Goal: Task Accomplishment & Management: Manage account settings

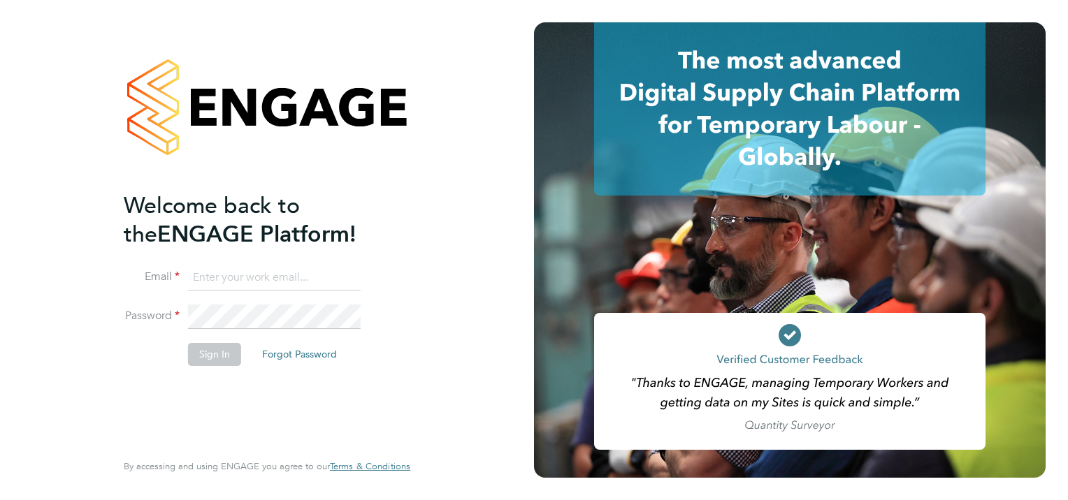
type input "[EMAIL_ADDRESS][PERSON_NAME][DOMAIN_NAME]"
click at [213, 355] on button "Sign In" at bounding box center [214, 354] width 53 height 22
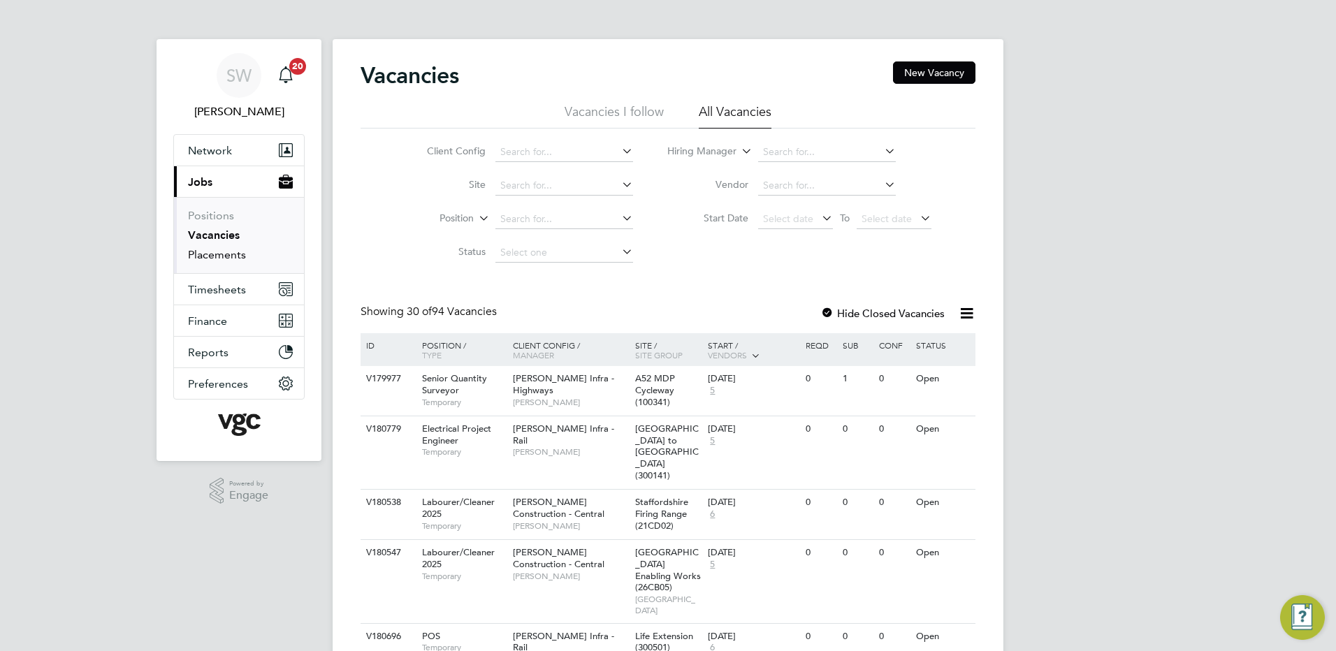
click at [217, 252] on link "Placements" at bounding box center [217, 254] width 58 height 13
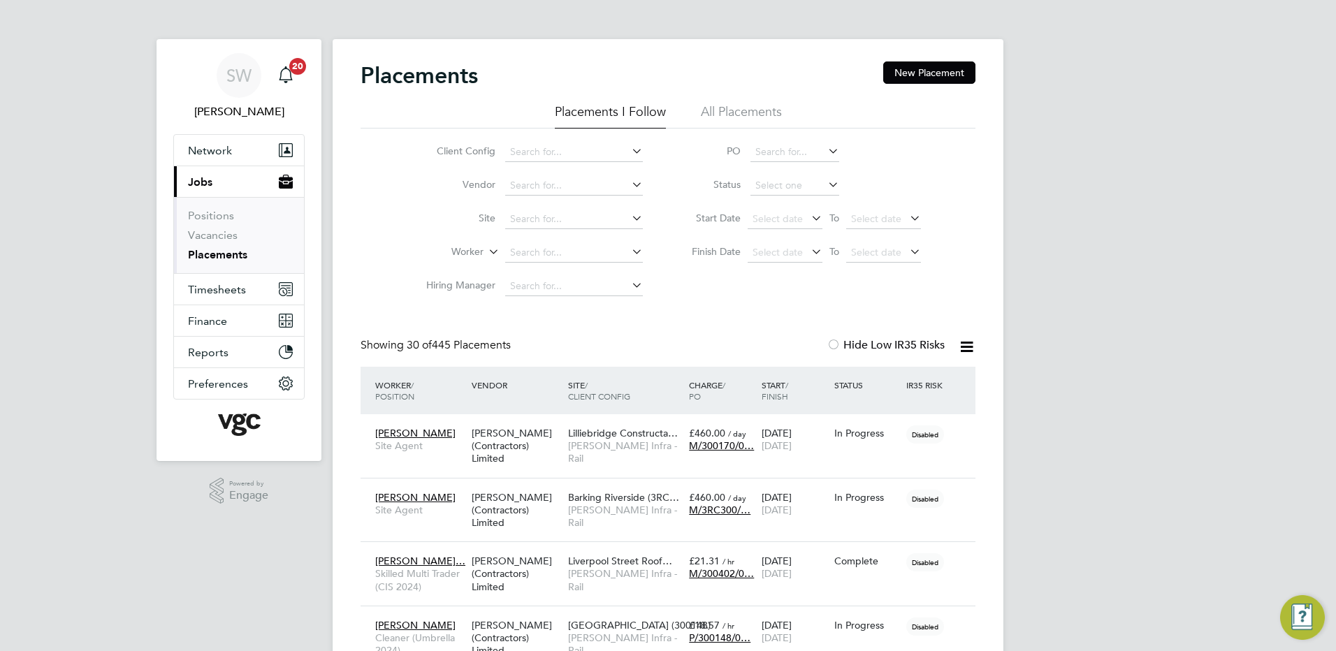
click at [825, 183] on icon at bounding box center [825, 185] width 0 height 20
click at [776, 205] on li "Active" at bounding box center [795, 204] width 90 height 18
type input "Active"
click at [523, 250] on input at bounding box center [574, 253] width 138 height 20
click at [534, 272] on li "Tim othy Palin" at bounding box center [574, 272] width 139 height 19
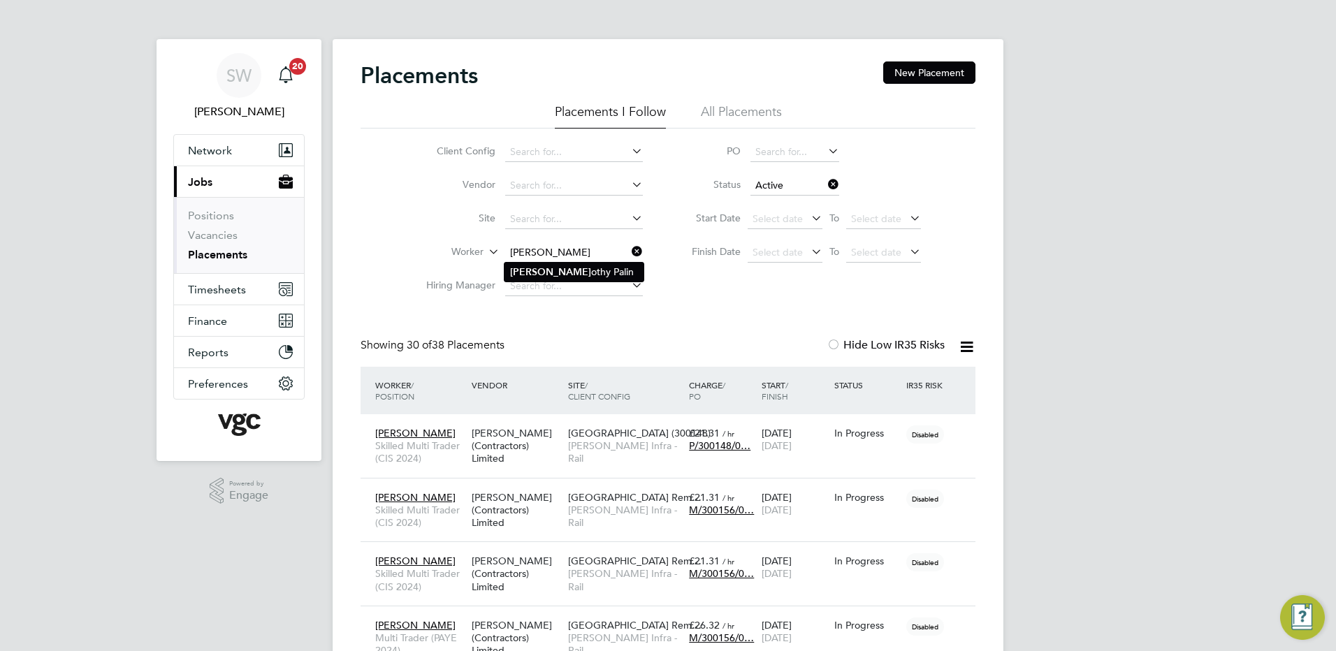
type input "Timothy Palin"
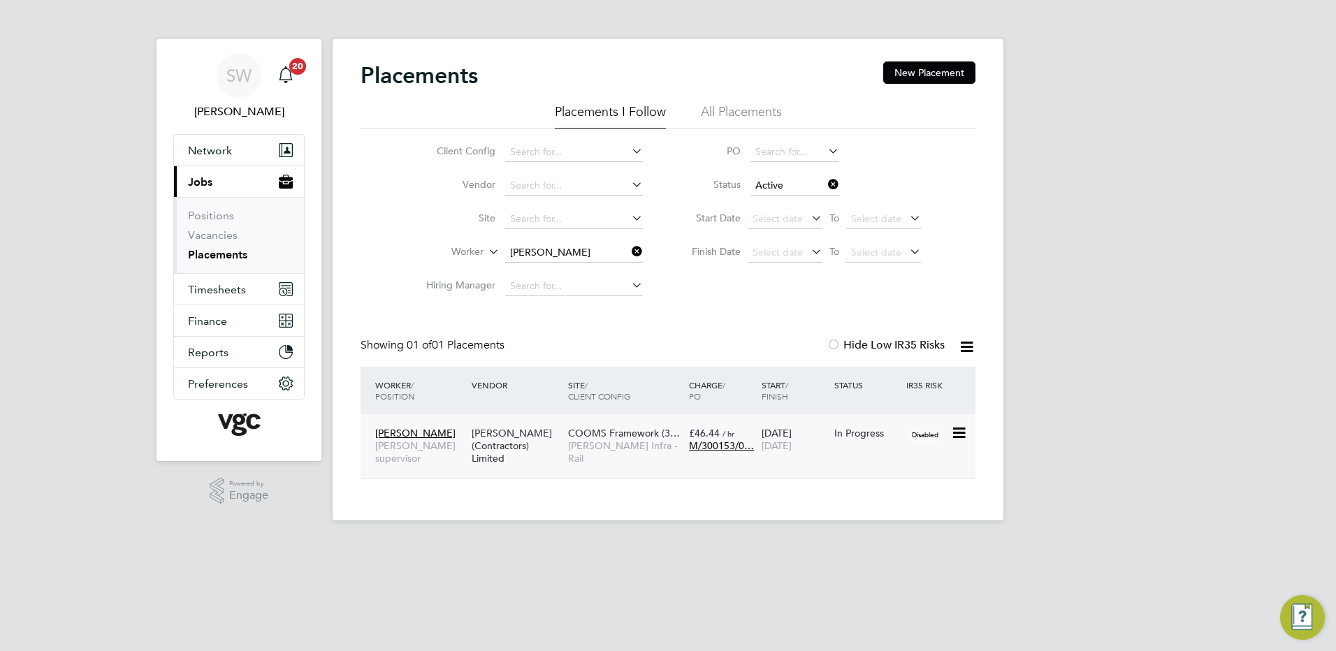
click at [802, 428] on div "12 Jul 2024 24 Dec 2025" at bounding box center [794, 439] width 73 height 39
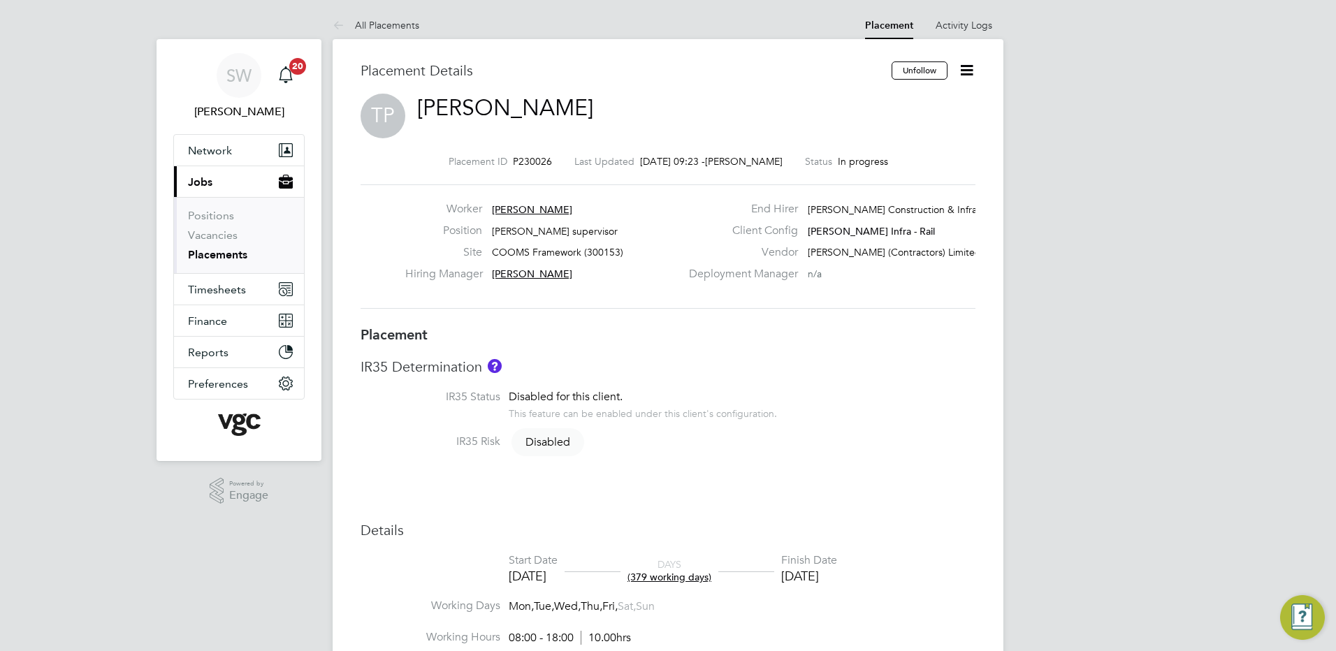
click at [966, 71] on icon at bounding box center [966, 69] width 17 height 17
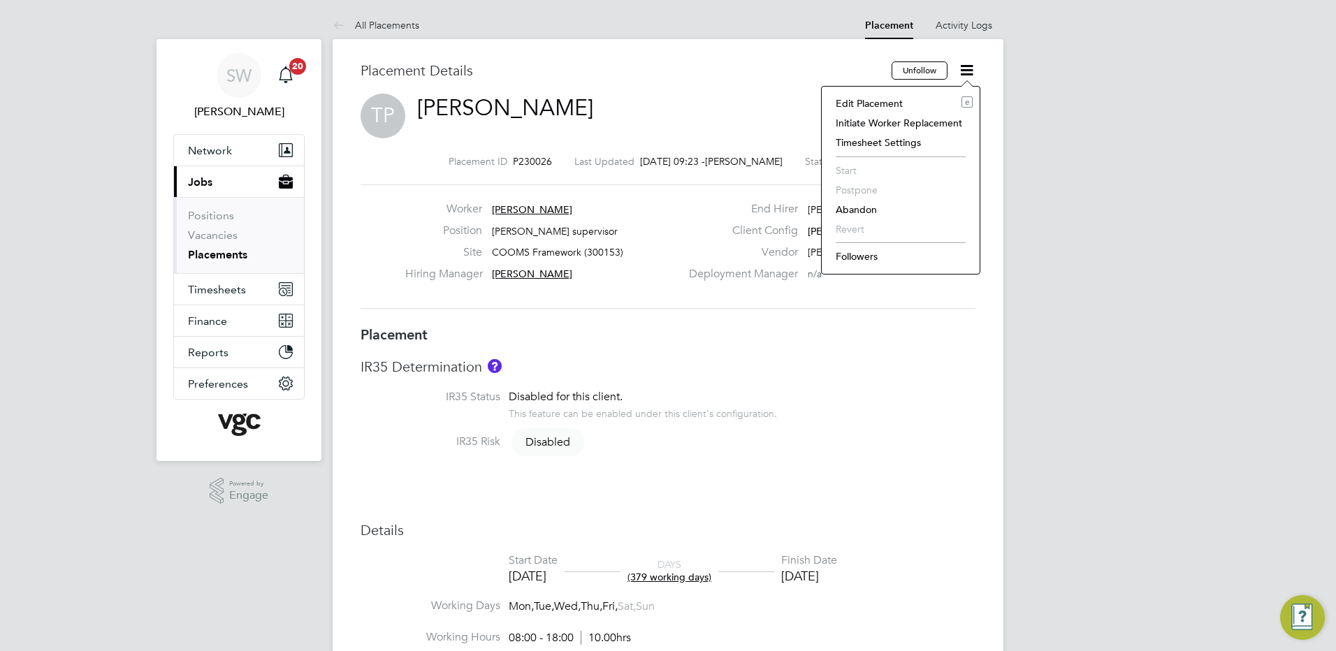
click at [882, 100] on li "Edit Placement e" at bounding box center [901, 104] width 144 height 20
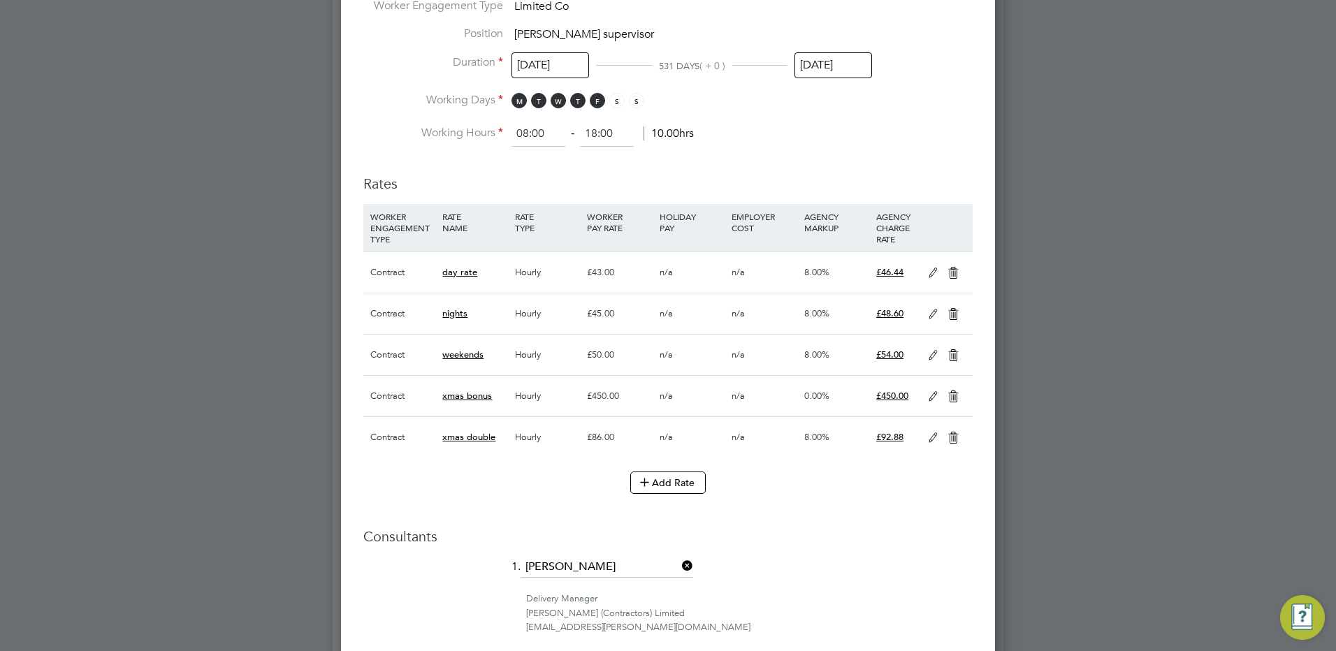
click at [934, 271] on icon at bounding box center [933, 273] width 17 height 11
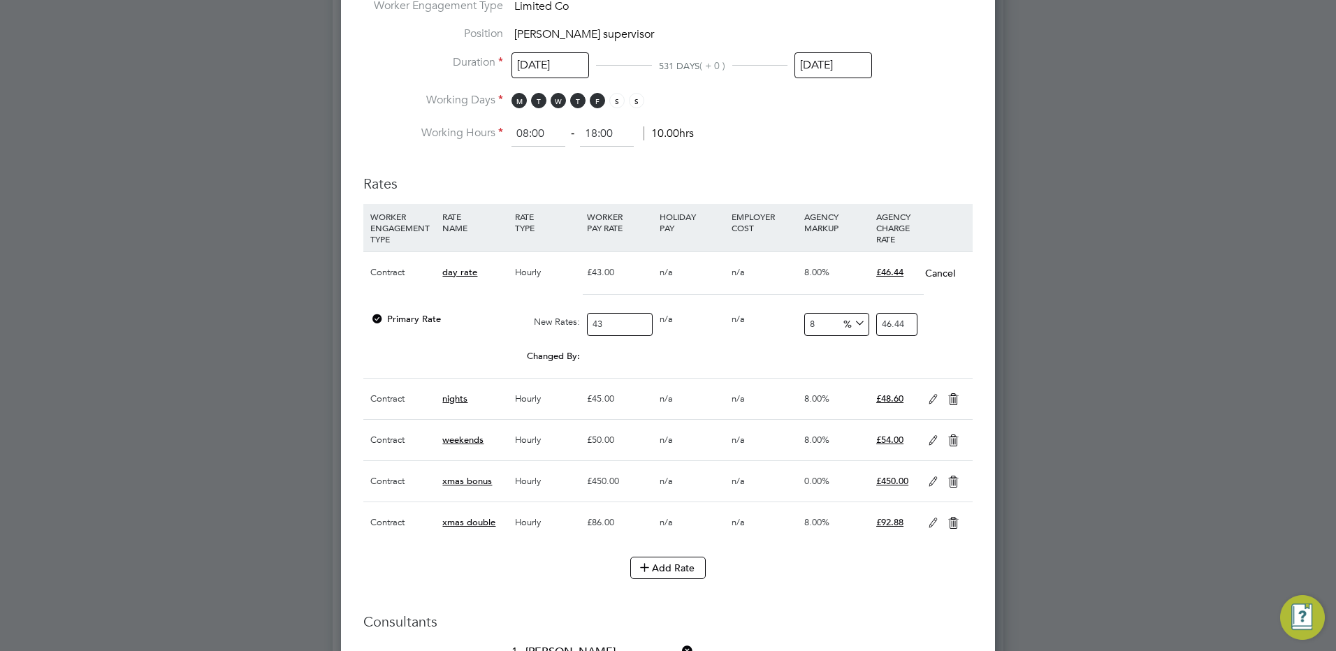
click at [827, 319] on input "8" at bounding box center [836, 324] width 65 height 23
type input "8.7"
type input "46.741"
type input "8.7"
click at [934, 396] on icon at bounding box center [933, 399] width 17 height 11
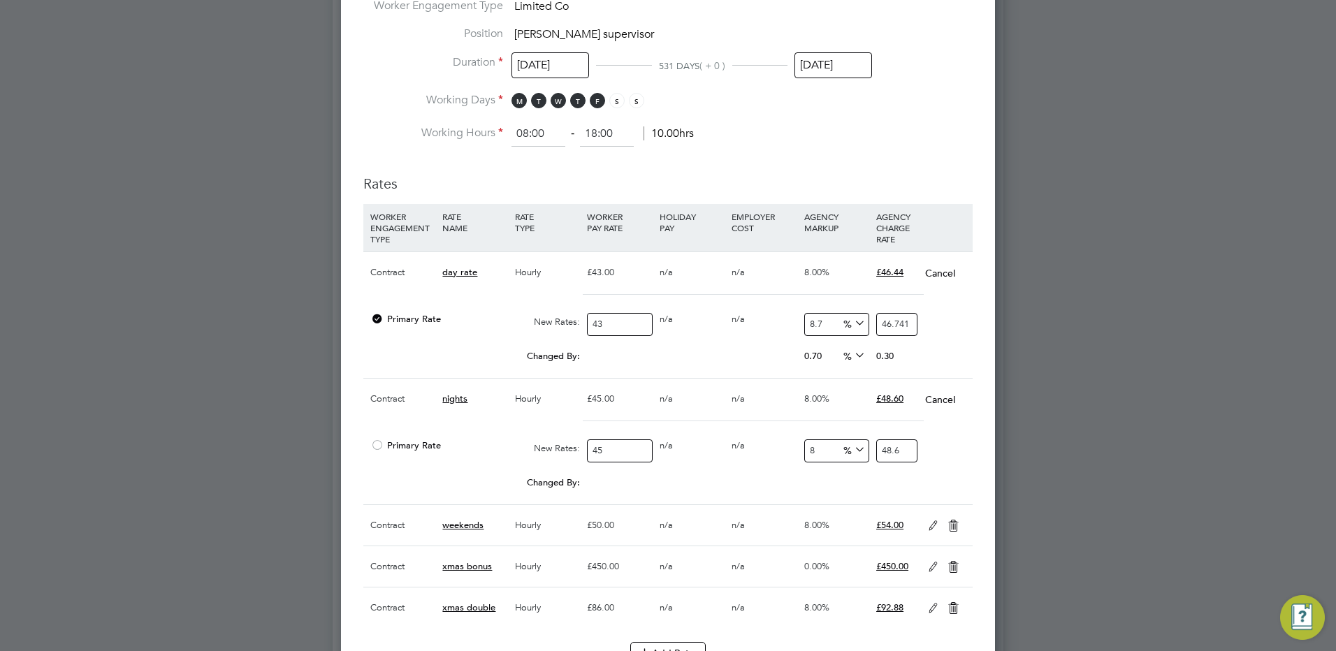
click at [827, 453] on input "8" at bounding box center [836, 451] width 65 height 23
type input "8.7"
type input "48.915"
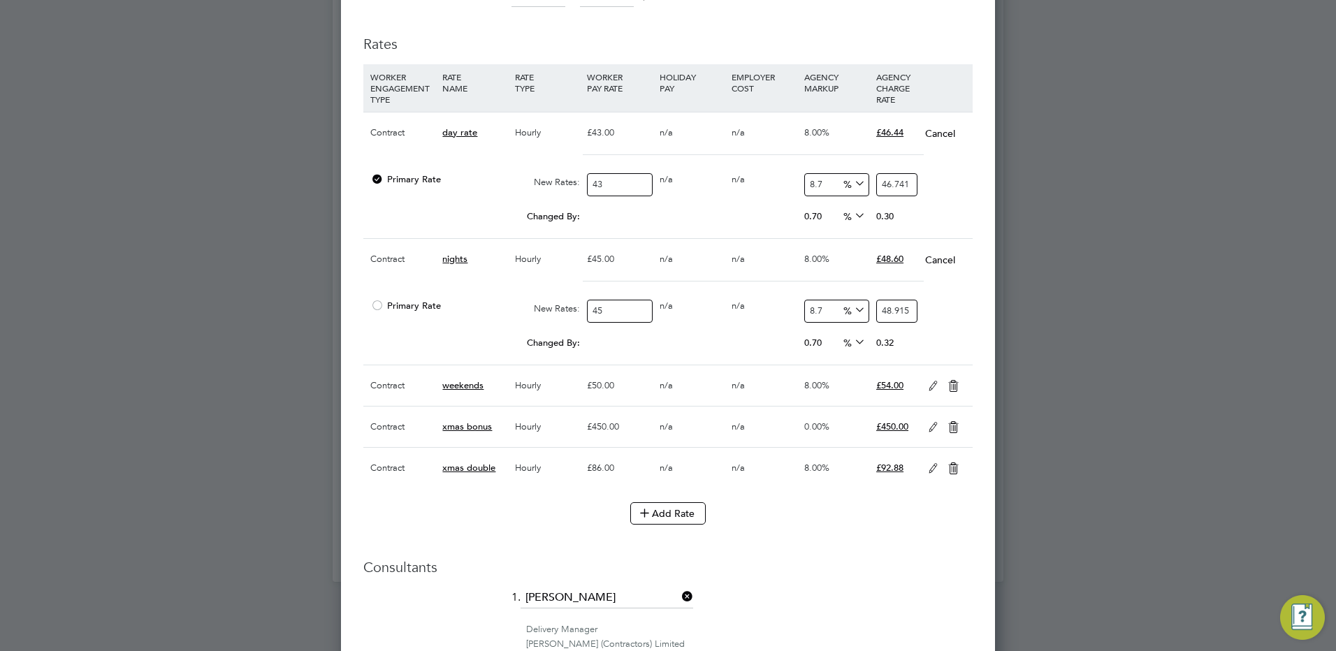
type input "8.7"
click at [928, 383] on icon at bounding box center [933, 386] width 17 height 11
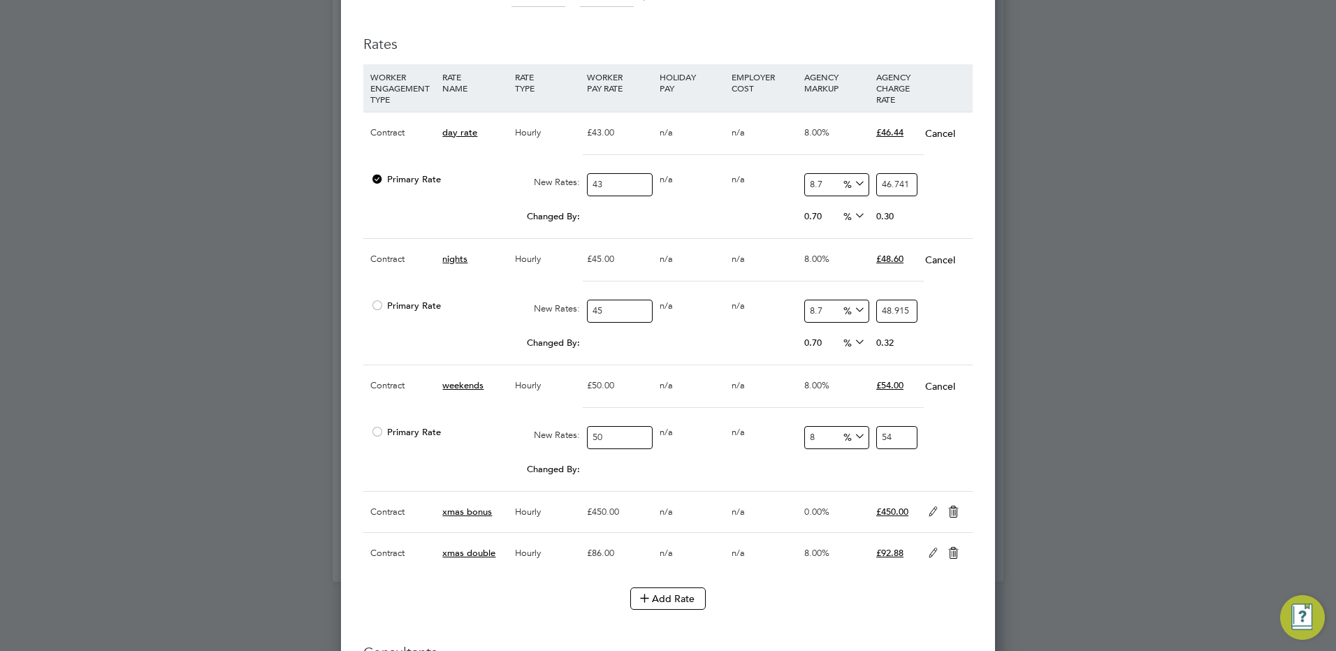
click at [831, 432] on input "8" at bounding box center [836, 437] width 65 height 23
type input "8.7"
type input "54.35"
type input "8.7"
click at [936, 508] on icon at bounding box center [933, 512] width 17 height 11
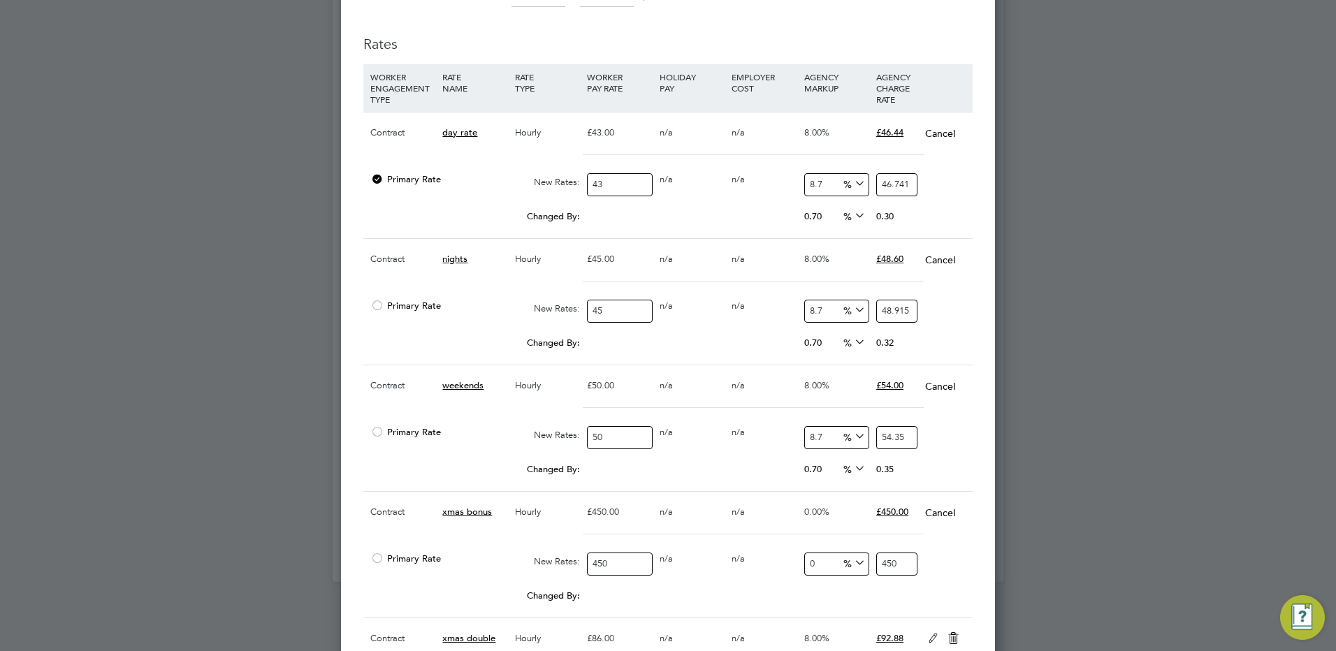
click at [829, 560] on input "0" at bounding box center [836, 564] width 65 height 23
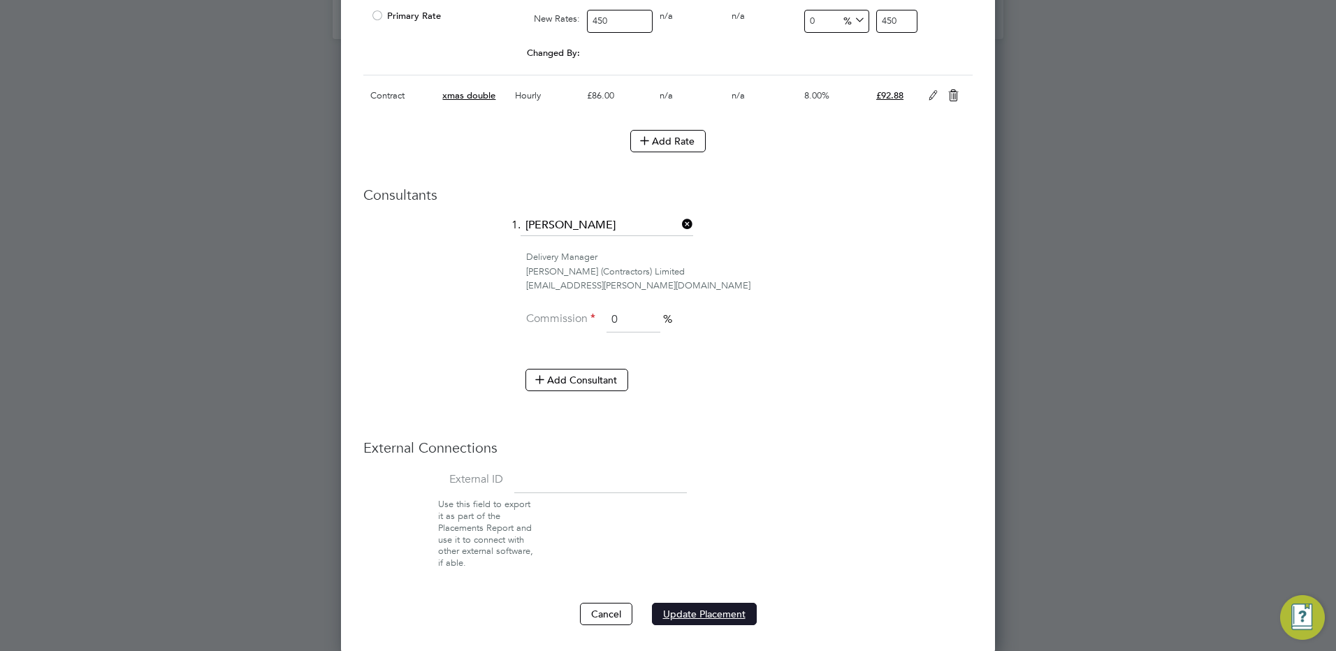
click at [704, 607] on button "Update Placement" at bounding box center [704, 614] width 105 height 22
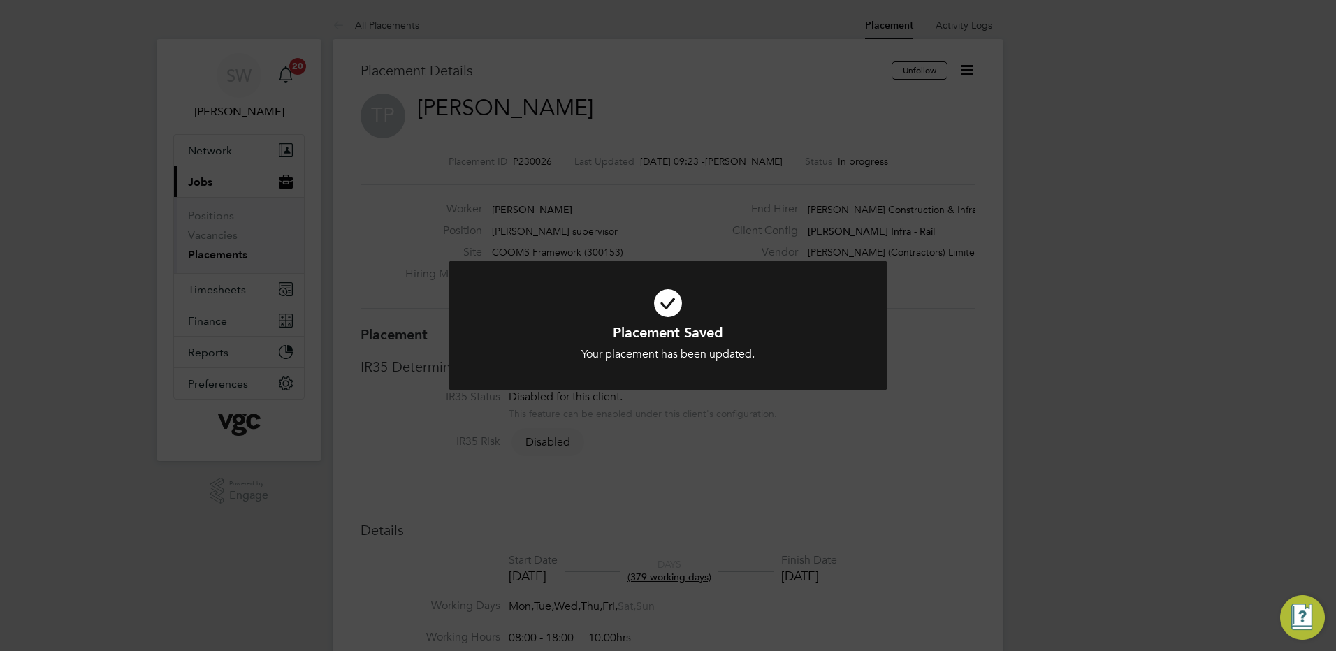
click at [733, 105] on div "Placement Saved Your placement has been updated. Cancel Okay" at bounding box center [668, 325] width 1336 height 651
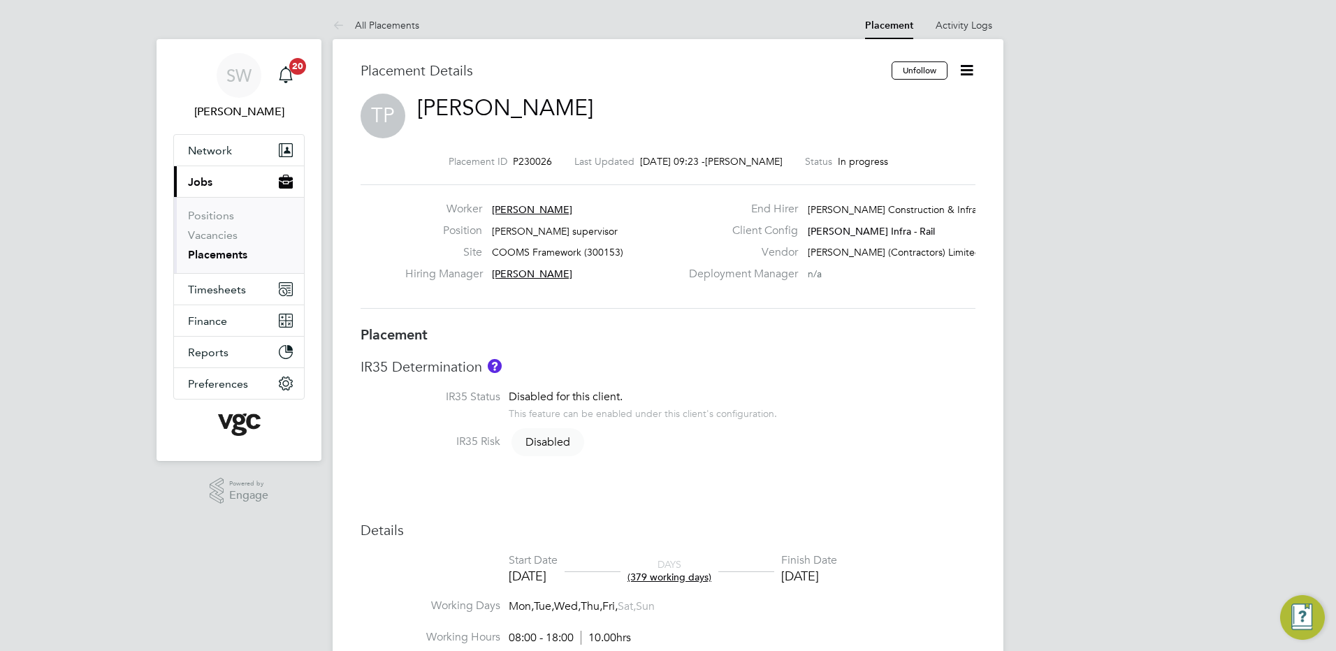
click at [245, 253] on link "Placements" at bounding box center [217, 254] width 59 height 13
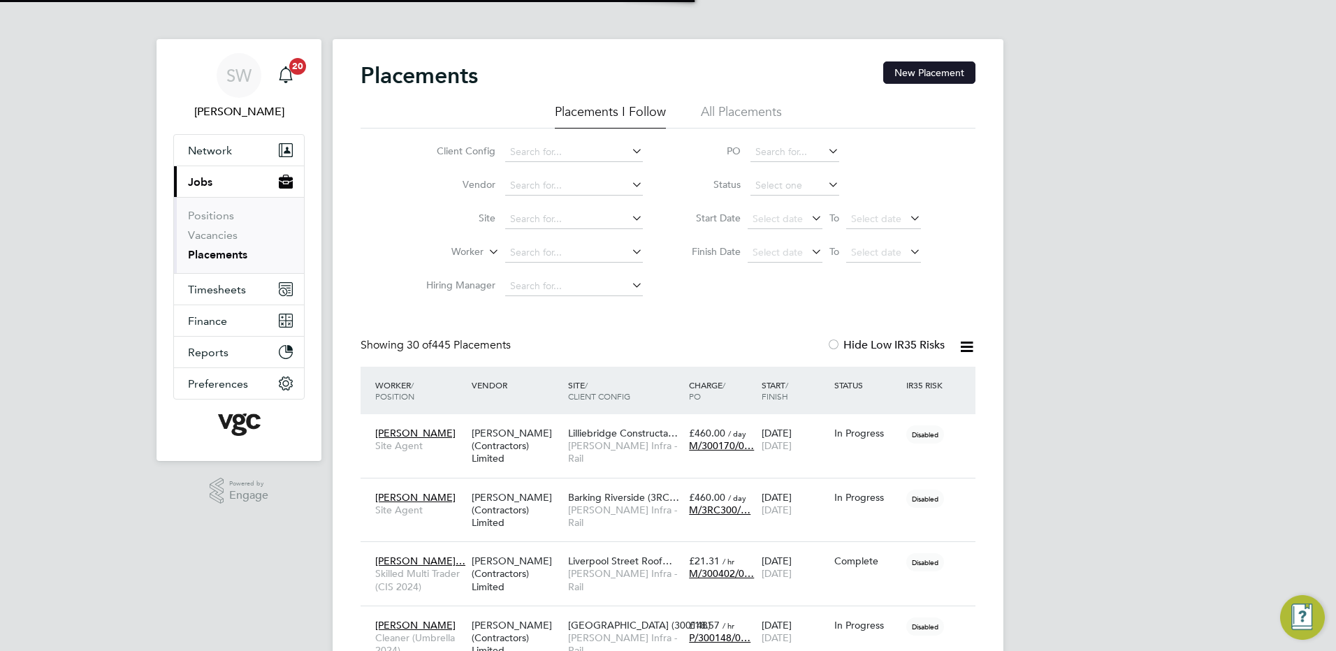
click at [929, 73] on button "New Placement" at bounding box center [929, 72] width 92 height 22
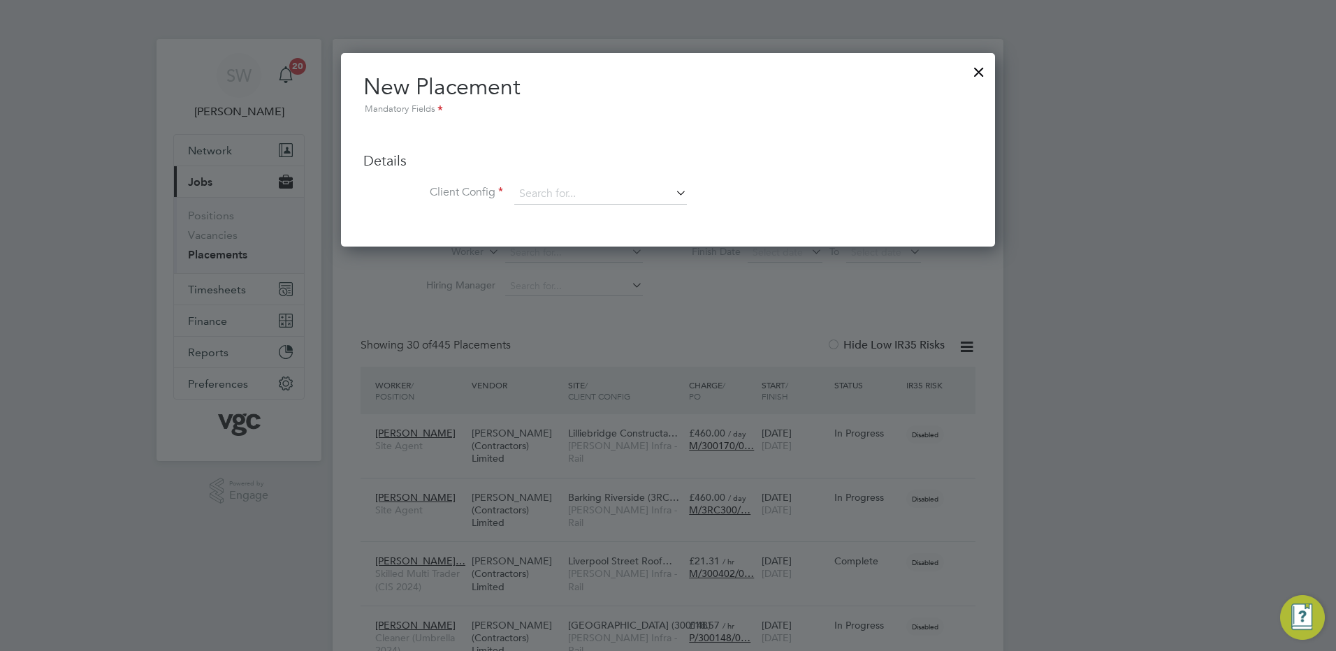
click at [982, 65] on div at bounding box center [978, 68] width 25 height 25
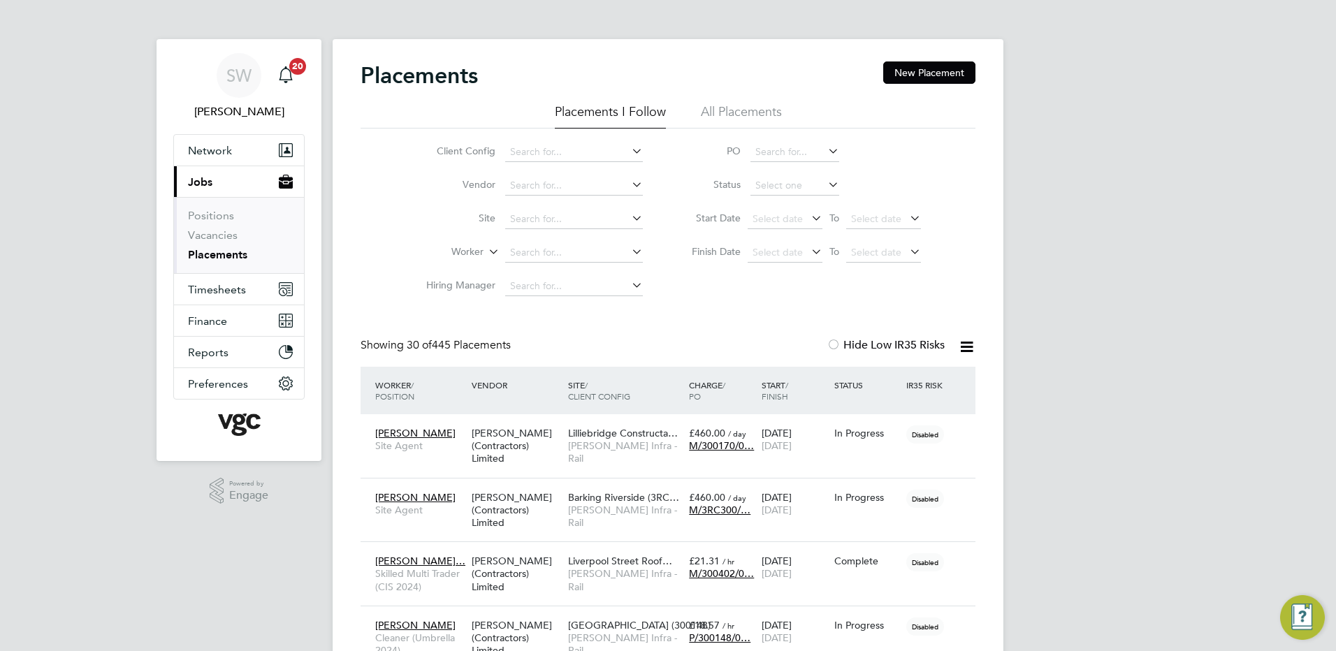
click at [825, 184] on icon at bounding box center [825, 185] width 0 height 20
click at [781, 202] on li "Active" at bounding box center [795, 204] width 90 height 18
type input "Active"
click at [556, 247] on input at bounding box center [574, 253] width 138 height 20
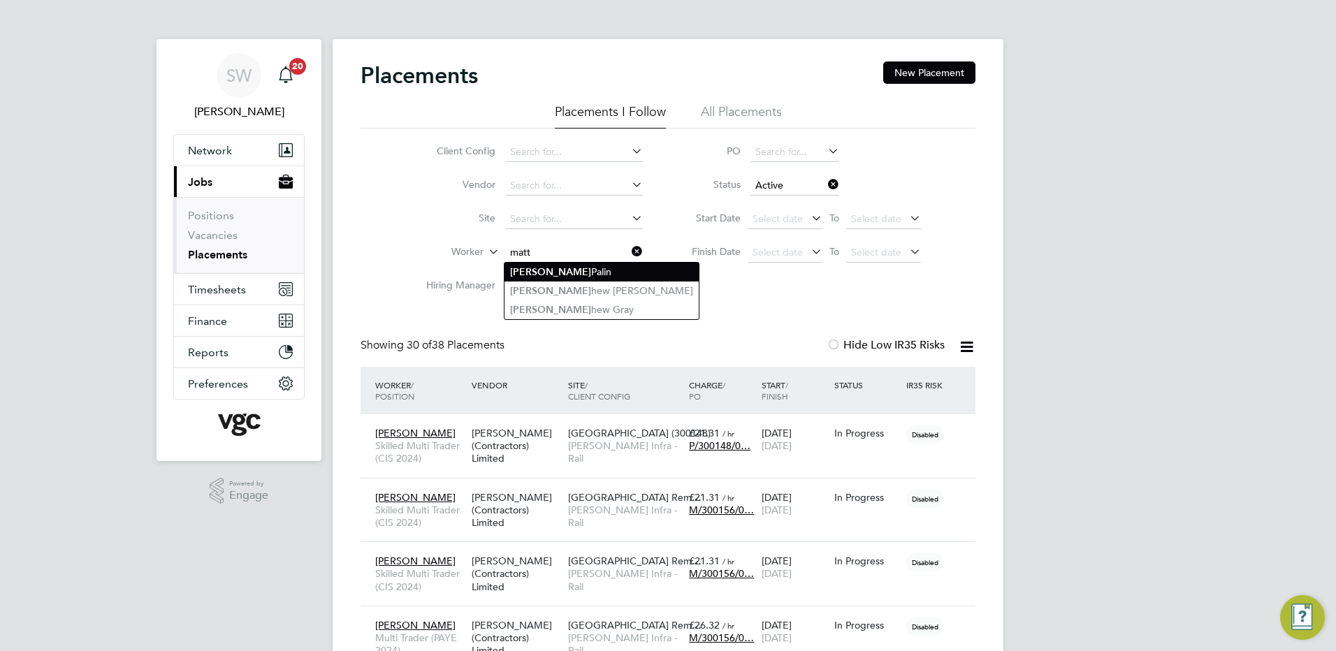
click at [564, 275] on li "Matt Palin" at bounding box center [602, 272] width 194 height 19
type input "Matt Palin"
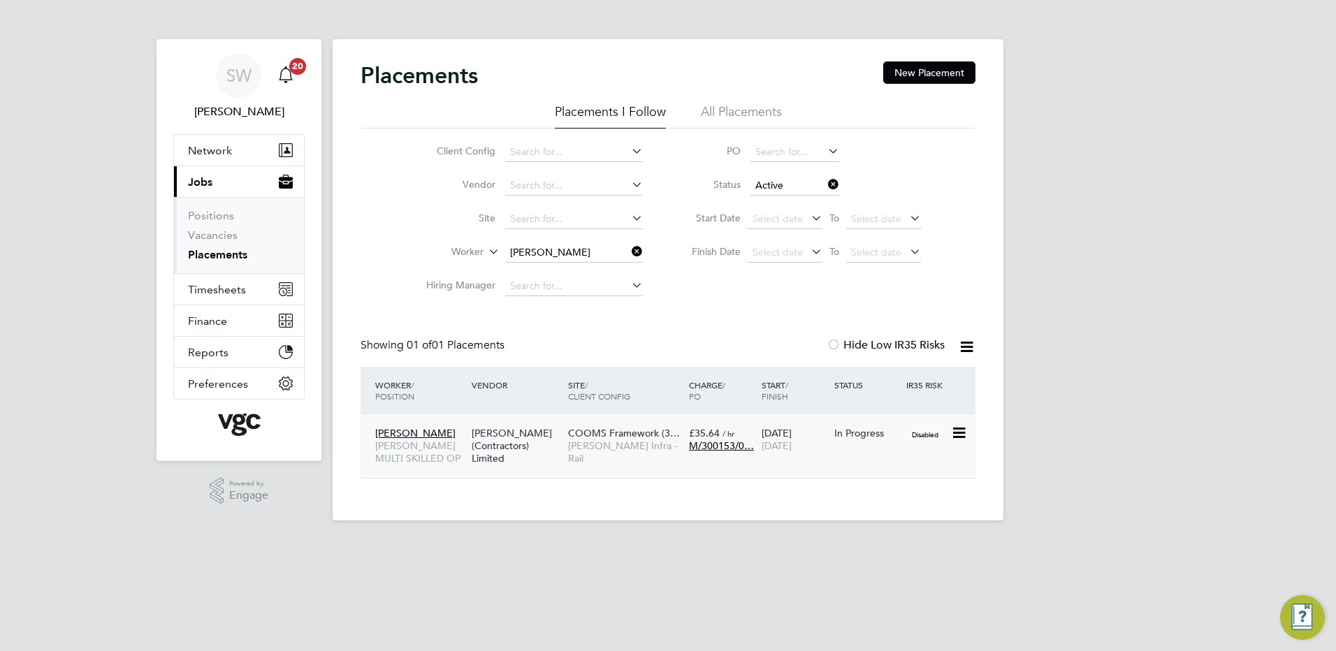
click at [804, 435] on div "13 Jul 2024 01 Oct 2025" at bounding box center [794, 439] width 73 height 39
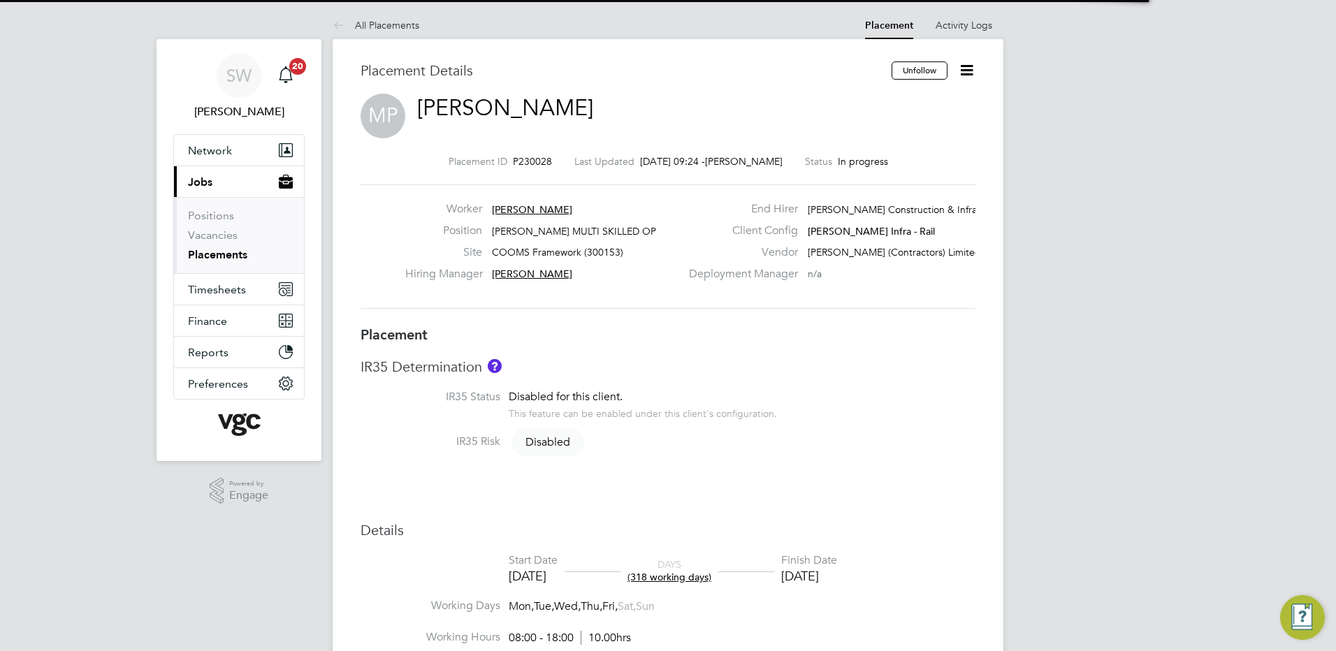
click at [969, 73] on icon at bounding box center [966, 69] width 17 height 17
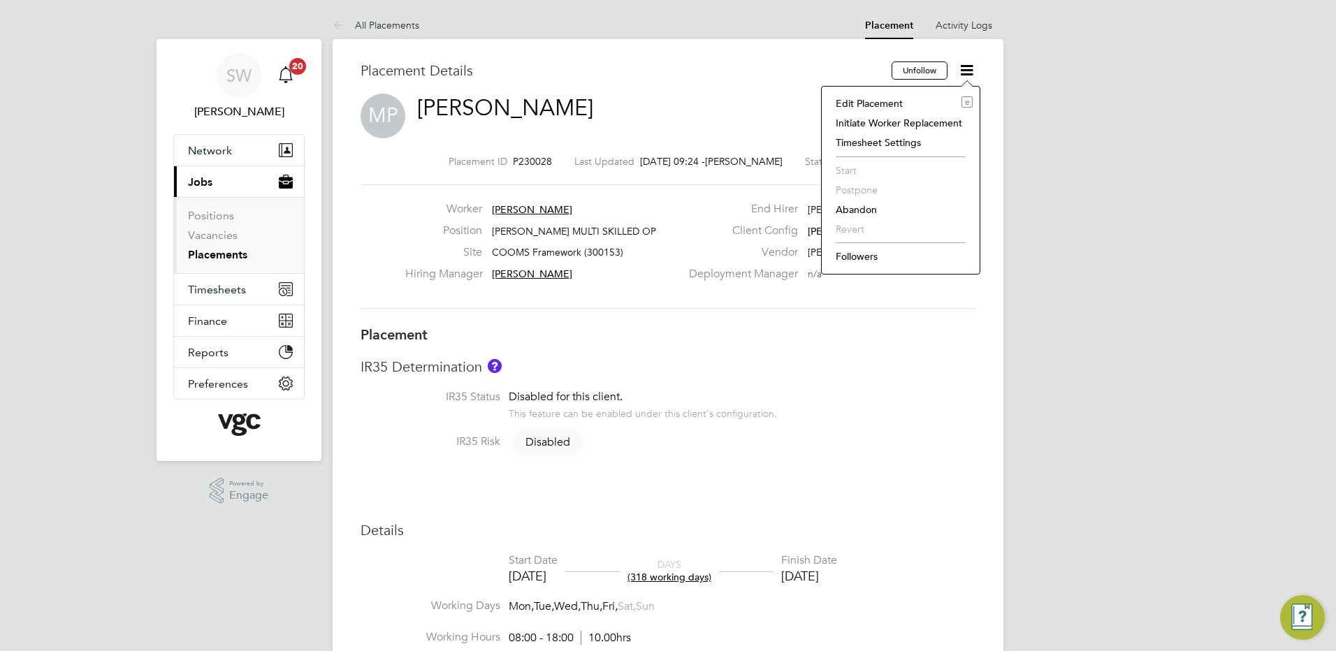
click at [890, 97] on li "Edit Placement e" at bounding box center [901, 104] width 144 height 20
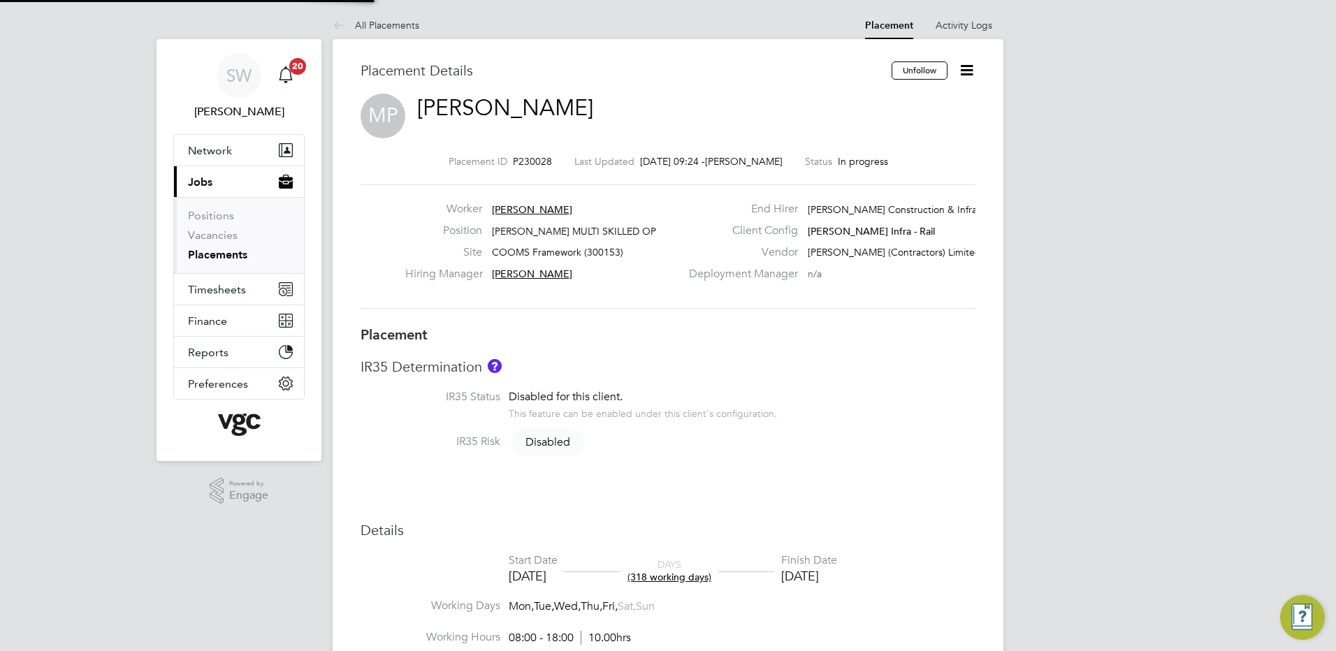
type input "[PERSON_NAME]"
type input "[DATE]"
type input "01 Oct 2025"
type input "08:00"
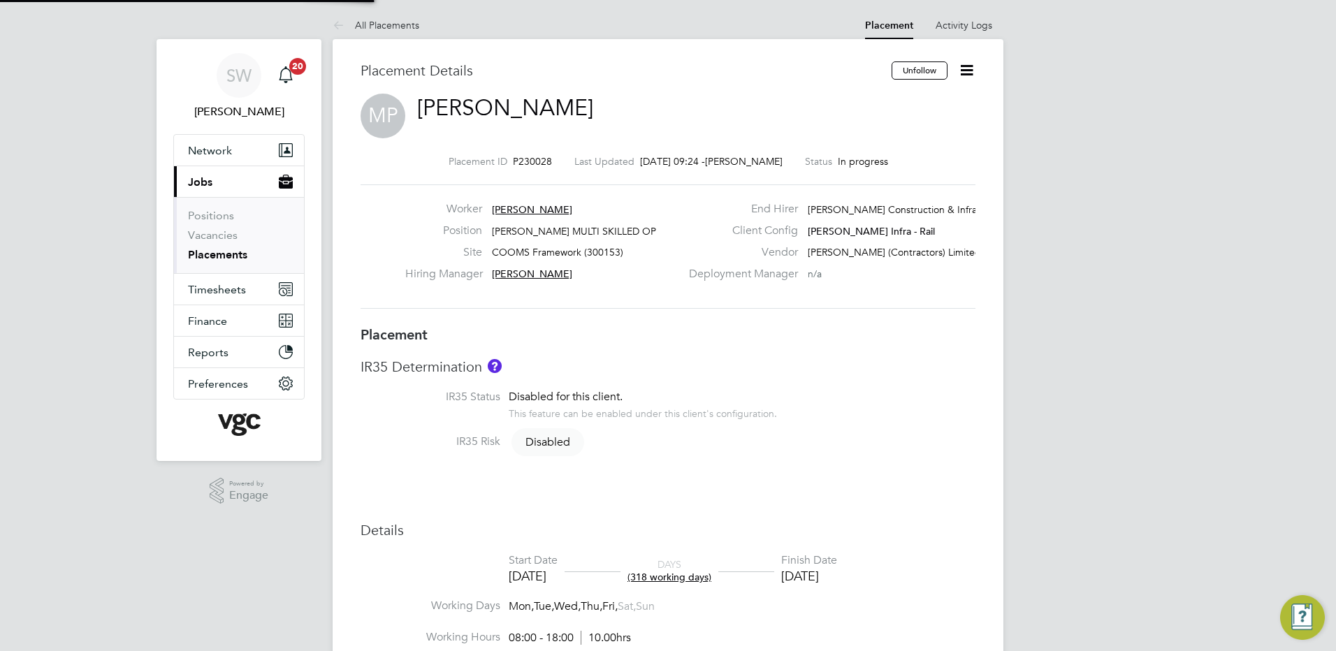
type input "18:00"
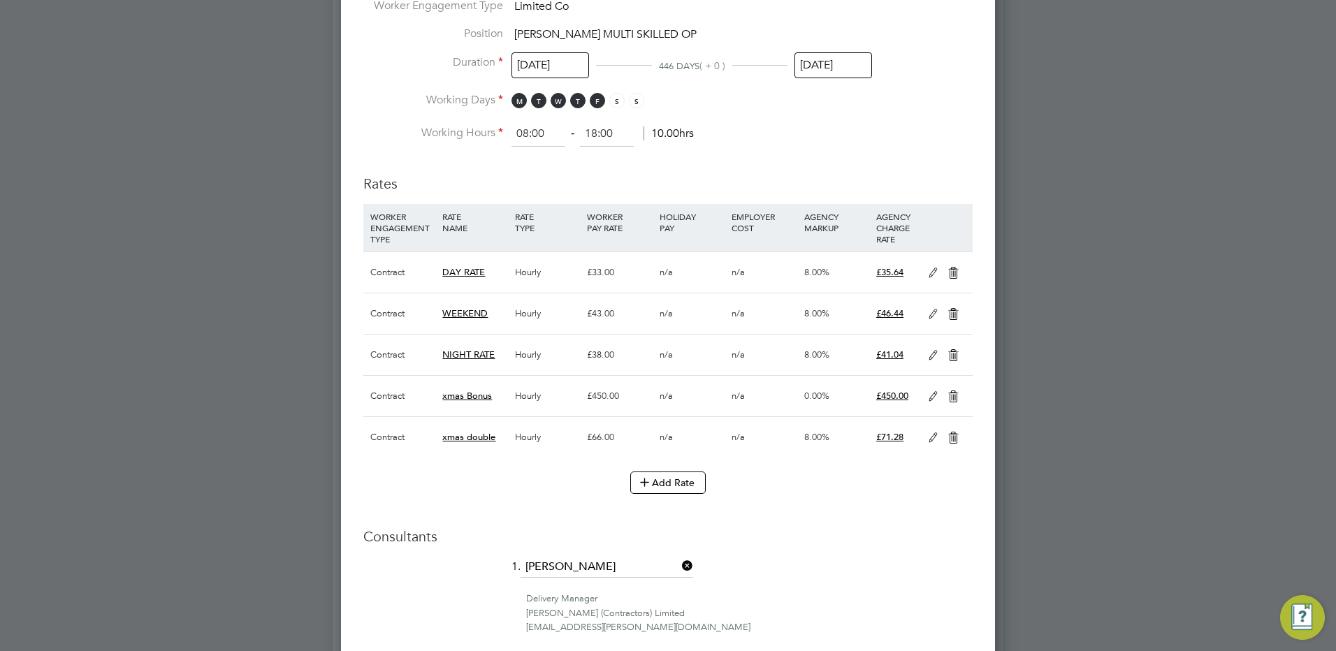
click at [932, 270] on icon at bounding box center [933, 273] width 17 height 11
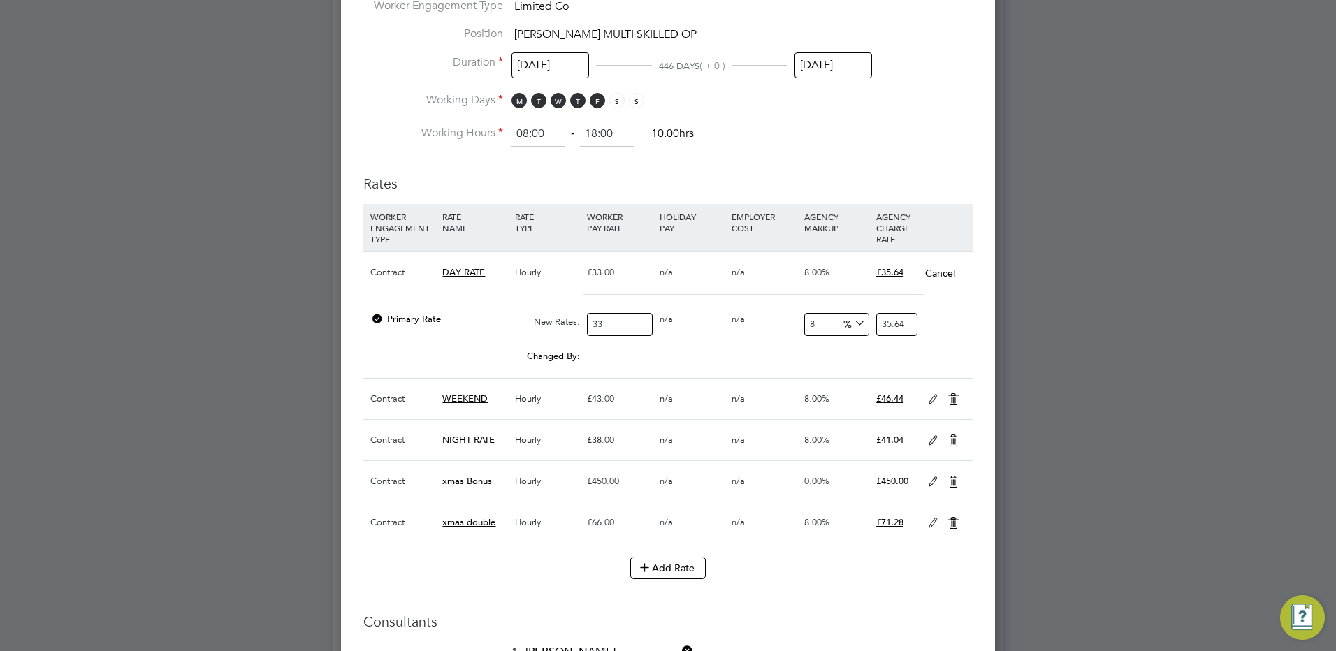
click at [828, 321] on input "8" at bounding box center [836, 324] width 65 height 23
type input "8.7"
type input "35.871"
type input "8.7"
click at [929, 395] on icon at bounding box center [933, 399] width 17 height 11
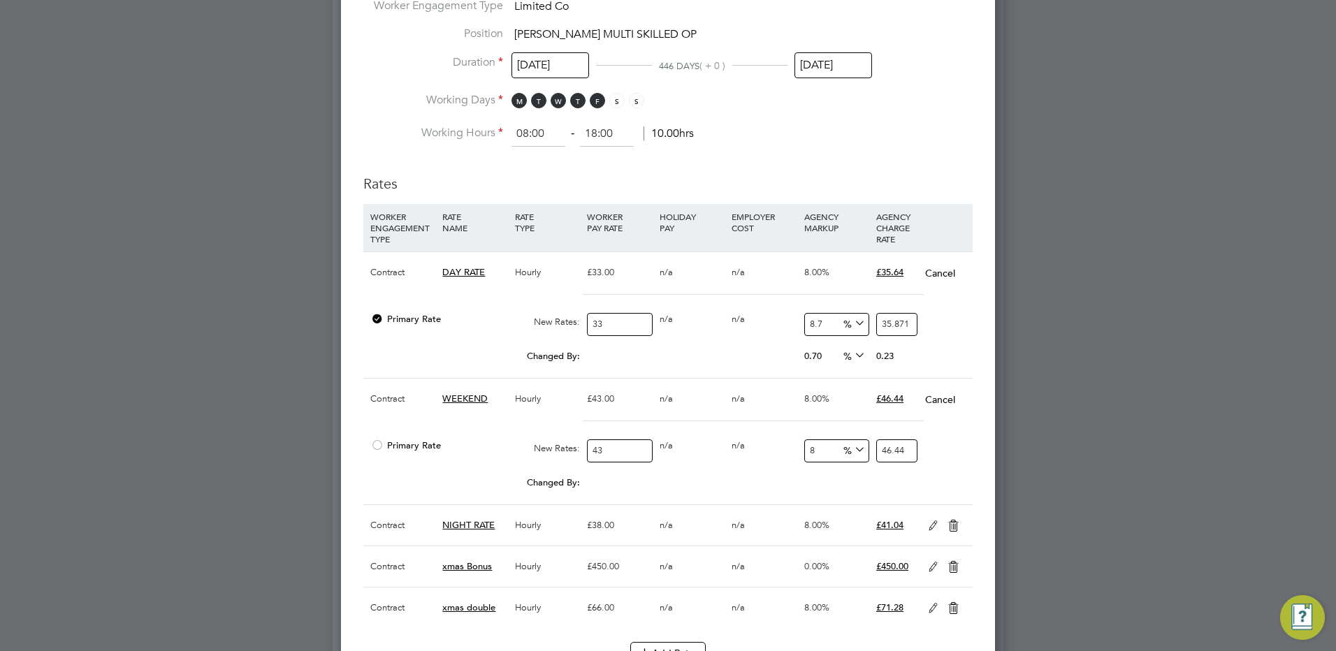
click at [834, 444] on input "8" at bounding box center [836, 451] width 65 height 23
type input "8.7"
type input "46.741"
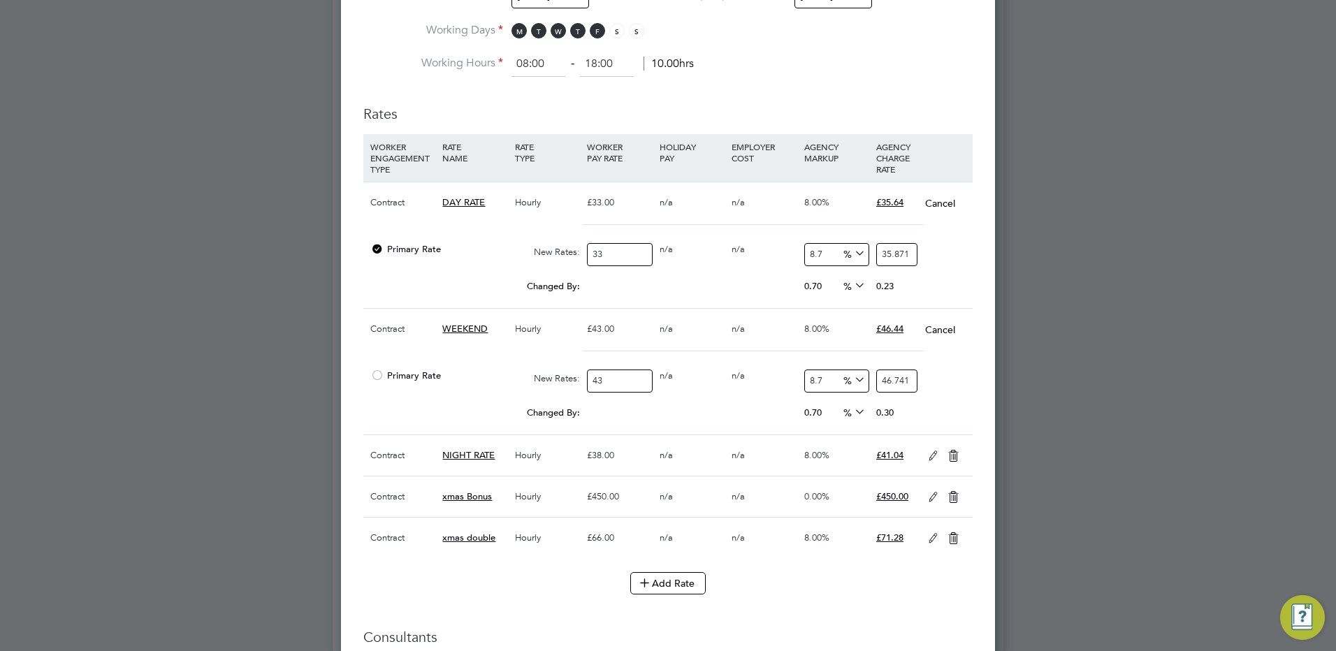
type input "8.7"
click at [928, 452] on icon at bounding box center [933, 456] width 17 height 11
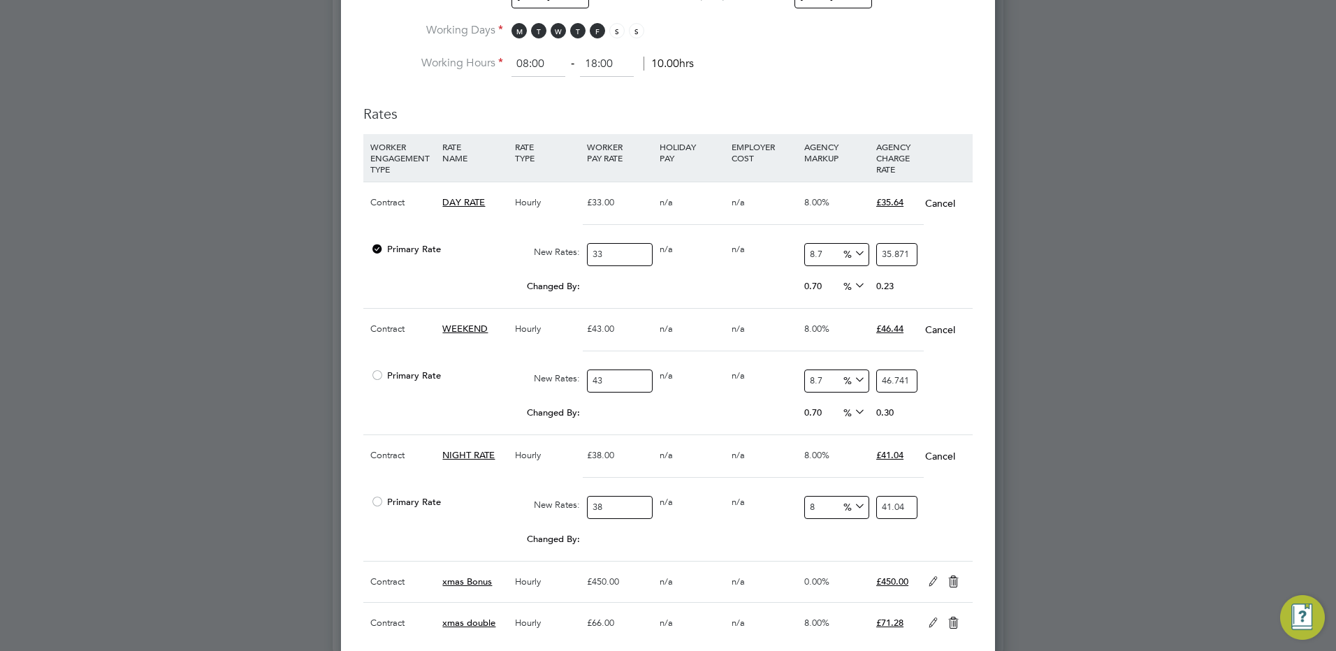
click at [839, 501] on span "%" at bounding box center [853, 505] width 29 height 15
click at [827, 503] on input "8" at bounding box center [836, 507] width 65 height 23
type input "8.7"
type input "41.306"
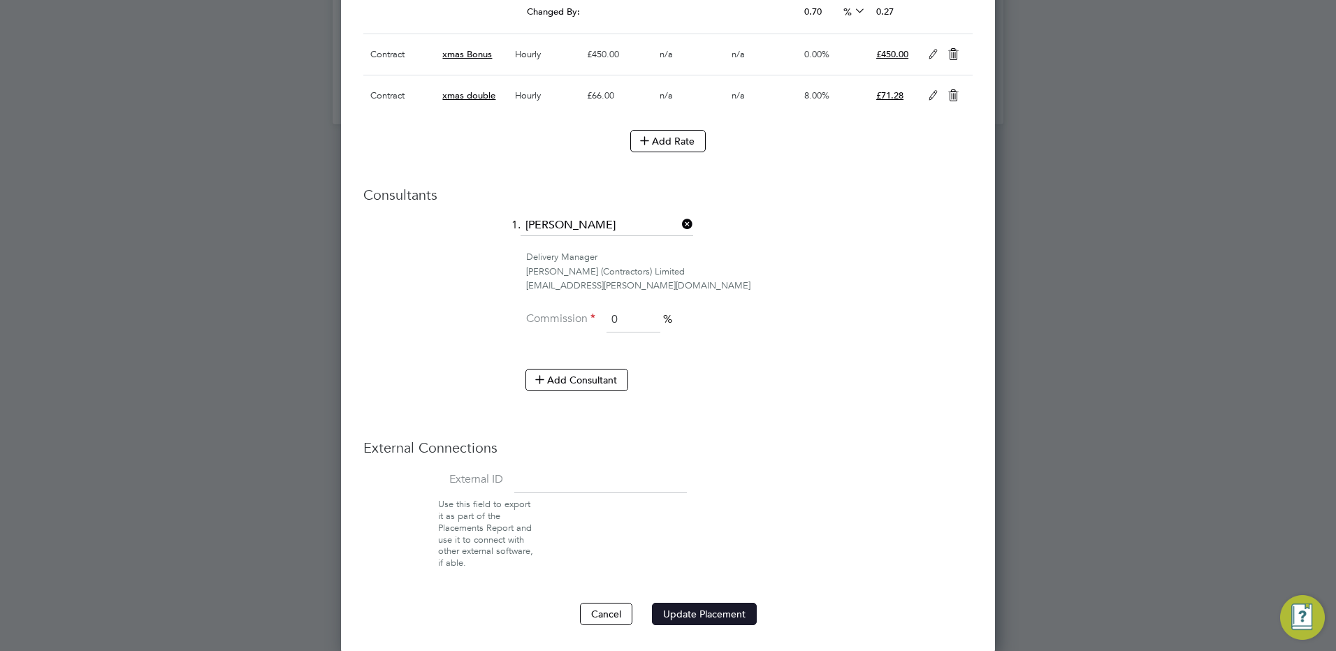
type input "8.7"
click at [672, 609] on button "Update Placement" at bounding box center [704, 614] width 105 height 22
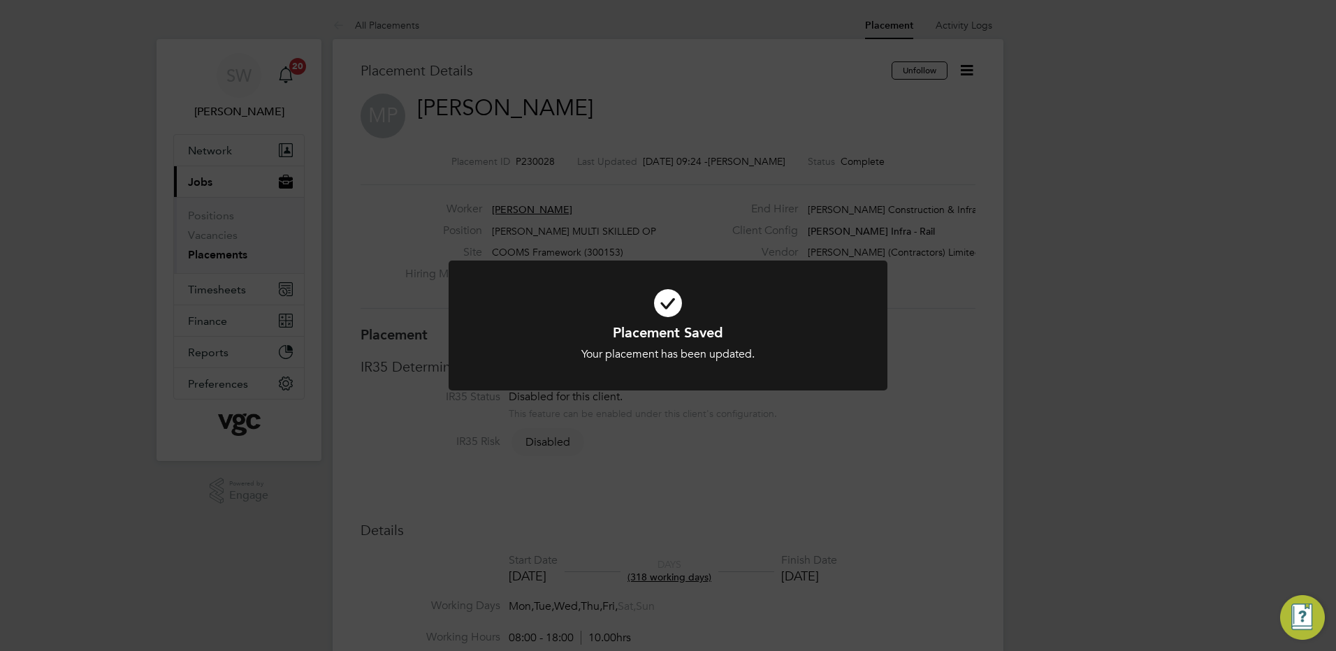
click at [1043, 147] on div "Placement Saved Your placement has been updated. Cancel Okay" at bounding box center [668, 325] width 1336 height 651
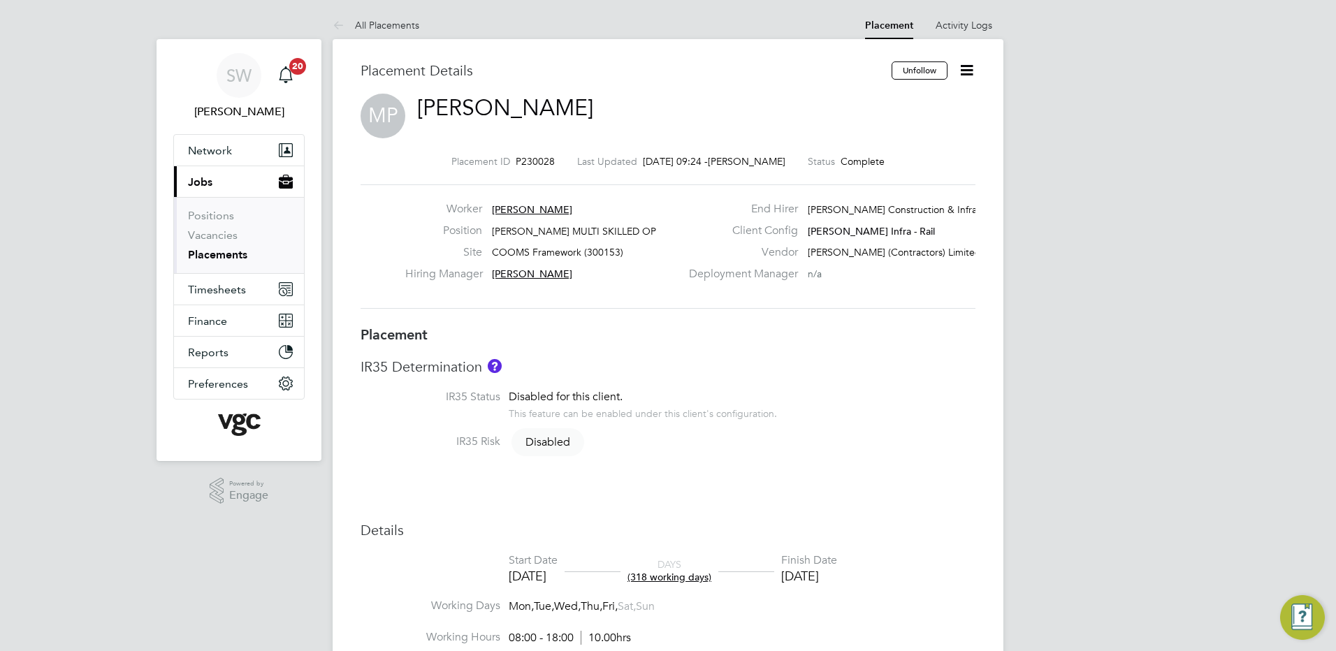
click at [236, 254] on link "Placements" at bounding box center [217, 254] width 59 height 13
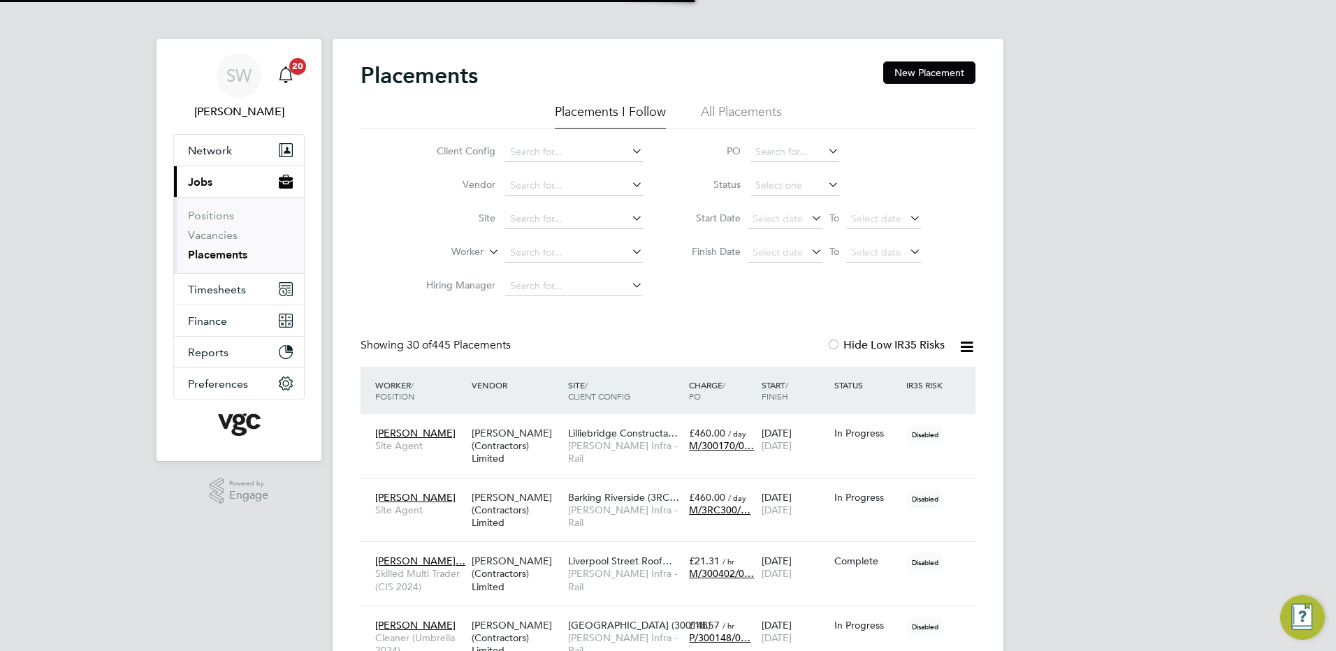
click at [825, 183] on icon at bounding box center [825, 185] width 0 height 20
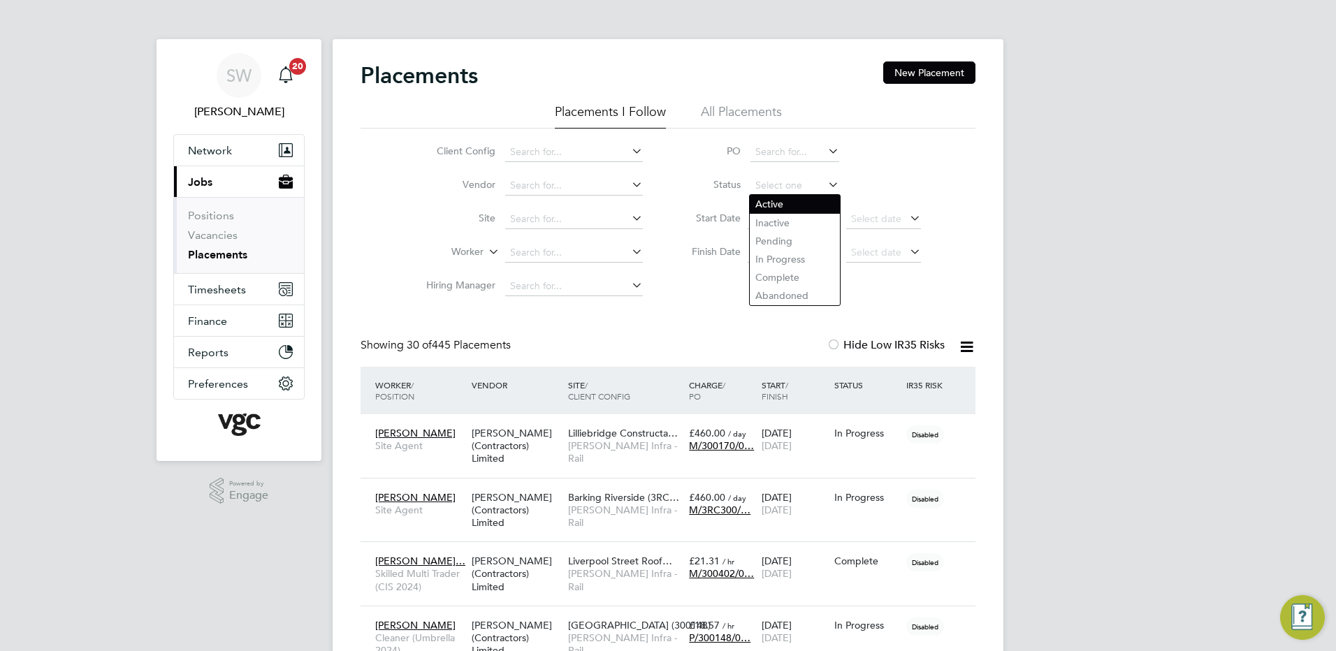
click at [786, 201] on li "Active" at bounding box center [795, 204] width 90 height 18
type input "Active"
click at [533, 251] on input at bounding box center [574, 253] width 138 height 20
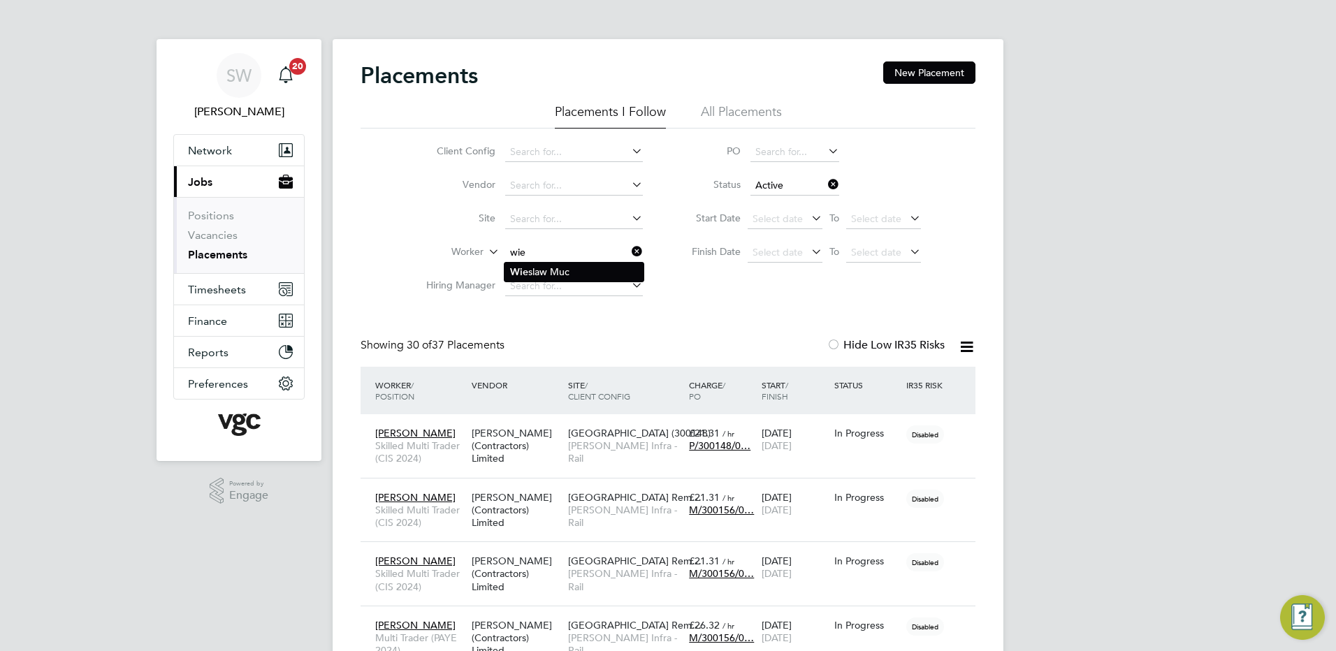
click at [540, 268] on li "Wie slaw Muc" at bounding box center [574, 272] width 139 height 19
type input "Wieslaw Muc"
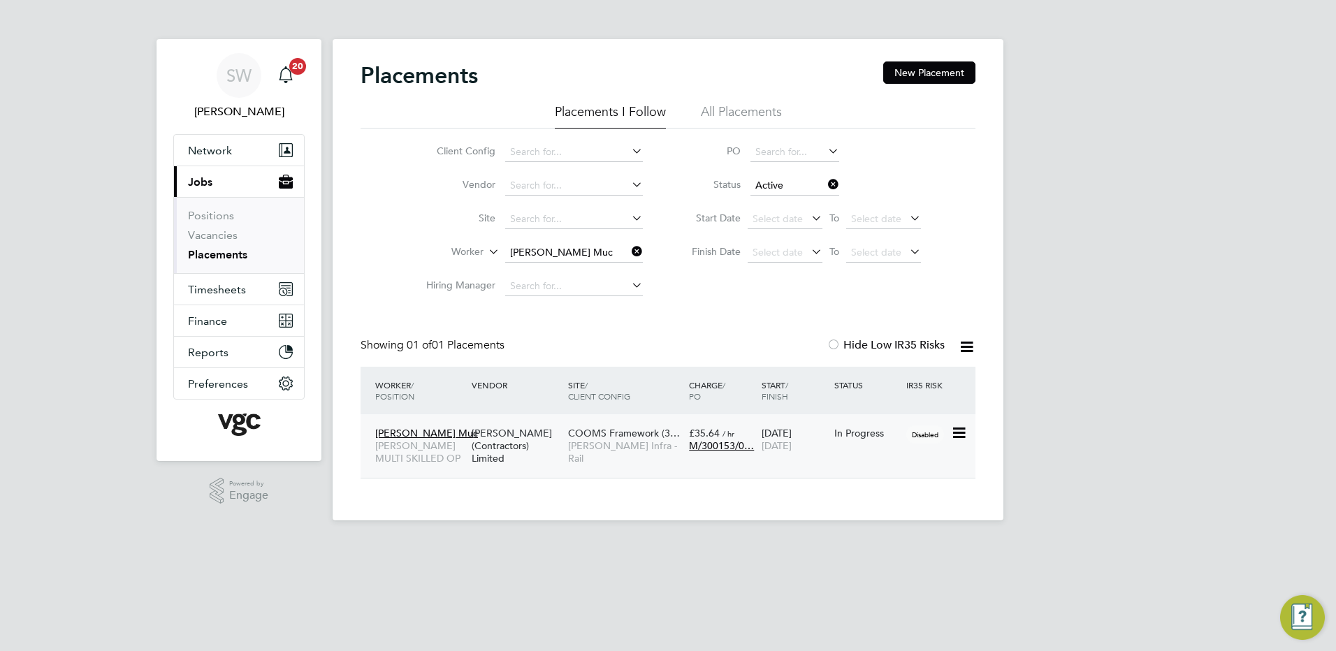
click at [847, 434] on div "In Progress" at bounding box center [867, 433] width 66 height 13
click at [952, 433] on icon at bounding box center [958, 433] width 14 height 17
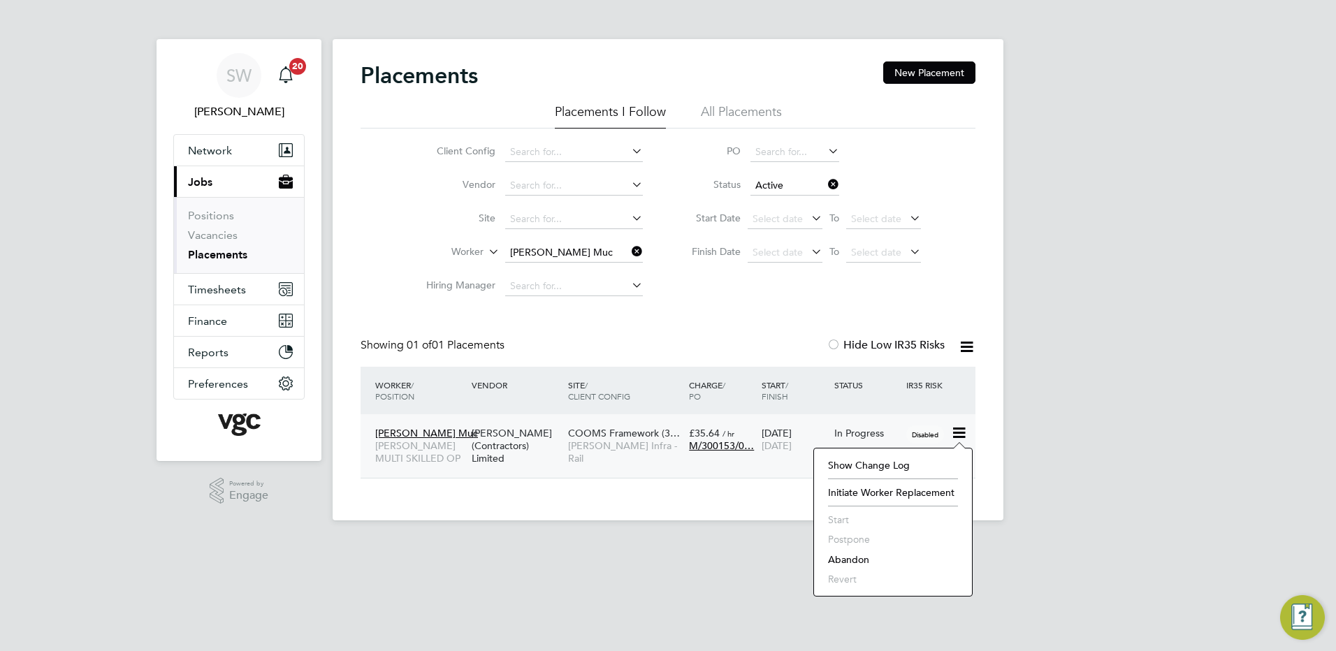
click at [813, 438] on div "13 Jul 2024 18 Dec 2025" at bounding box center [794, 439] width 73 height 39
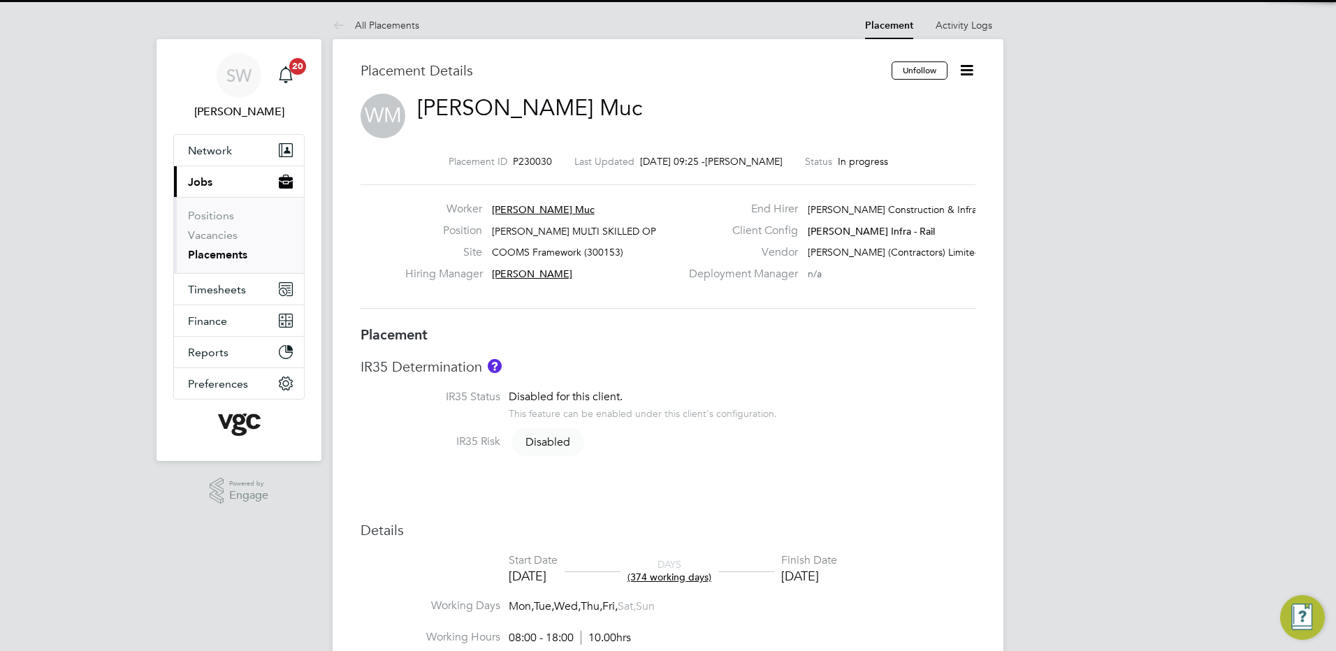
click at [964, 73] on icon at bounding box center [966, 69] width 17 height 17
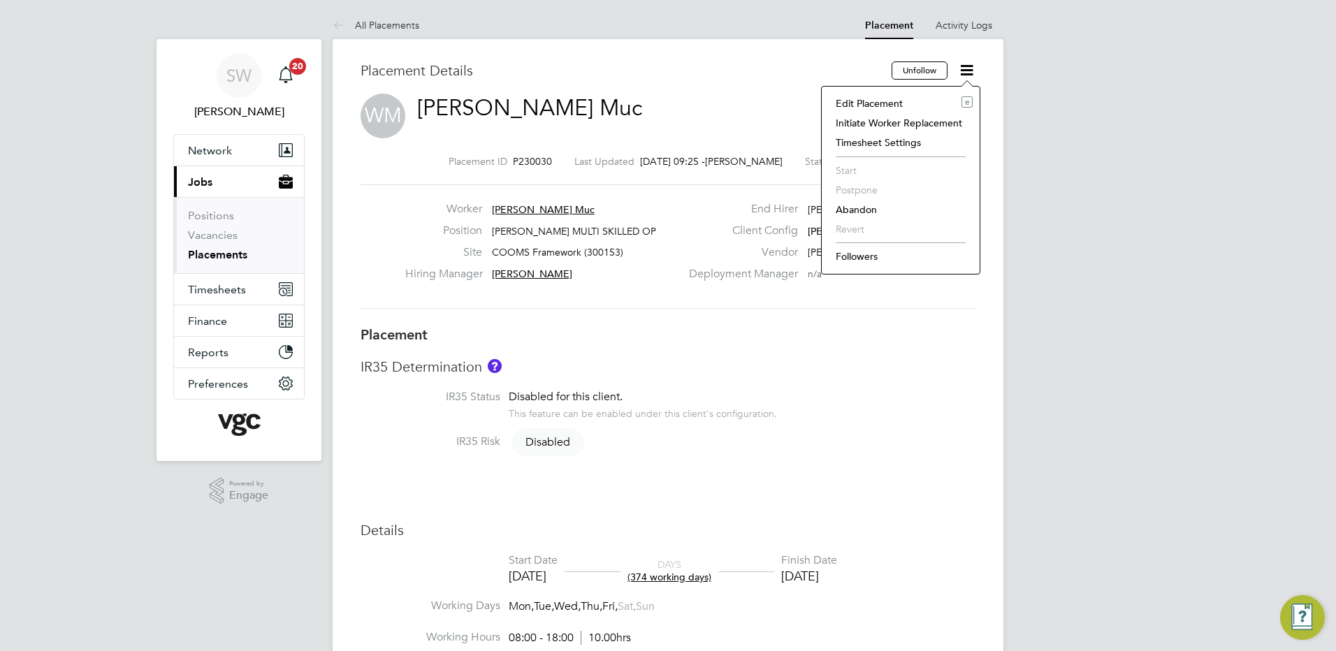
click at [882, 103] on li "Edit Placement e" at bounding box center [901, 104] width 144 height 20
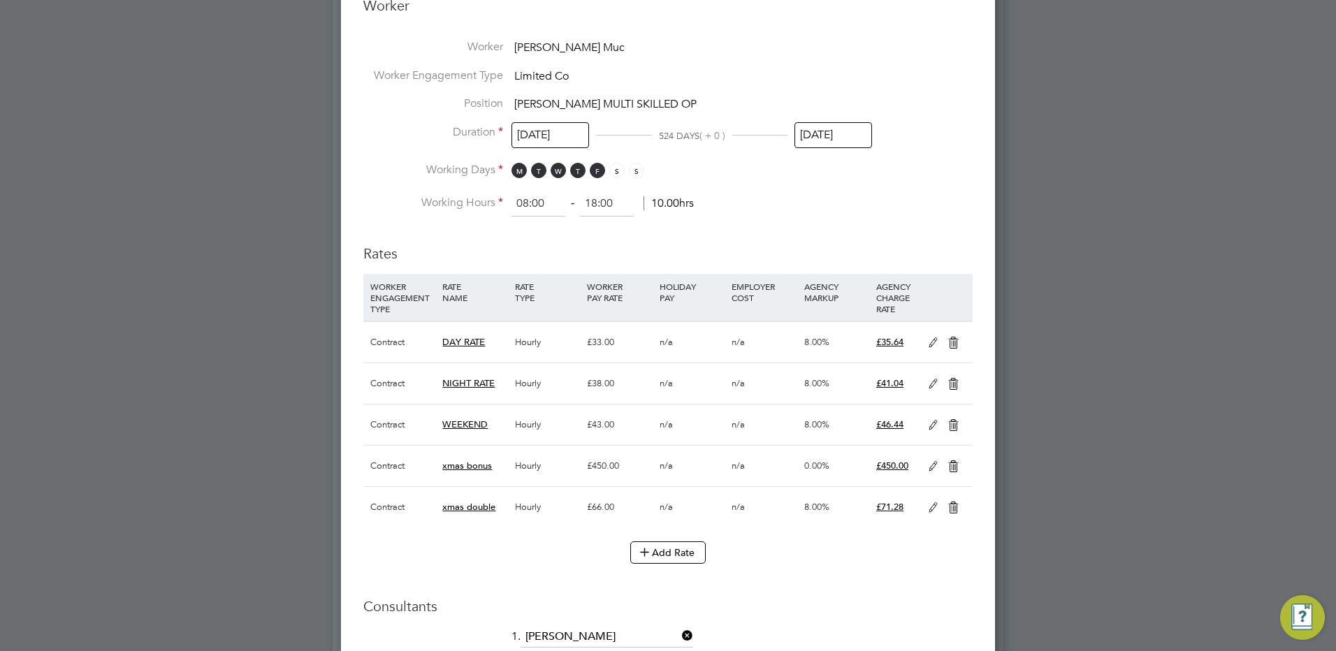
click at [932, 338] on icon at bounding box center [933, 343] width 17 height 11
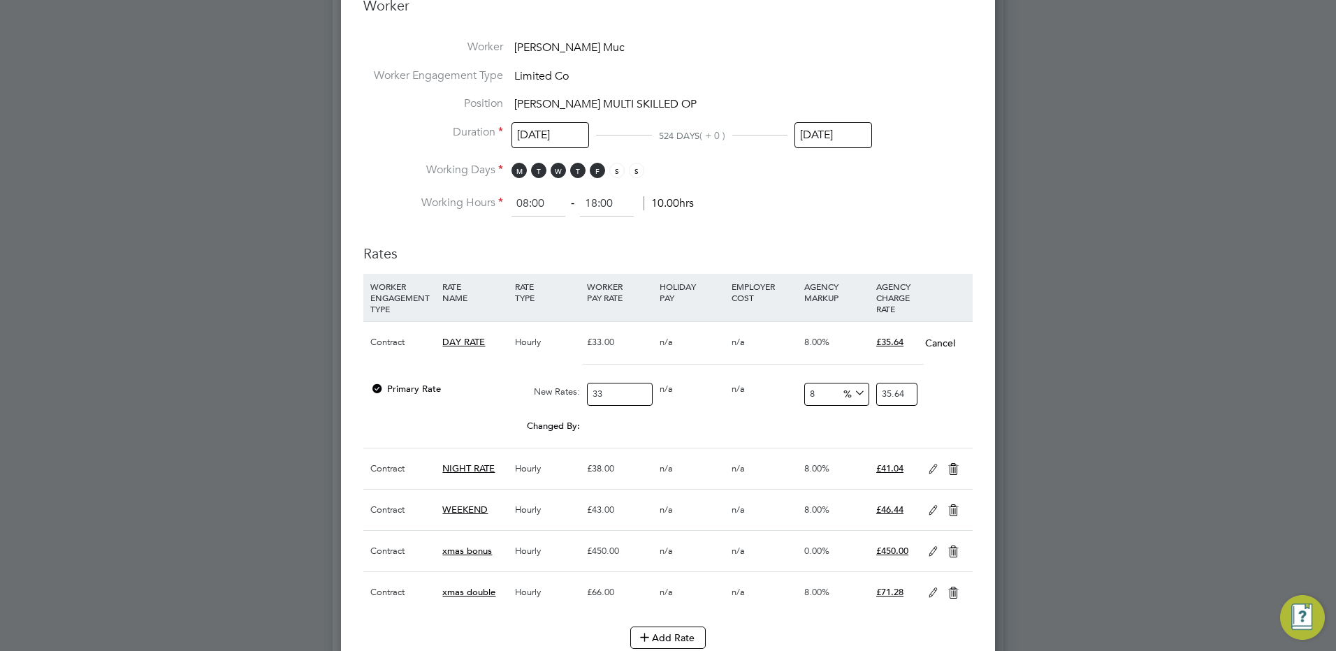
click at [819, 389] on input "8" at bounding box center [836, 394] width 65 height 23
type input "8.7"
type input "35.871"
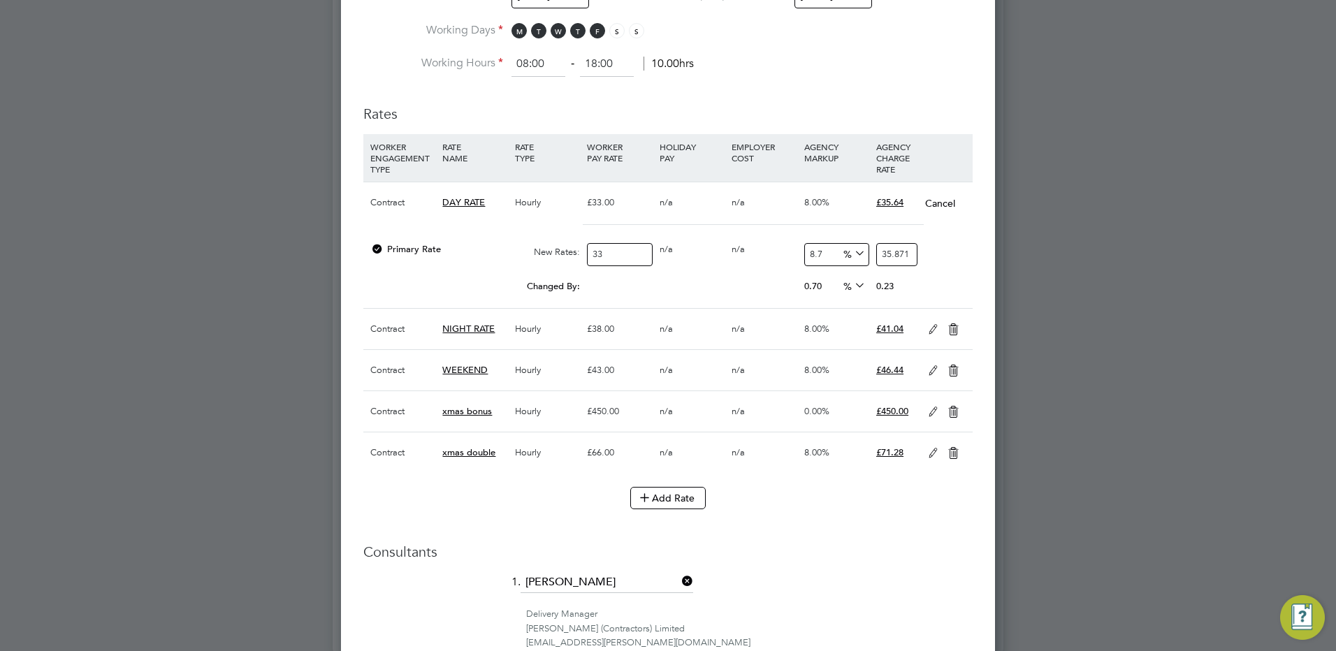
type input "8.7"
click at [929, 326] on icon at bounding box center [933, 329] width 17 height 11
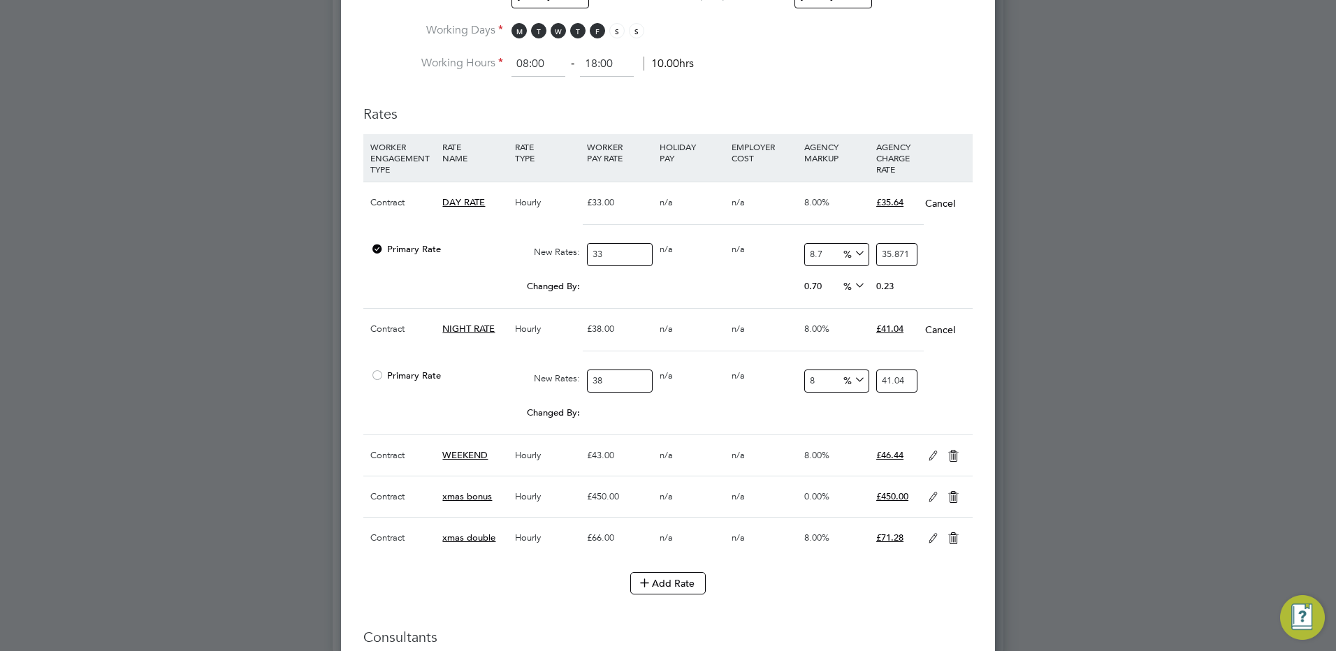
click at [833, 376] on input "8" at bounding box center [836, 381] width 65 height 23
type input "8.7"
type input "41.306"
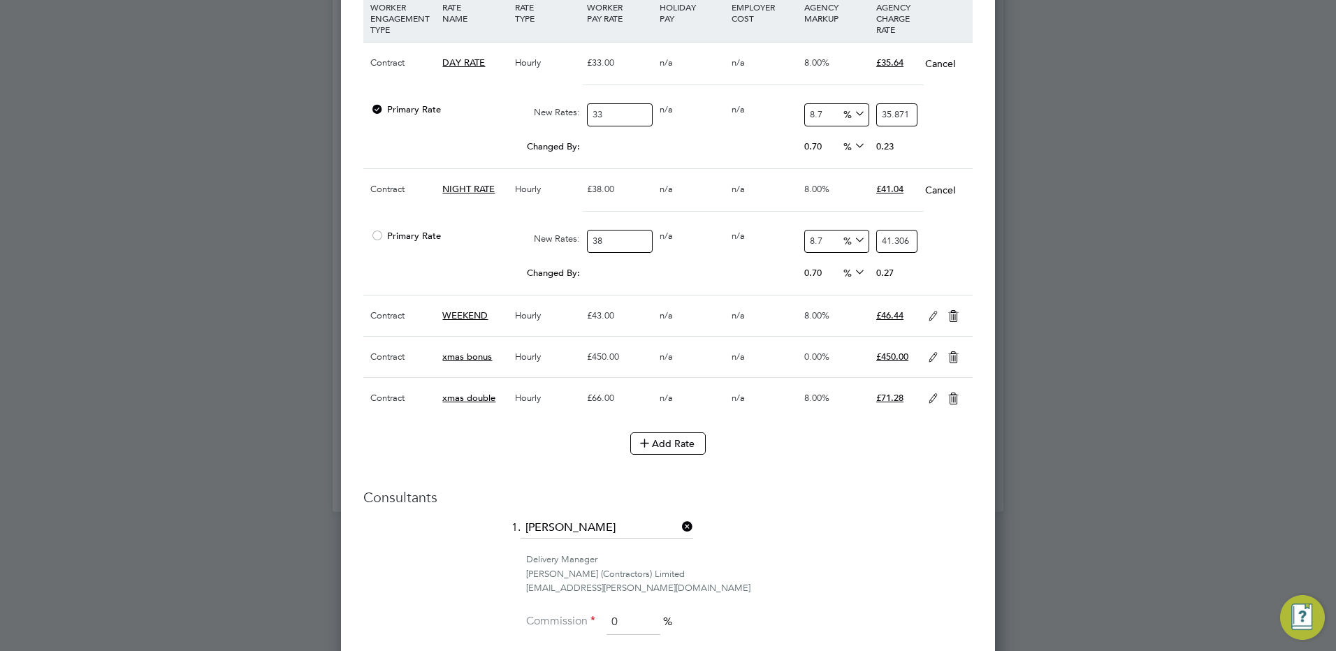
type input "8.7"
click at [933, 311] on icon at bounding box center [933, 316] width 17 height 11
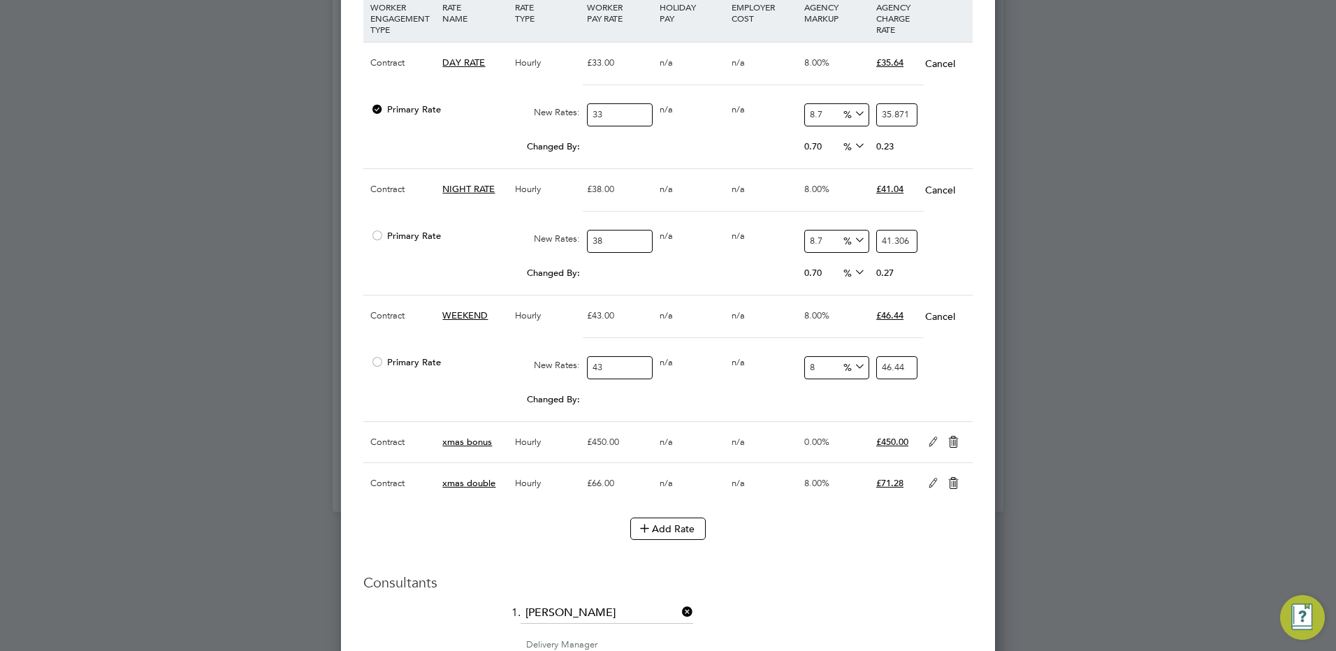
click at [821, 366] on input "8" at bounding box center [836, 367] width 65 height 23
type input "8.7"
type input "46.741"
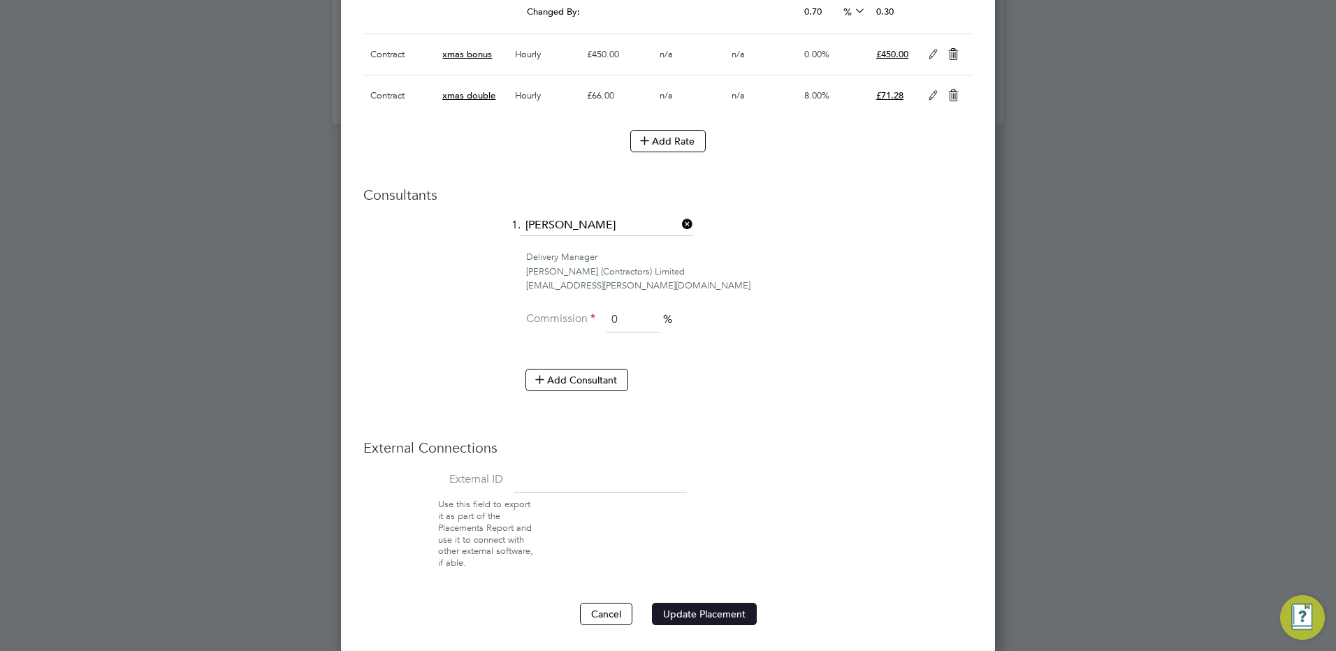
type input "8.7"
click at [701, 607] on button "Update Placement" at bounding box center [704, 614] width 105 height 22
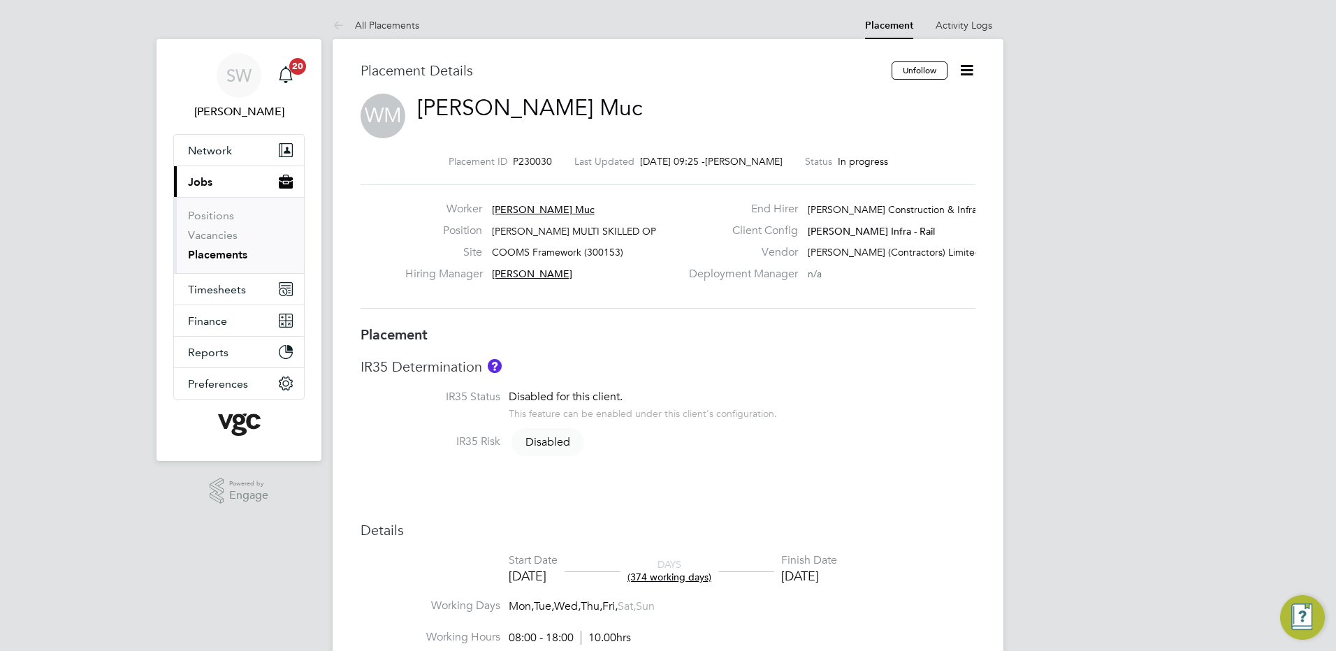
click at [229, 253] on link "Placements" at bounding box center [217, 254] width 59 height 13
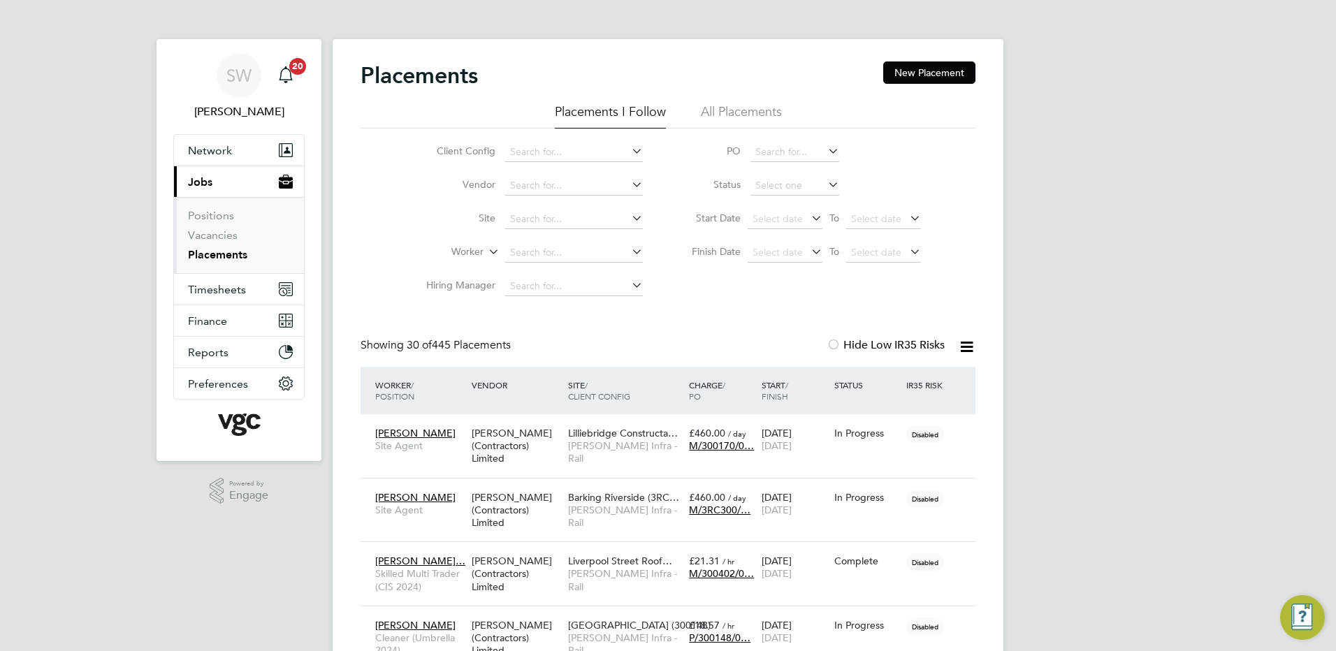
click at [825, 181] on icon at bounding box center [825, 185] width 0 height 20
click at [788, 203] on li "Active" at bounding box center [795, 204] width 90 height 18
type input "Active"
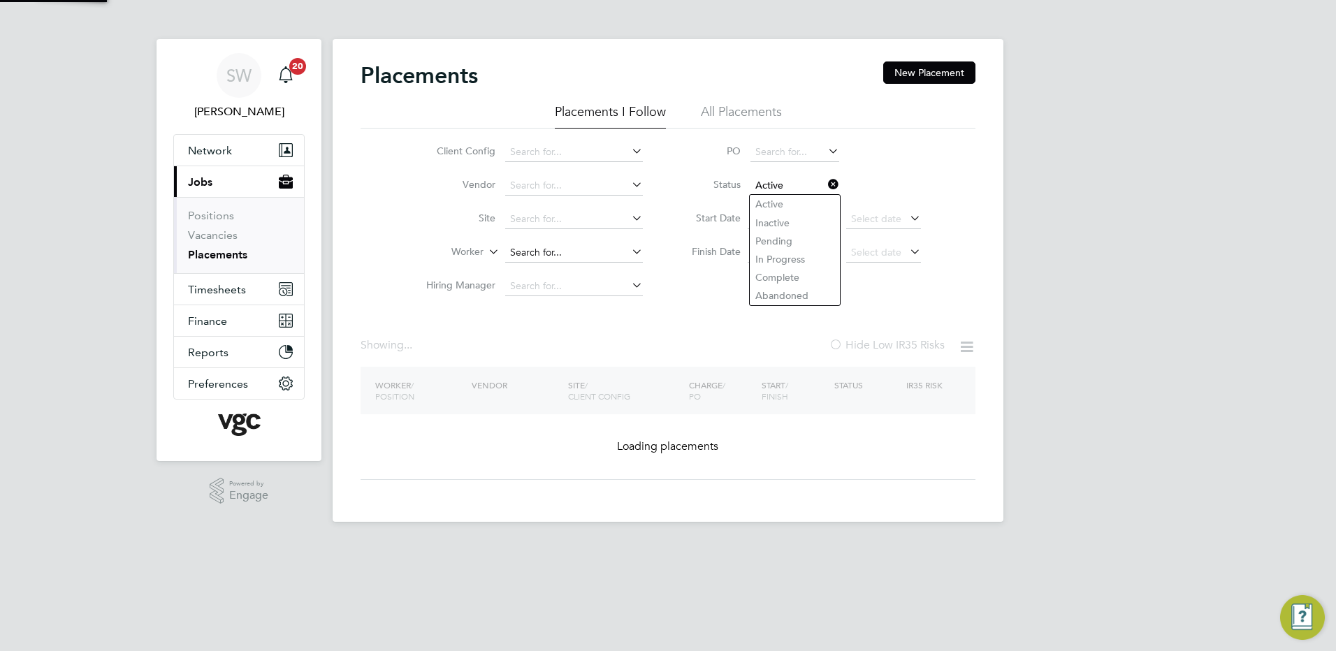
click at [553, 252] on input at bounding box center [574, 253] width 138 height 20
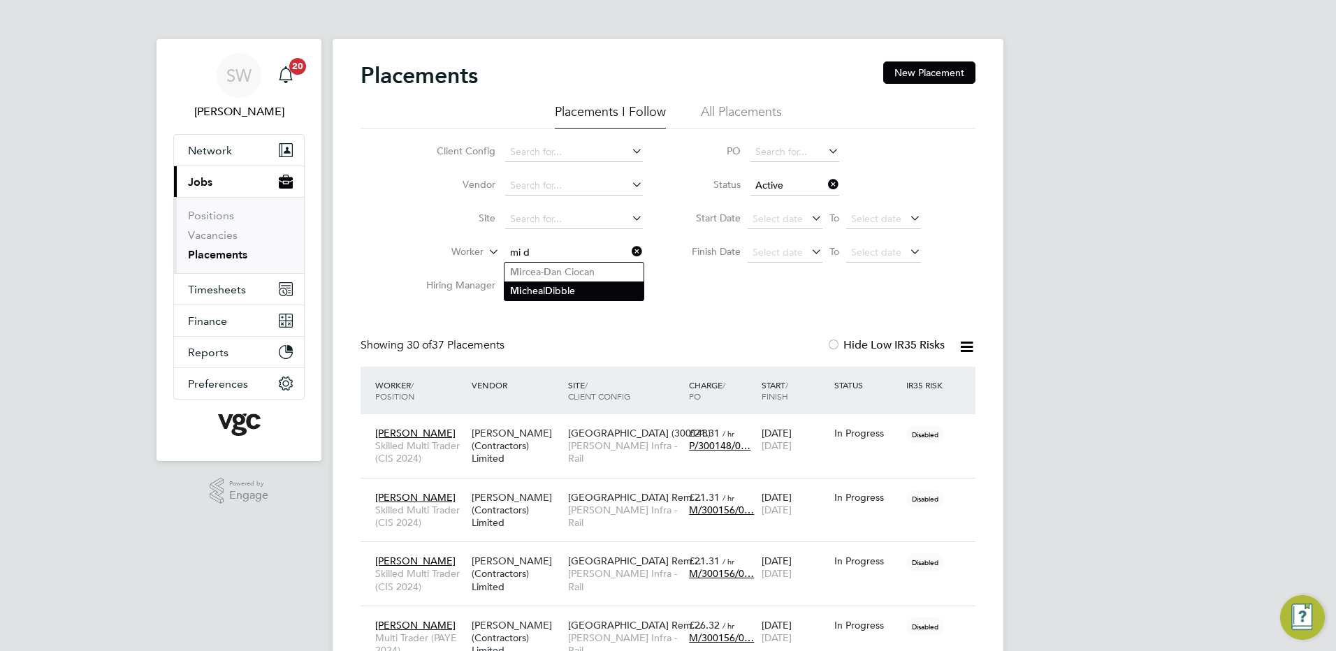
click at [565, 289] on li "Mi cheal D ibble" at bounding box center [574, 291] width 139 height 19
type input "[PERSON_NAME]"
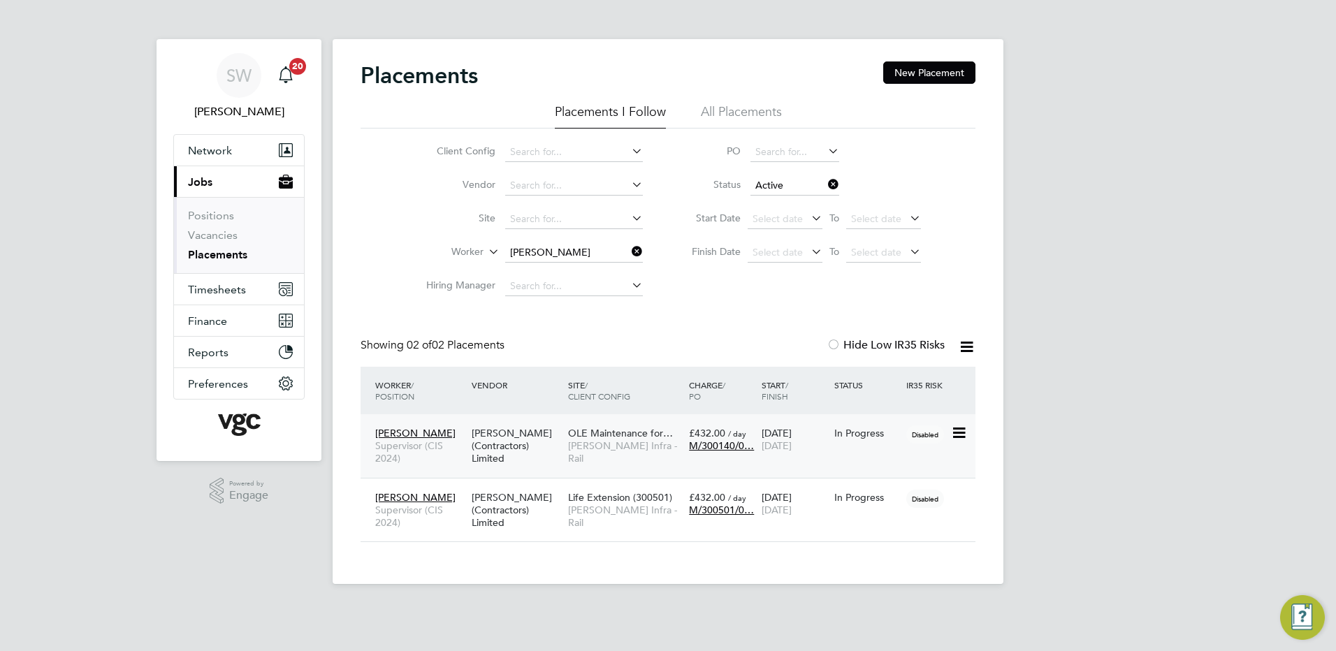
click at [922, 433] on span "Disabled" at bounding box center [925, 435] width 38 height 18
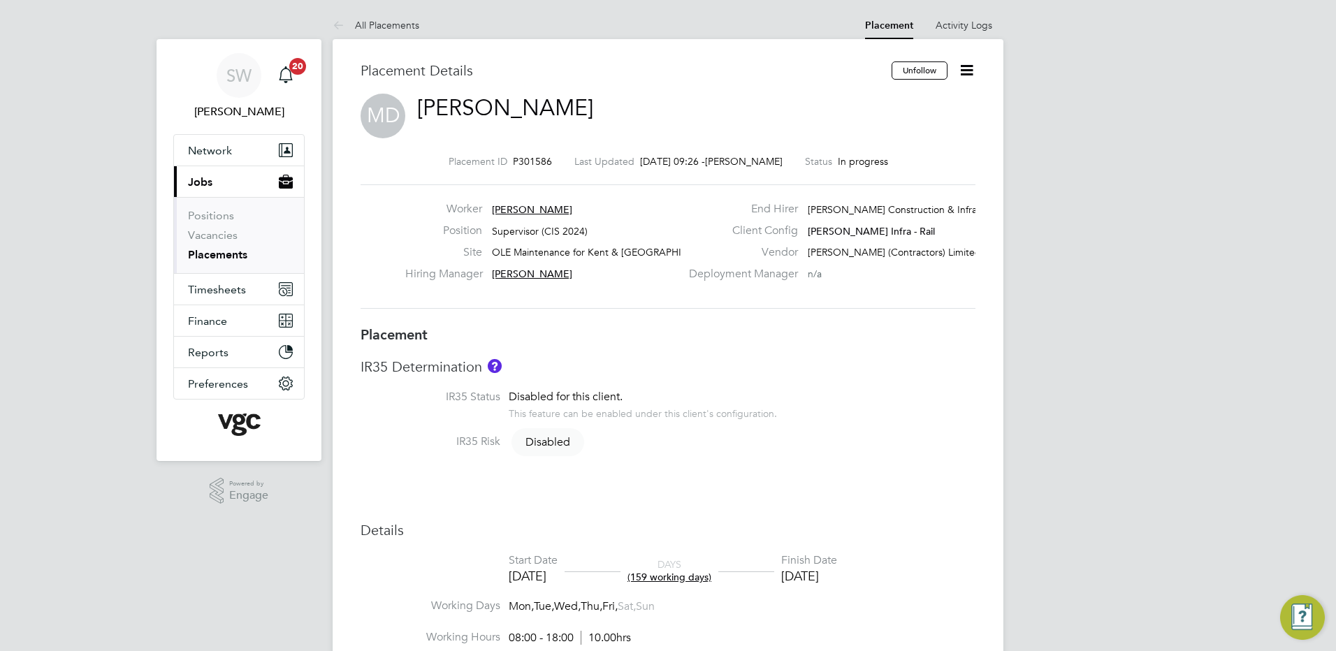
click at [965, 74] on icon at bounding box center [966, 69] width 17 height 17
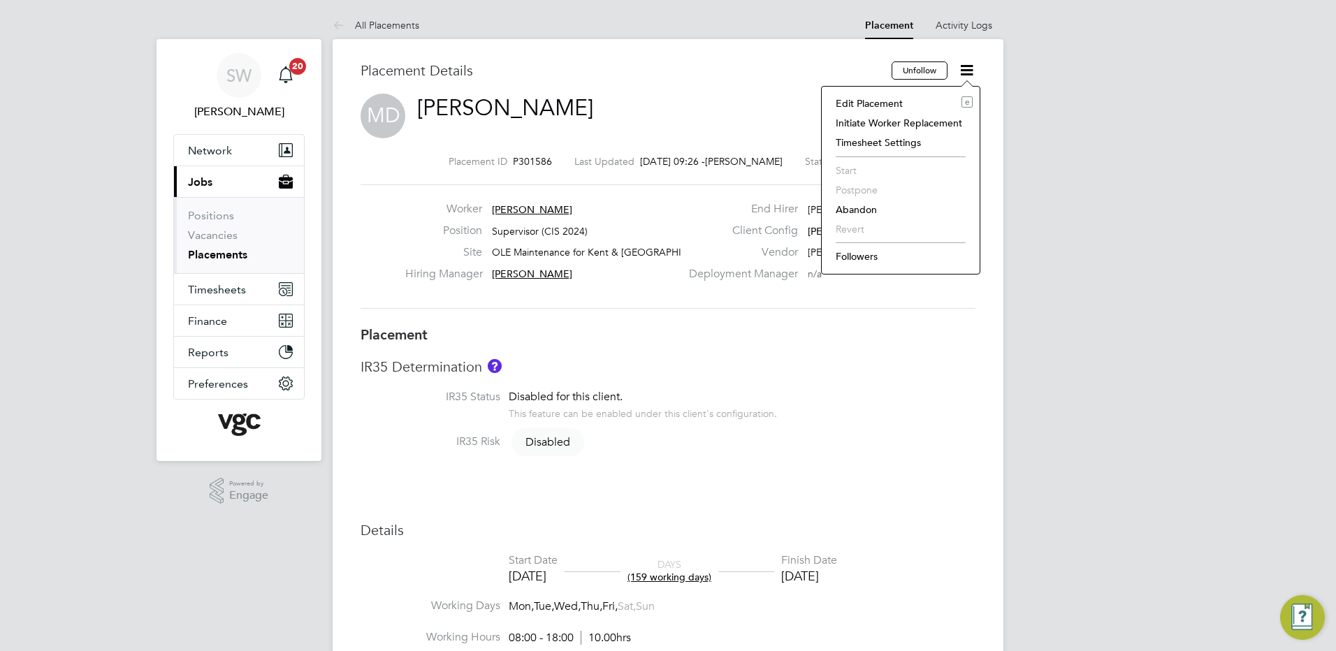
click at [877, 103] on li "Edit Placement e" at bounding box center [901, 104] width 144 height 20
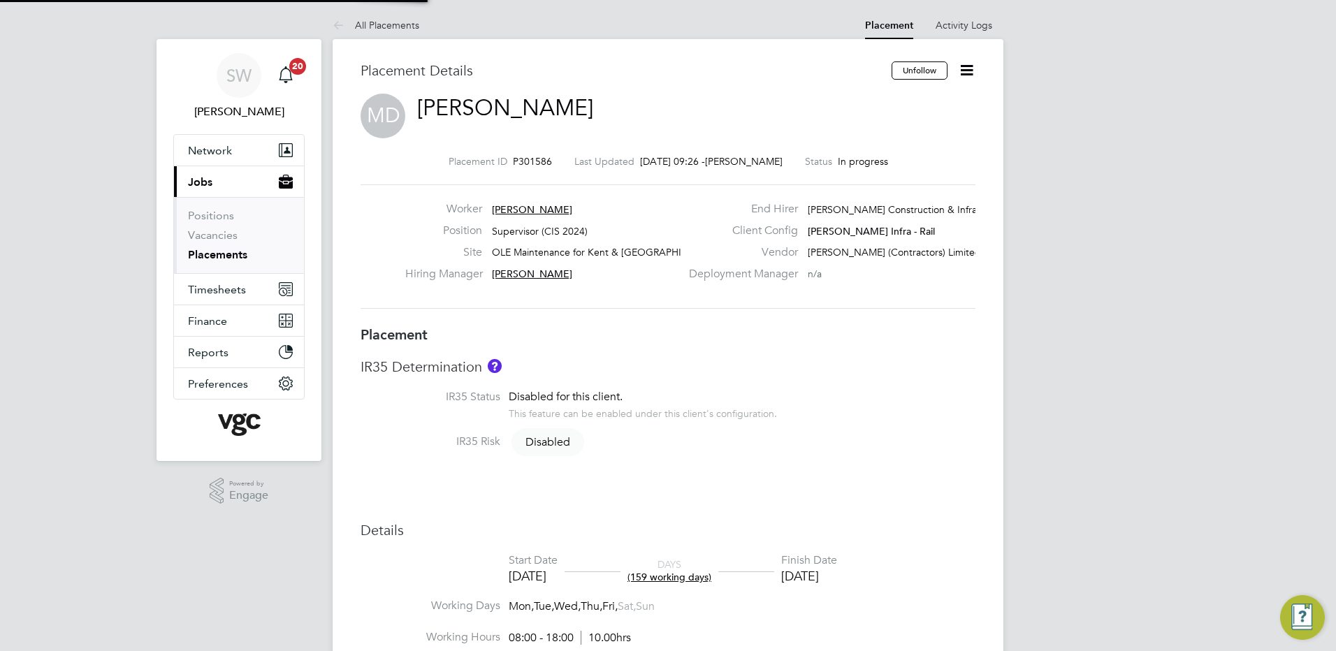
type input "[PERSON_NAME]"
type input "[DATE]"
type input "08:00"
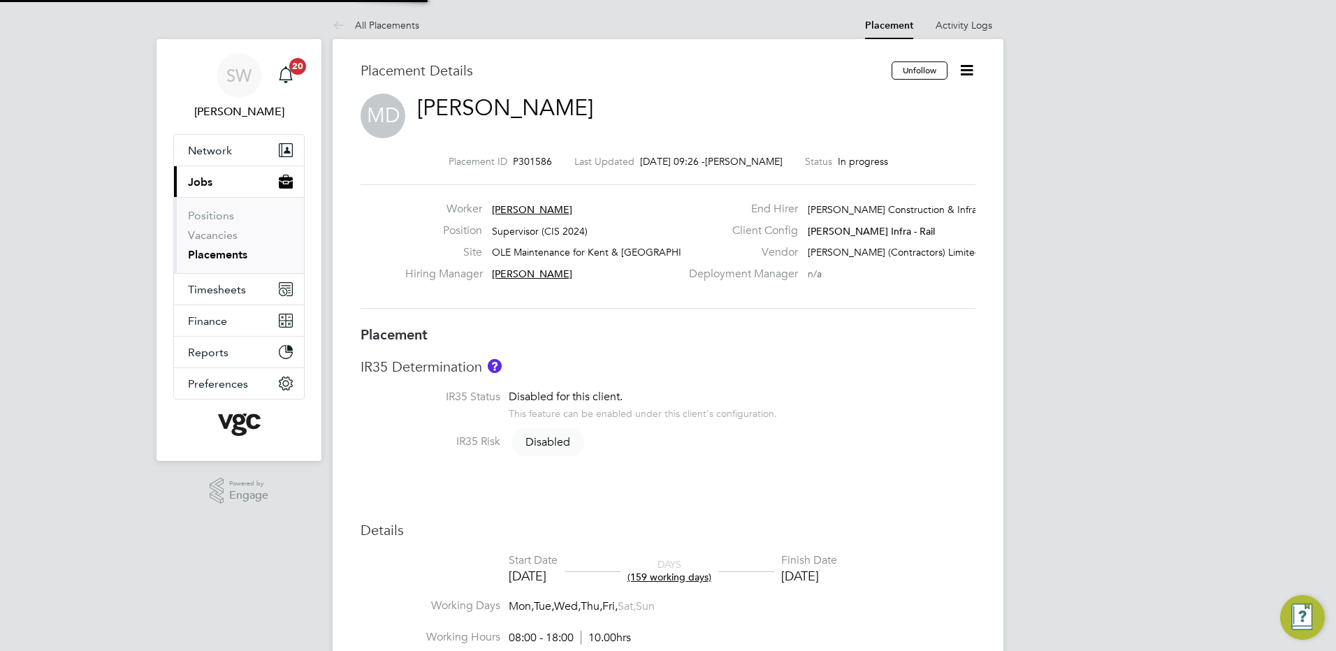
type input "18:00"
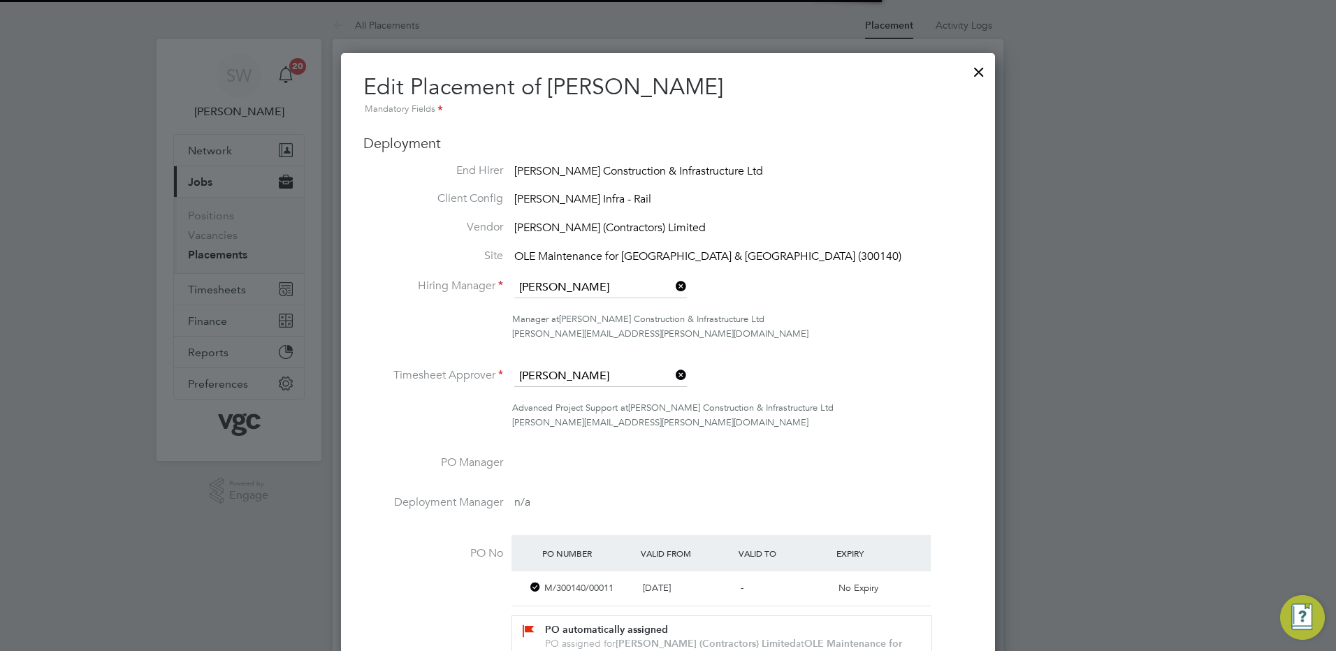
scroll to position [7, 7]
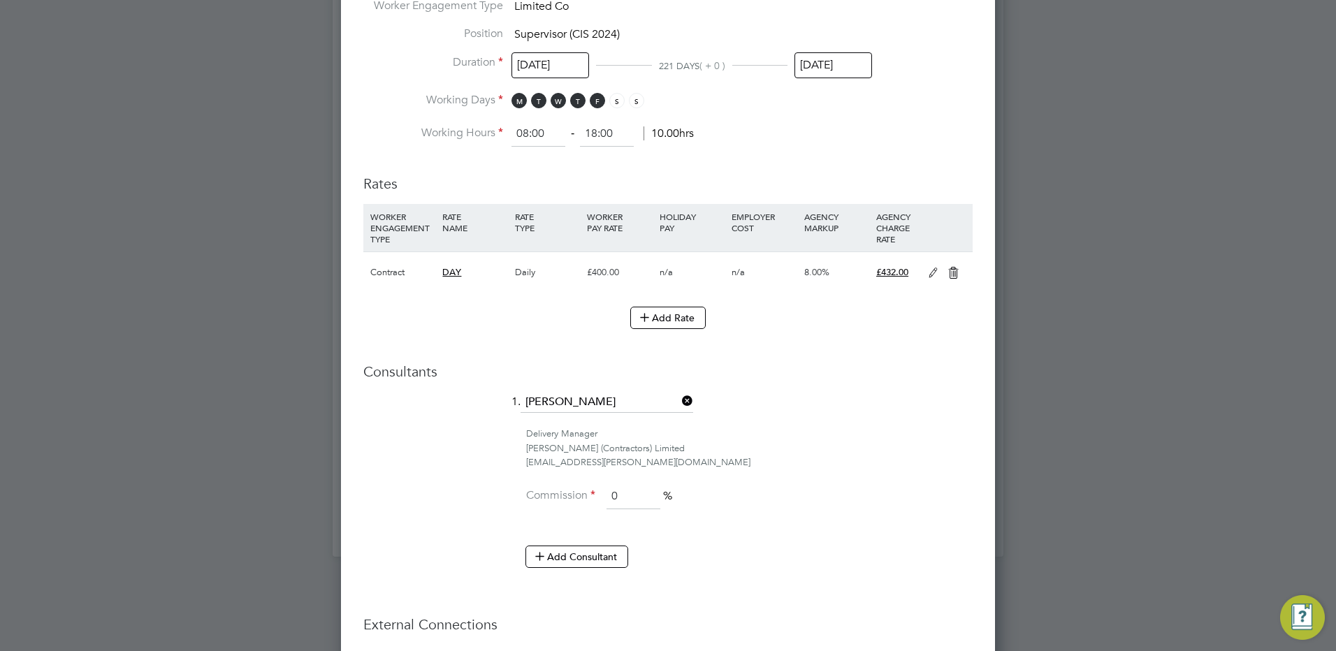
click at [931, 270] on icon at bounding box center [933, 273] width 17 height 11
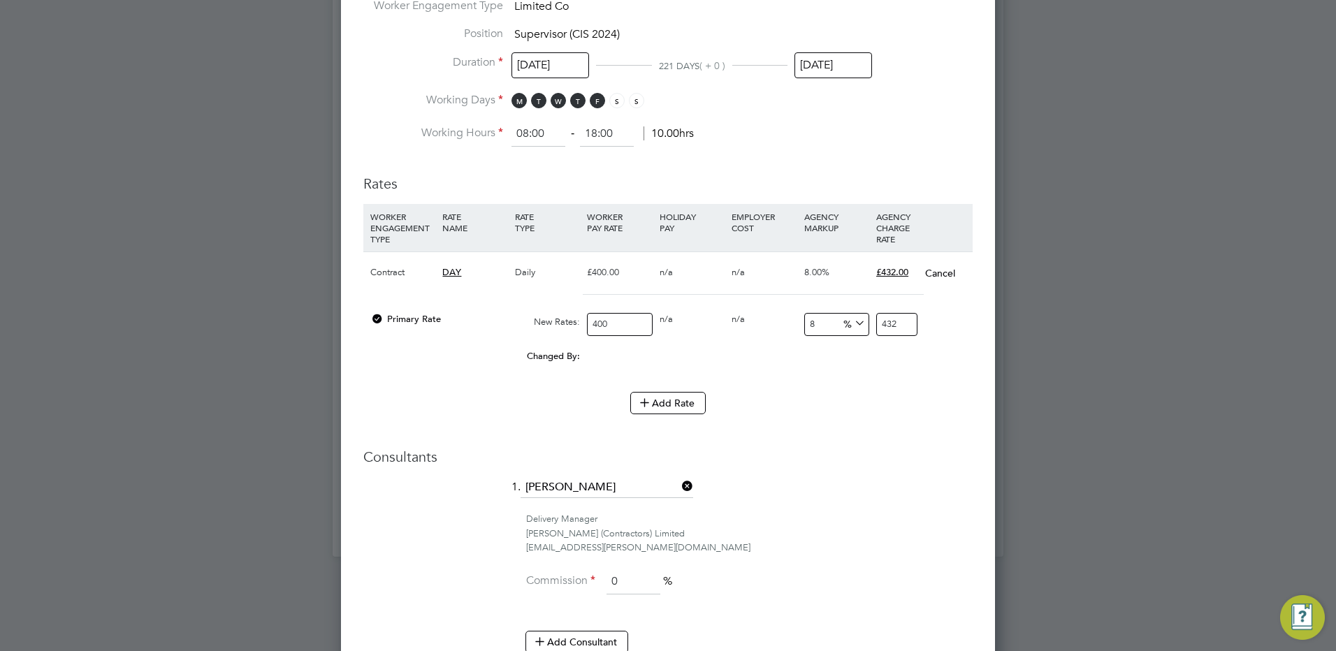
click at [828, 319] on input "8" at bounding box center [836, 324] width 65 height 23
type input "8.7"
type input "434.8"
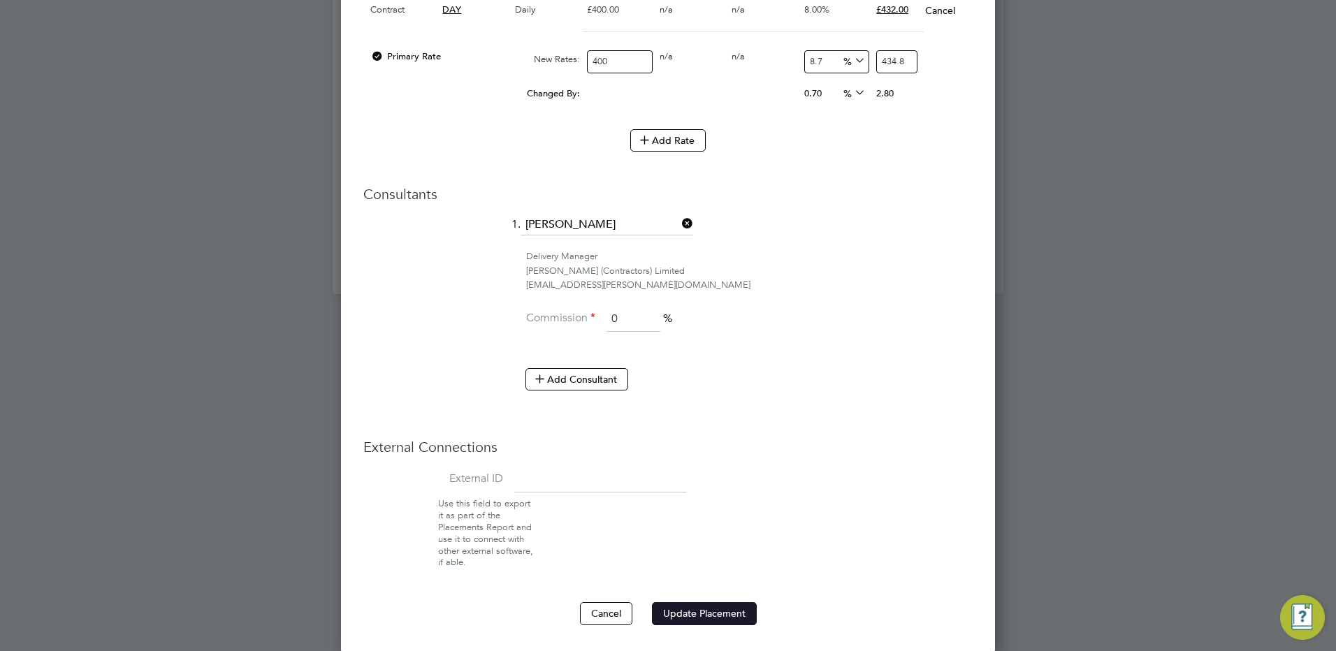
type input "8.7"
click at [690, 602] on button "Update Placement" at bounding box center [704, 613] width 105 height 22
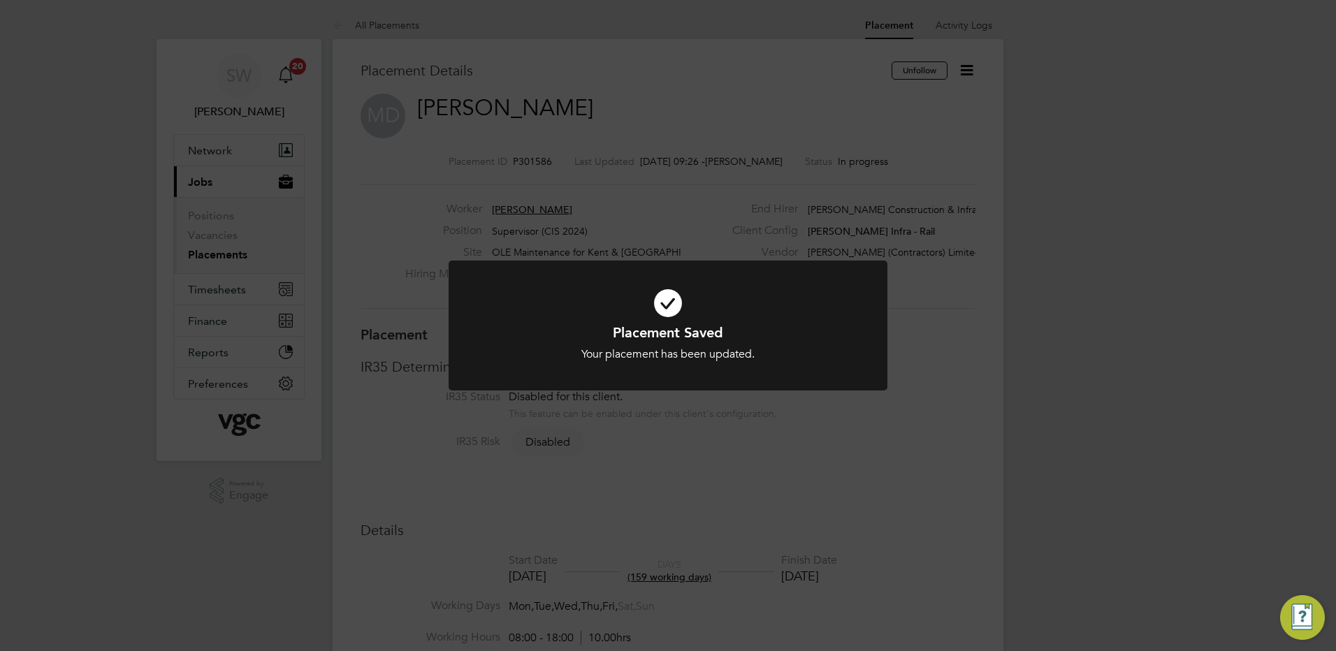
click at [235, 260] on div "Placement Saved Your placement has been updated. Cancel Okay" at bounding box center [668, 325] width 1336 height 651
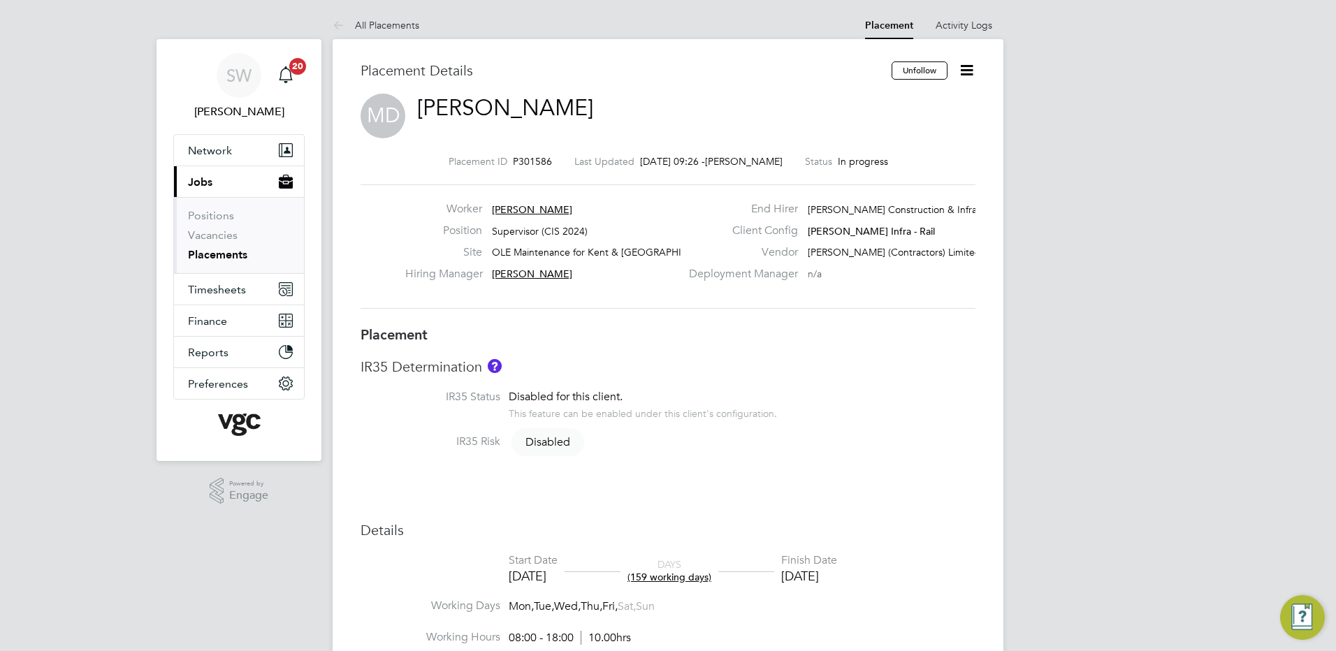
click at [234, 257] on link "Placements" at bounding box center [217, 254] width 59 height 13
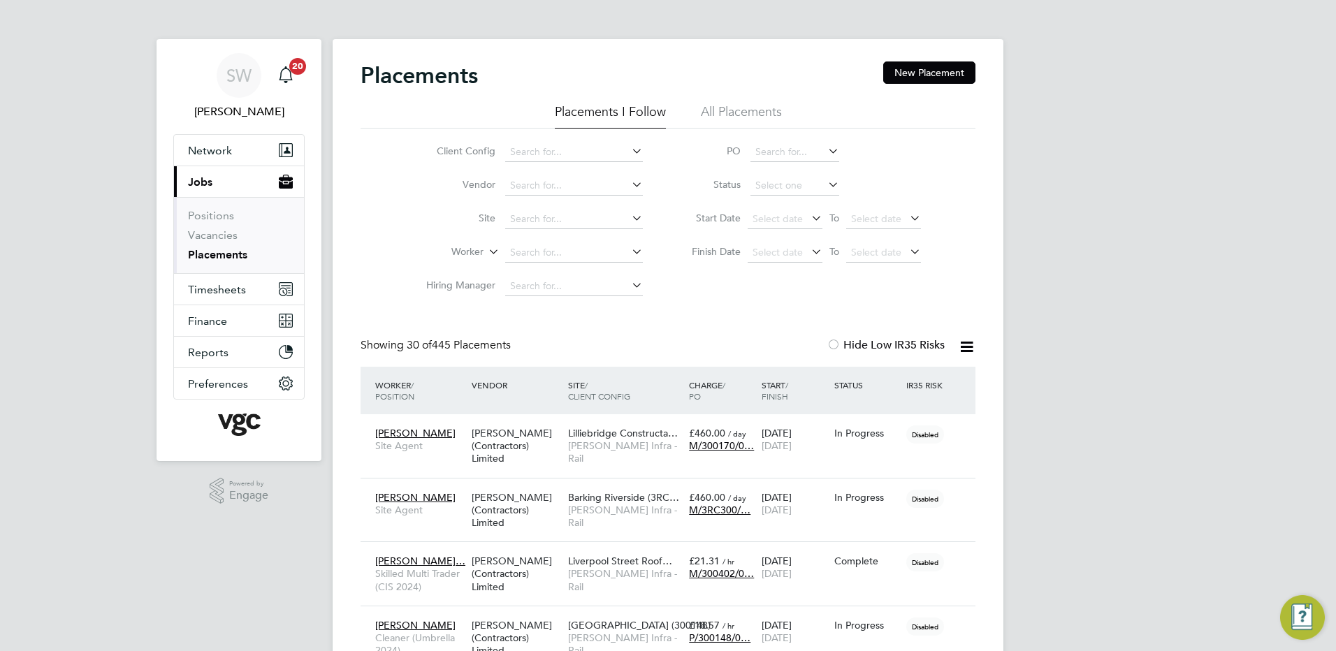
drag, startPoint x: 833, startPoint y: 184, endPoint x: 825, endPoint y: 185, distance: 8.5
click at [825, 184] on icon at bounding box center [825, 185] width 0 height 20
click at [772, 203] on li "Active" at bounding box center [795, 204] width 90 height 18
type input "Active"
click at [544, 244] on input at bounding box center [574, 253] width 138 height 20
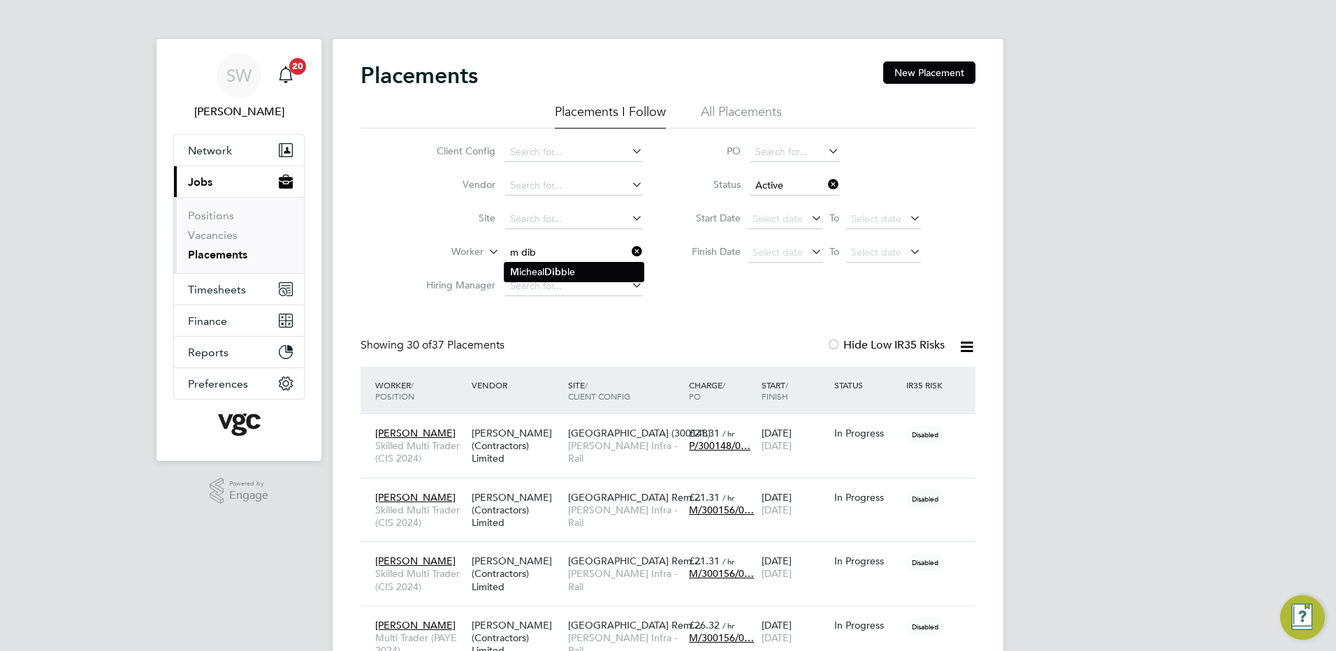
click at [545, 270] on li "M icheal Dib ble" at bounding box center [574, 272] width 139 height 19
type input "Micheal Dibble"
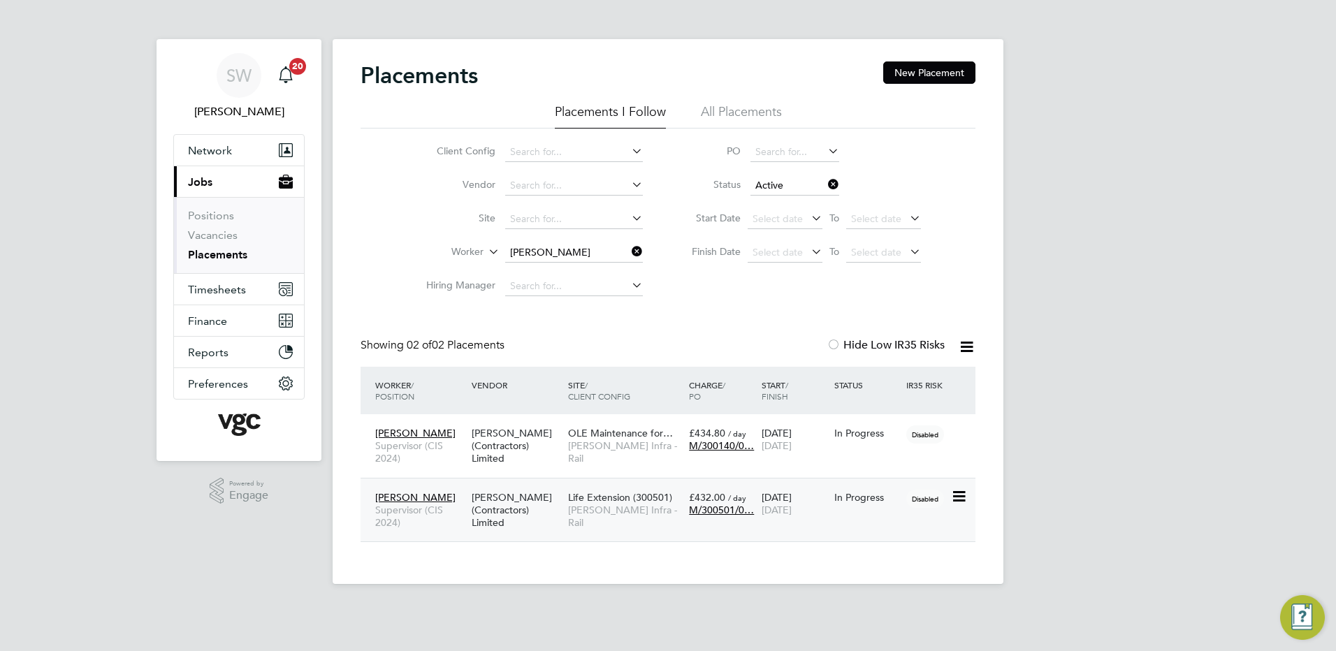
click at [851, 501] on div "In Progress" at bounding box center [867, 497] width 66 height 13
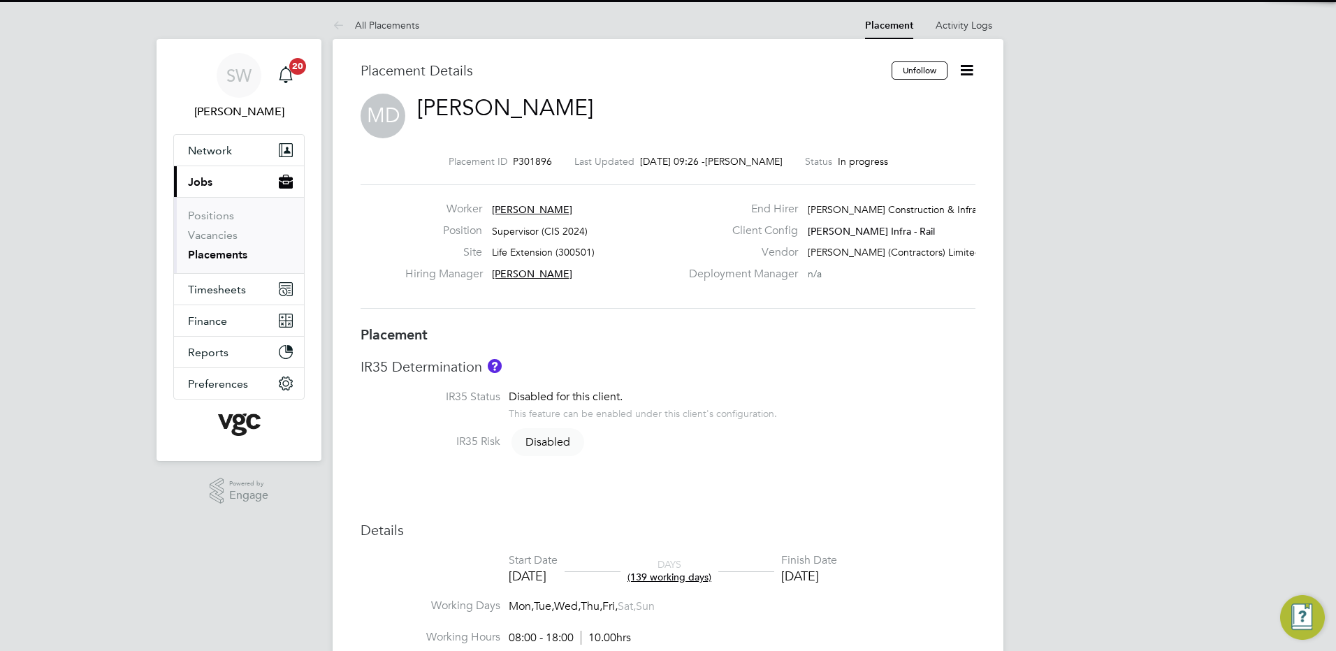
click at [961, 71] on icon at bounding box center [966, 69] width 17 height 17
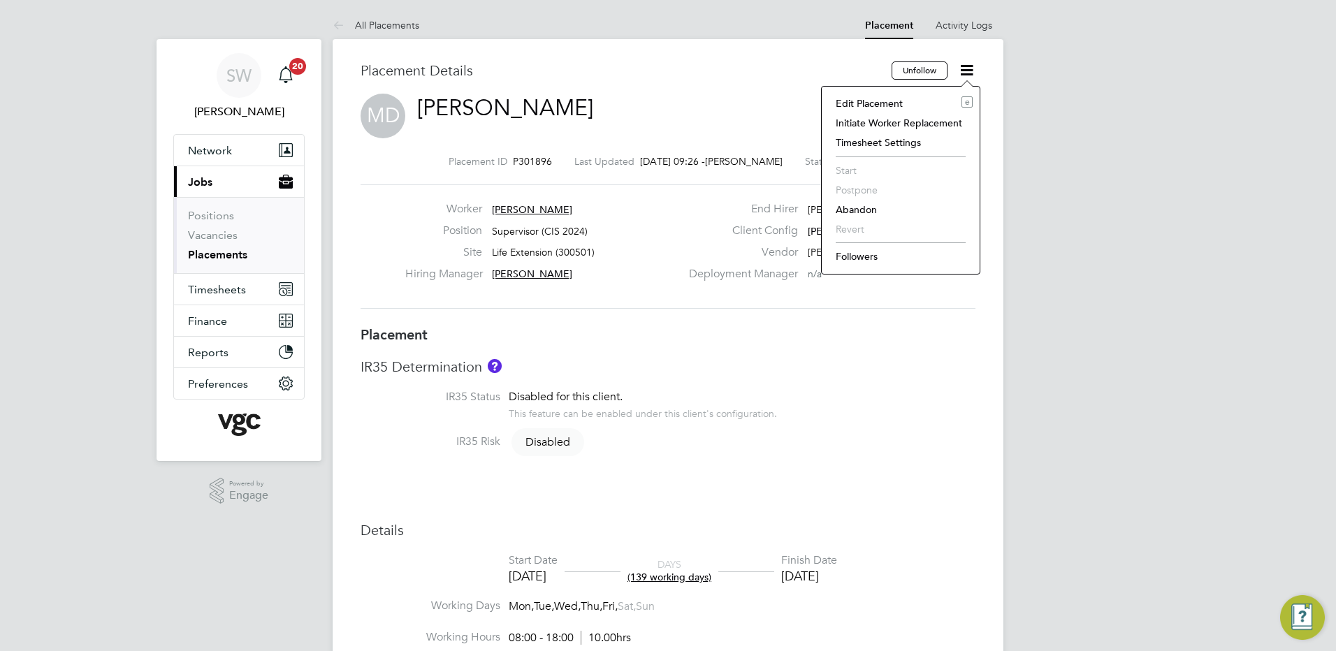
click at [869, 96] on li "Edit Placement e" at bounding box center [901, 104] width 144 height 20
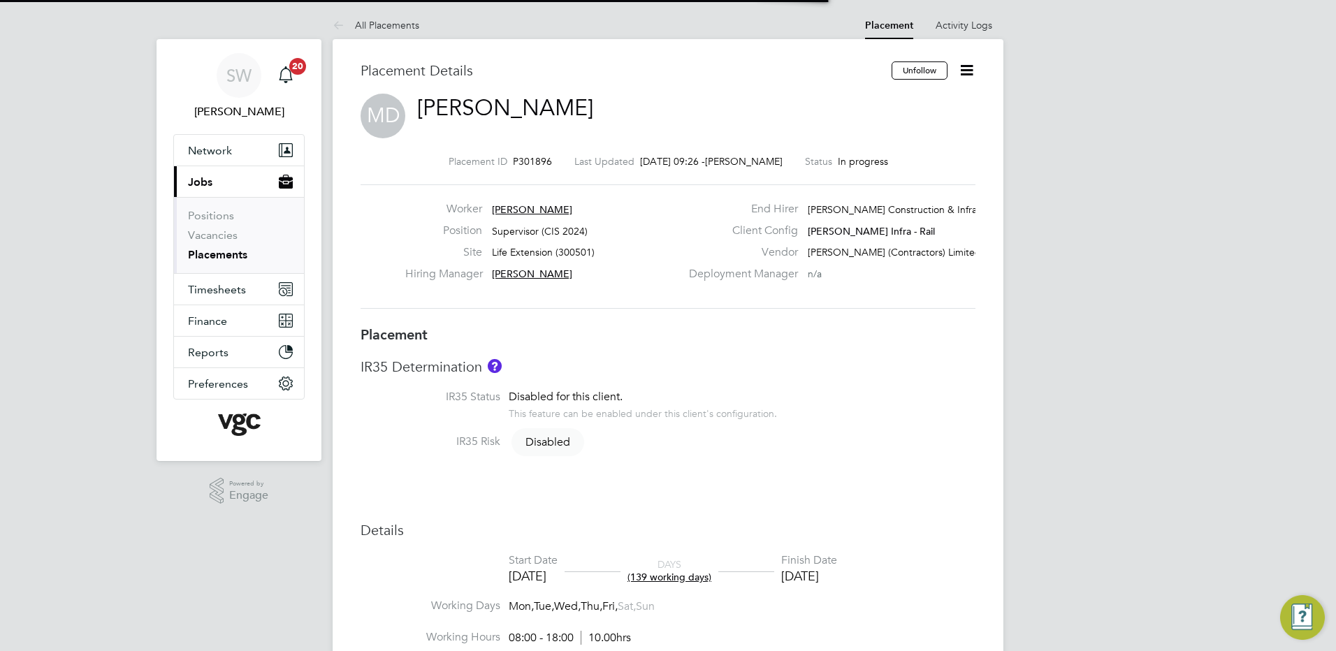
scroll to position [7, 7]
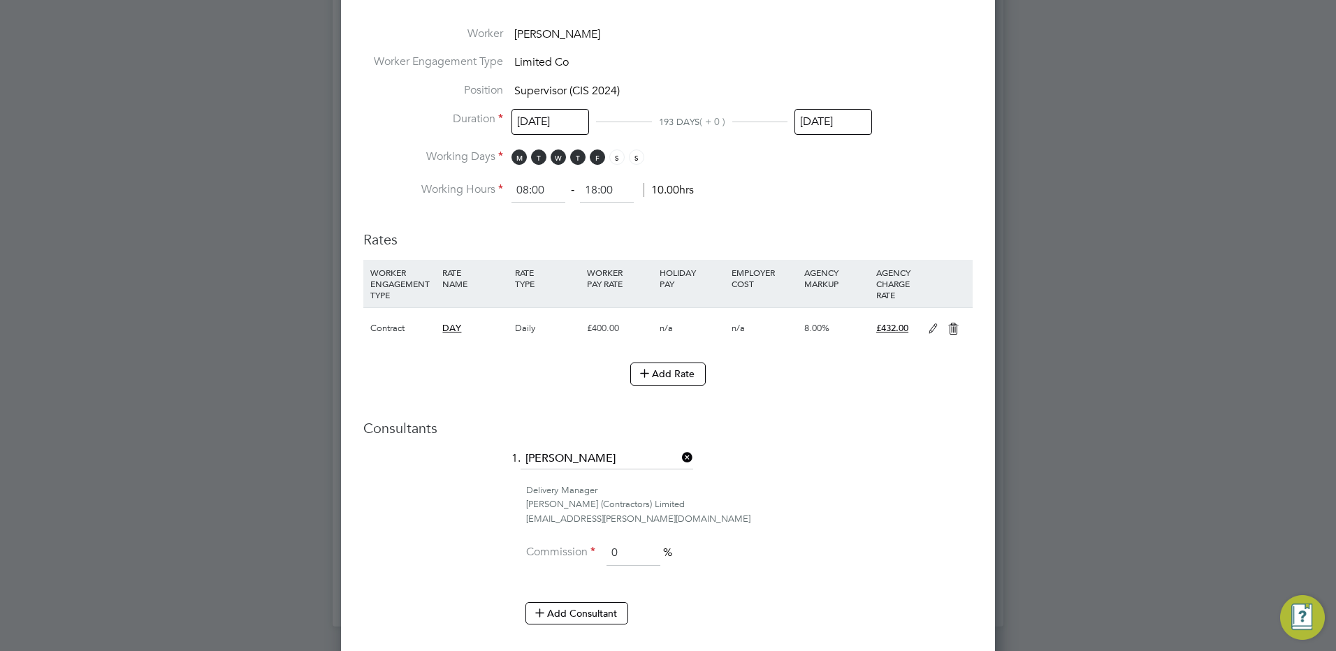
click at [932, 324] on icon at bounding box center [933, 329] width 17 height 11
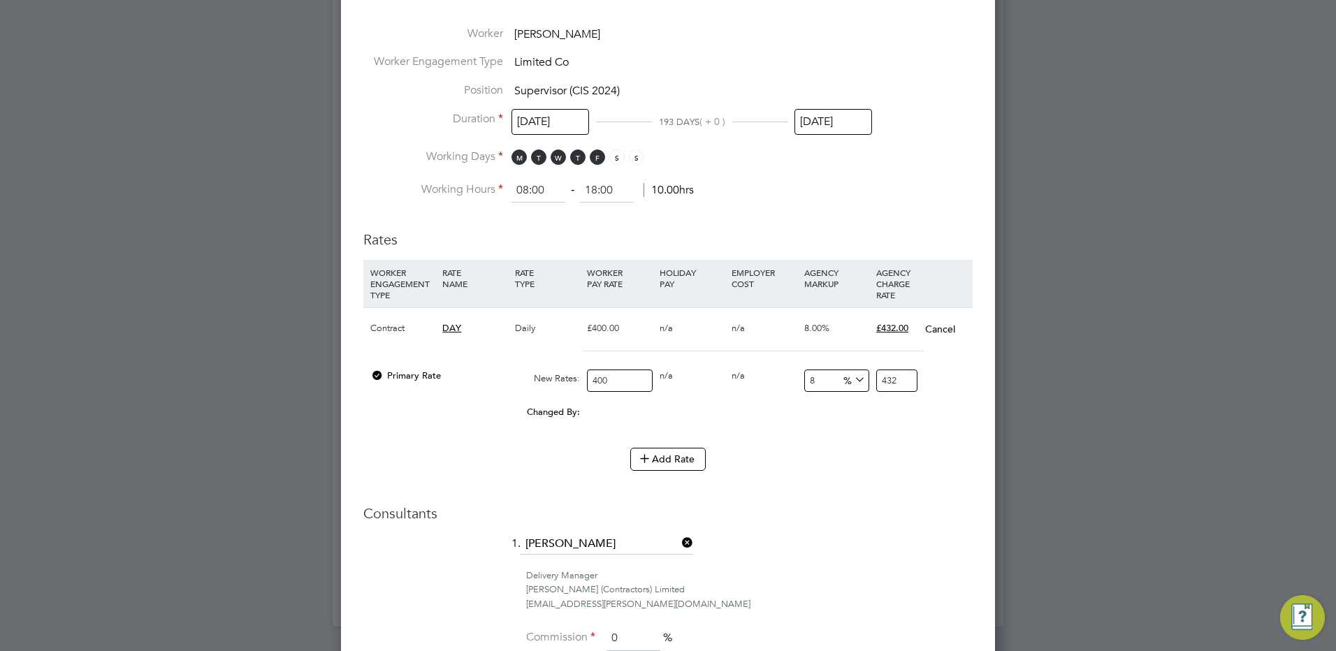
click at [831, 376] on input "8" at bounding box center [836, 381] width 65 height 23
type input "8.7"
type input "434.8"
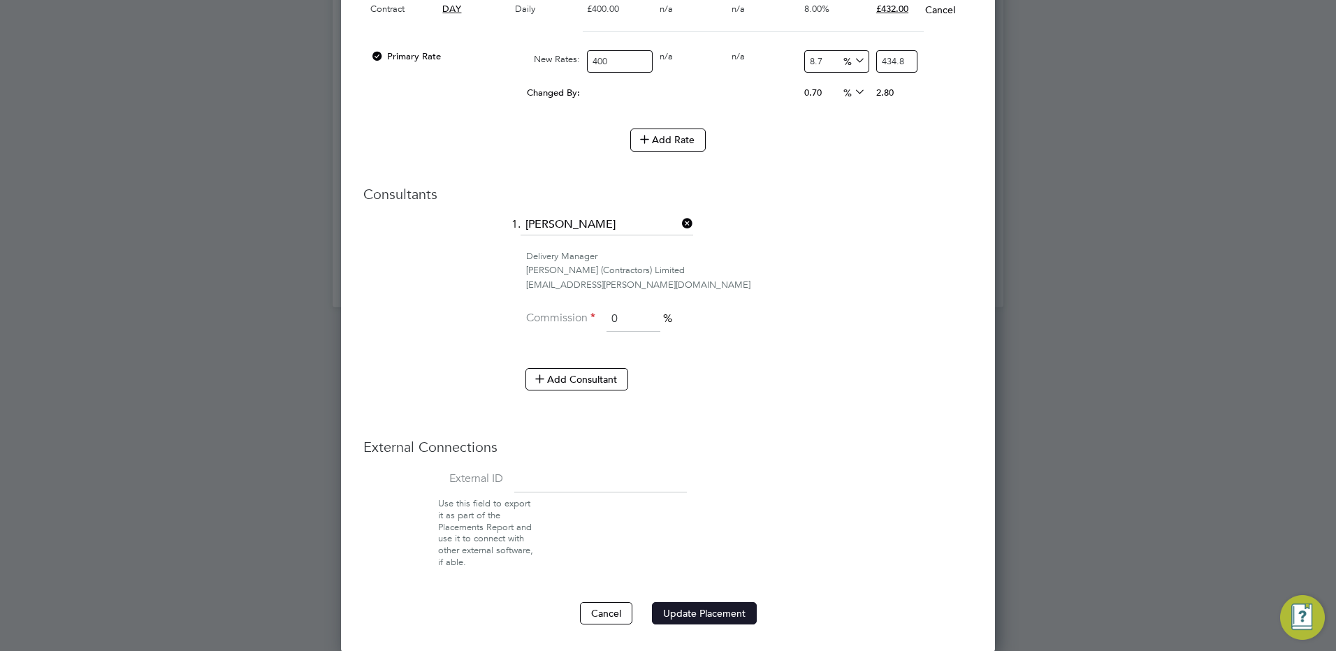
type input "8.7"
click at [694, 607] on button "Update Placement" at bounding box center [704, 613] width 105 height 22
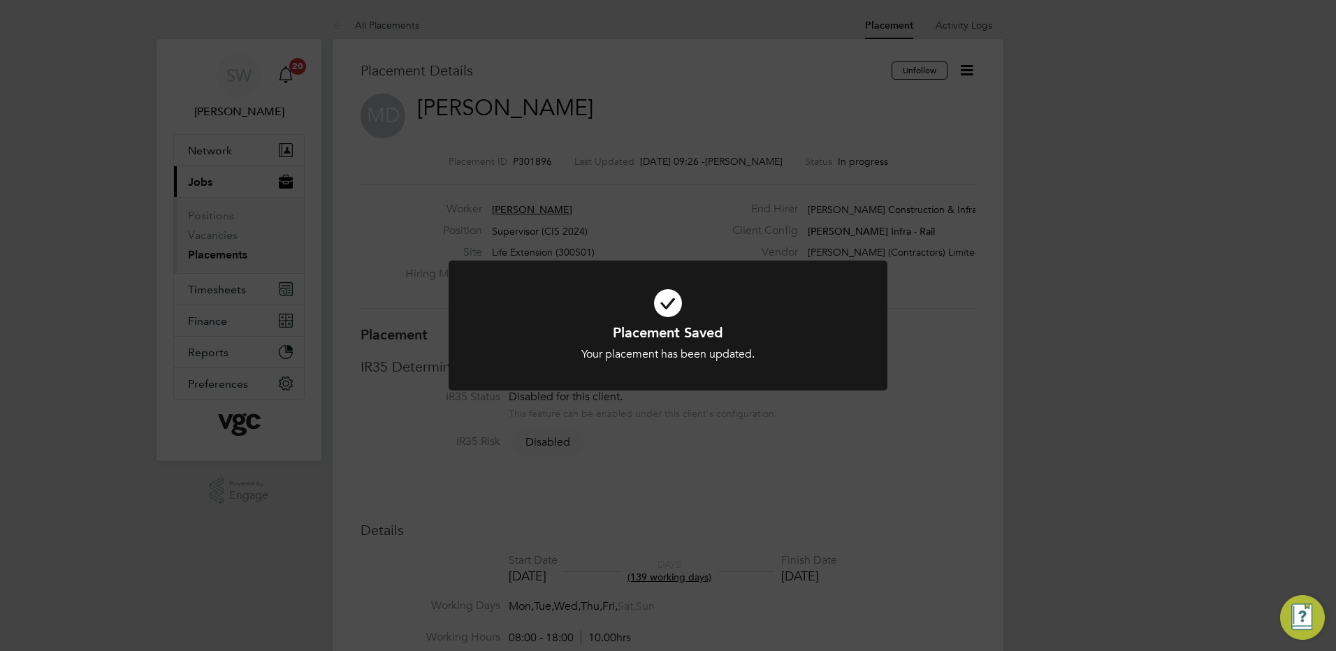
click at [249, 251] on div "Placement Saved Your placement has been updated. Cancel Okay" at bounding box center [668, 325] width 1336 height 651
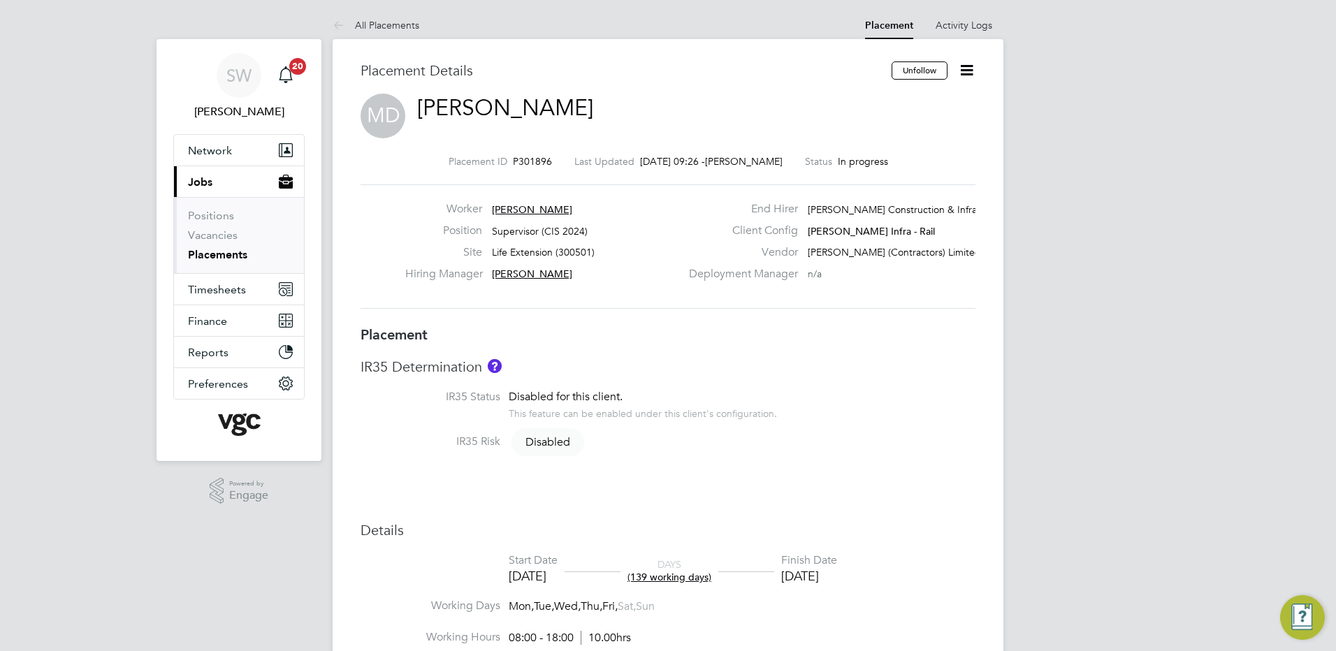
click at [227, 252] on link "Placements" at bounding box center [217, 254] width 59 height 13
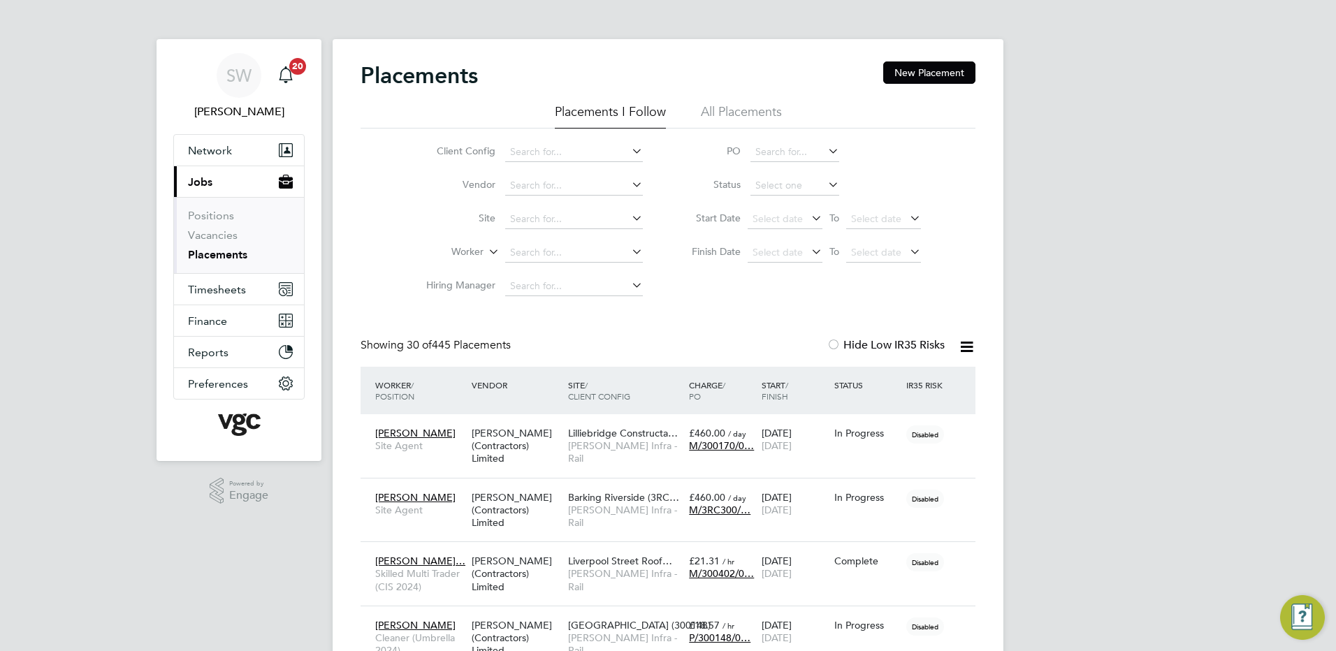
click at [825, 184] on icon at bounding box center [825, 185] width 0 height 20
drag, startPoint x: 781, startPoint y: 209, endPoint x: 679, endPoint y: 212, distance: 101.4
click at [780, 209] on li "Active" at bounding box center [795, 204] width 90 height 18
type input "Active"
click at [558, 247] on input at bounding box center [574, 253] width 138 height 20
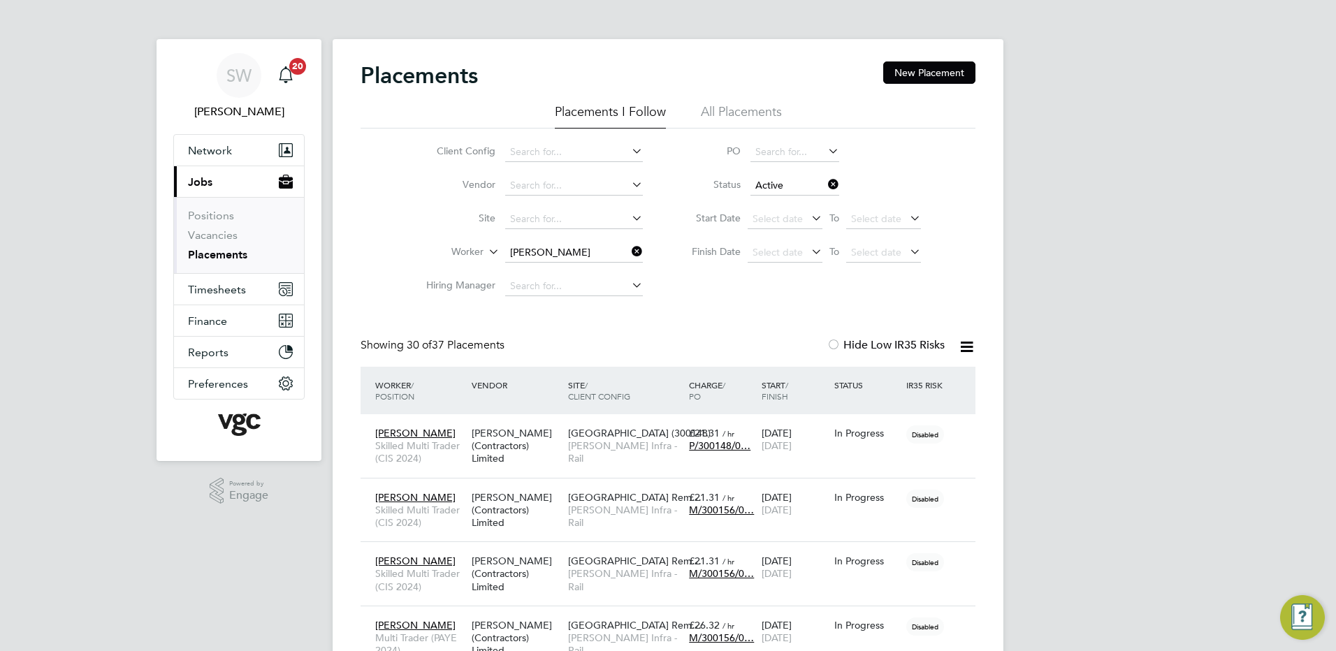
click at [604, 266] on b "Mcg" at bounding box center [614, 272] width 20 height 12
type input "[PERSON_NAME]"
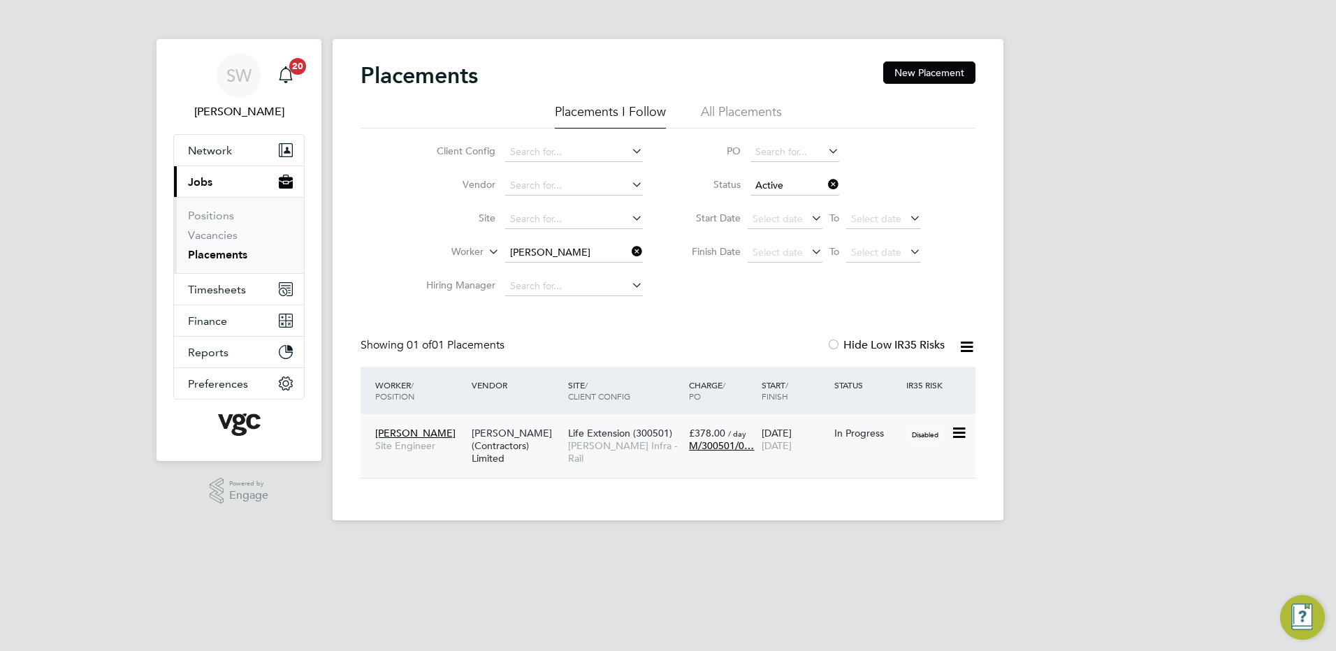
click at [816, 435] on div "22 Sep 2025 28 Jan 2026" at bounding box center [794, 439] width 73 height 39
click at [222, 287] on span "Timesheets" at bounding box center [217, 289] width 58 height 13
click at [224, 286] on span "Timesheets" at bounding box center [217, 289] width 58 height 13
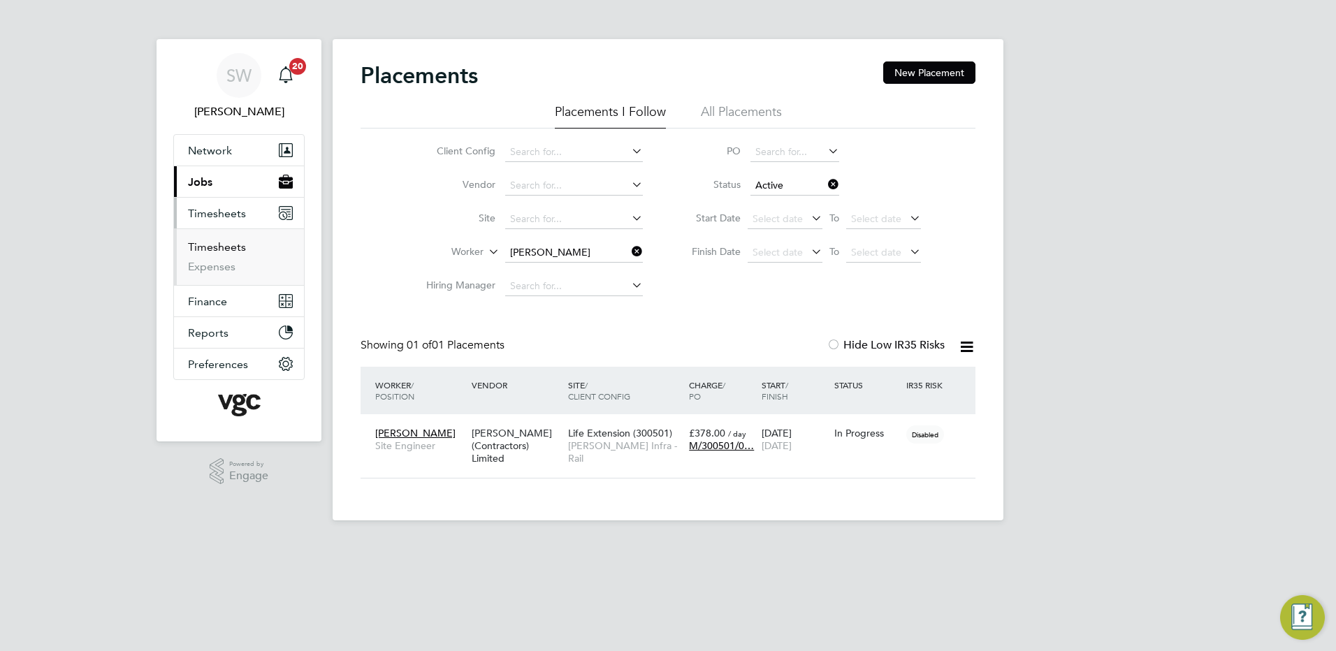
click at [215, 245] on link "Timesheets" at bounding box center [217, 246] width 58 height 13
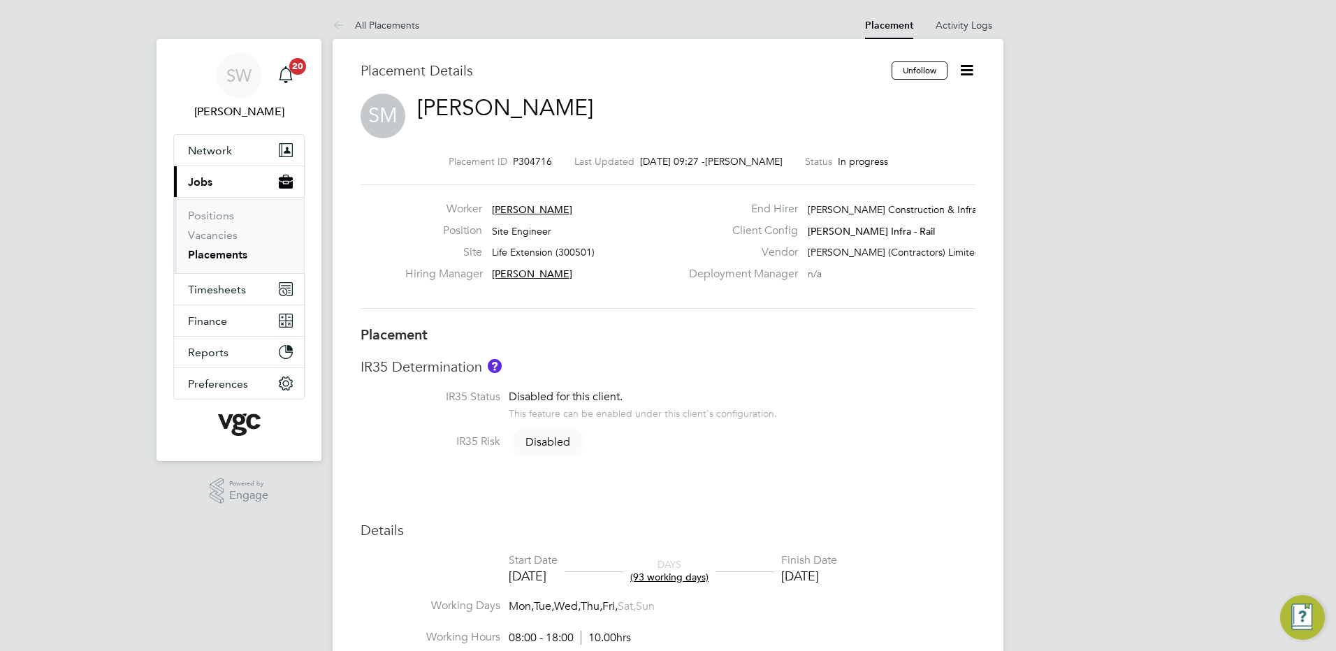
click at [962, 68] on icon at bounding box center [966, 69] width 17 height 17
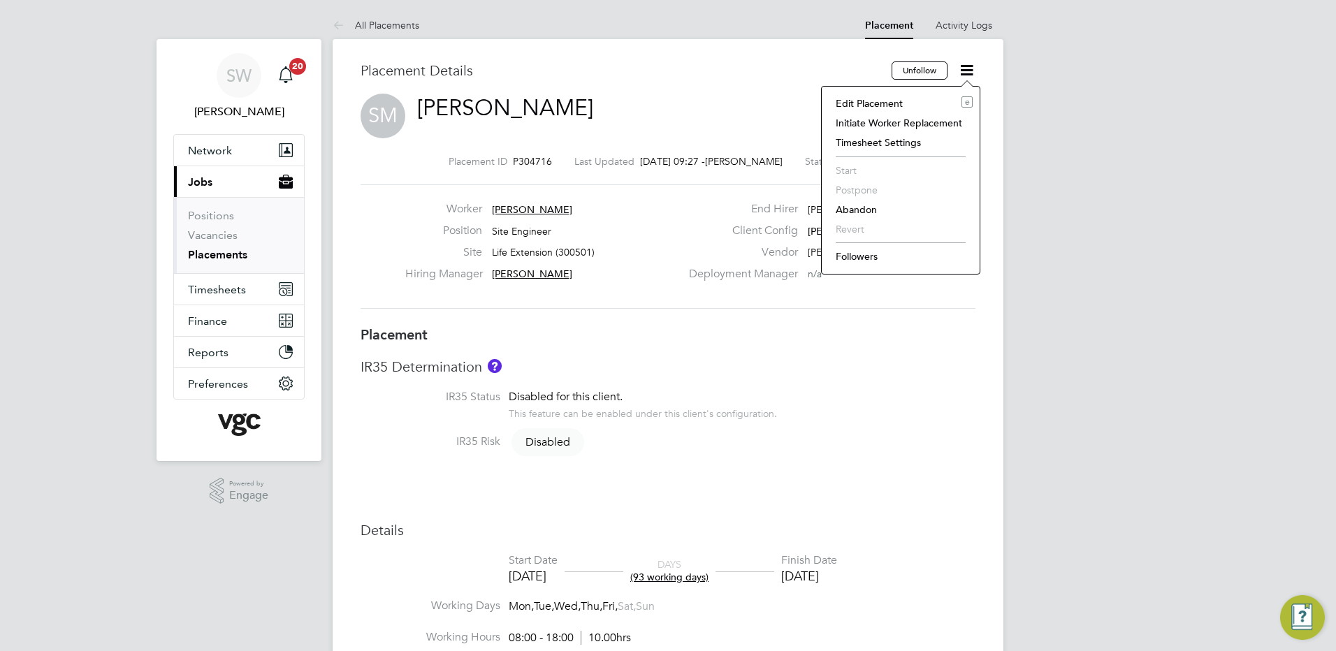
click at [871, 97] on li "Edit Placement e" at bounding box center [901, 104] width 144 height 20
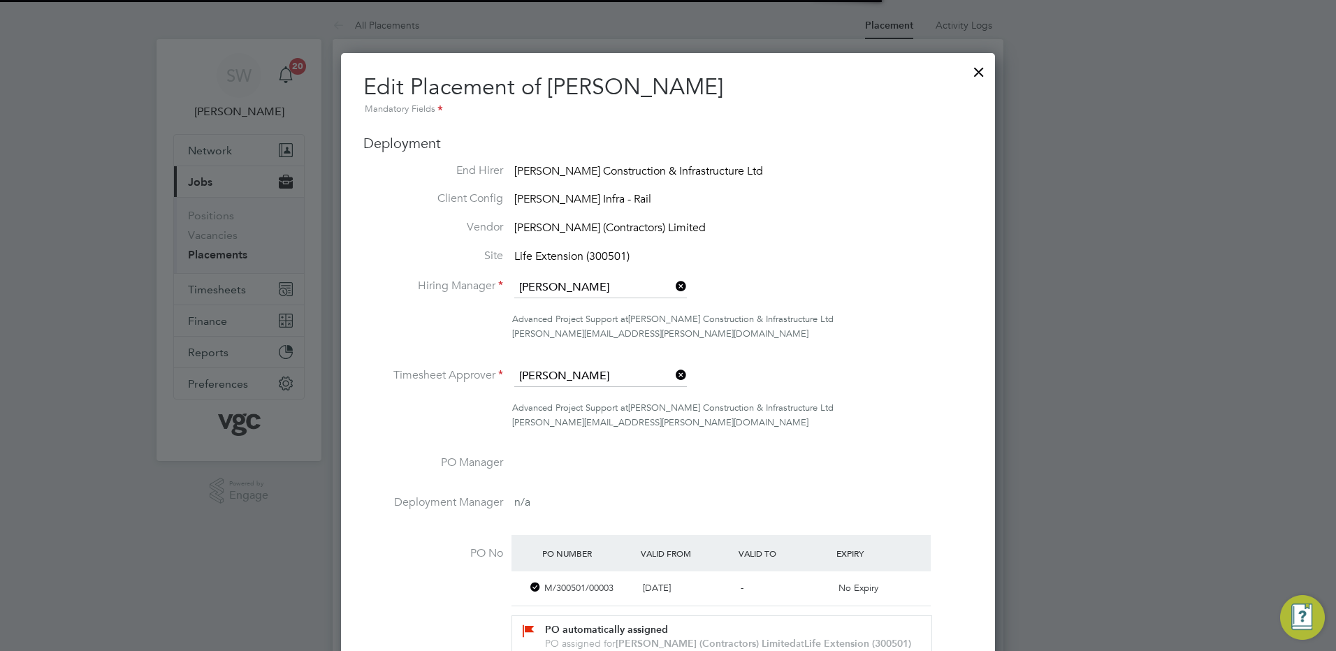
scroll to position [7, 7]
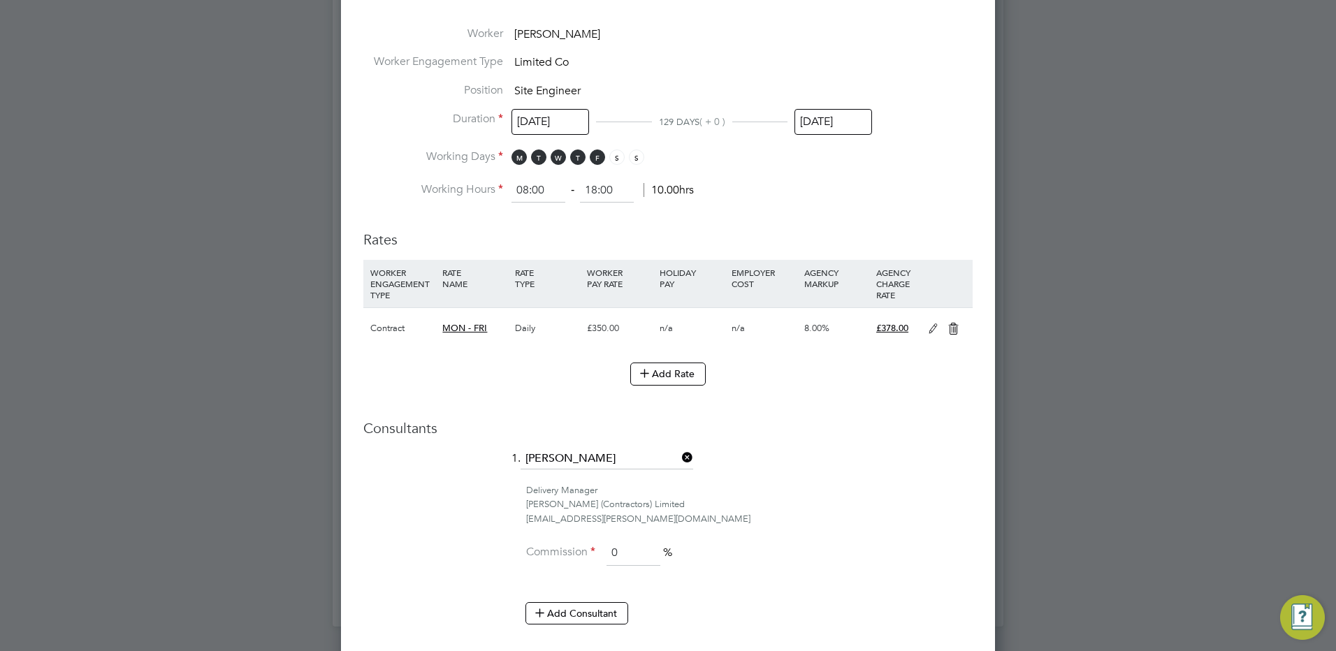
click at [930, 328] on icon at bounding box center [933, 329] width 17 height 11
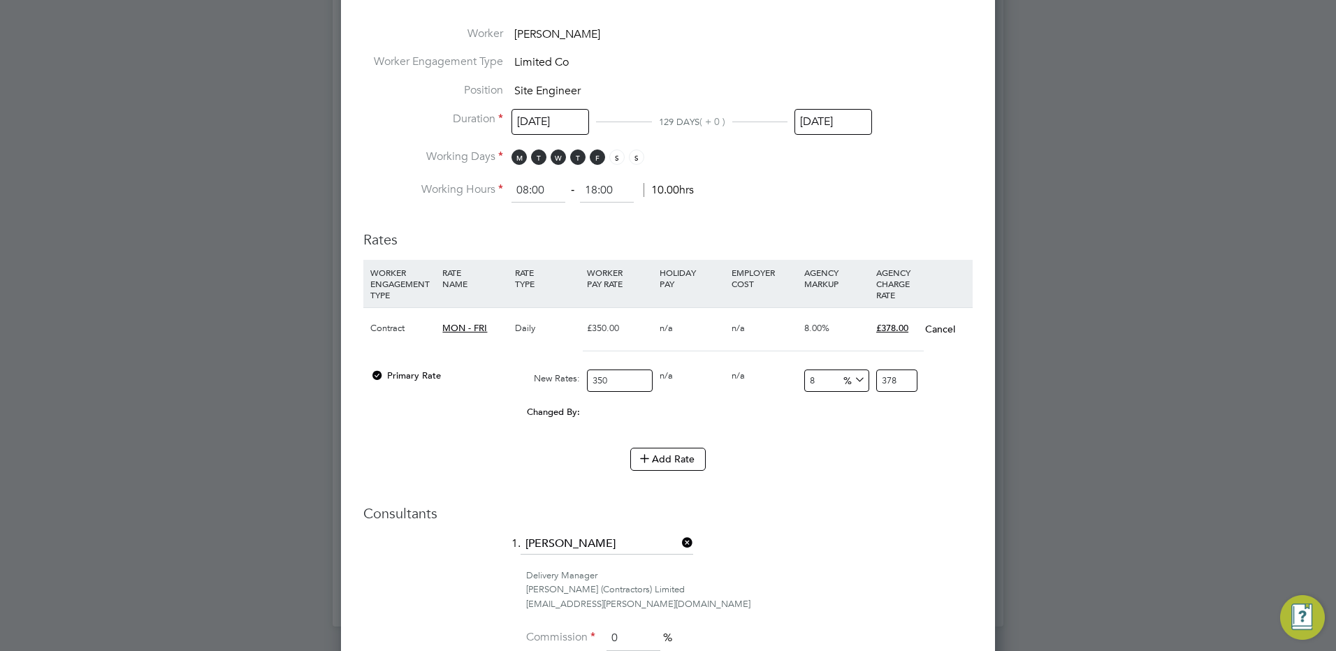
click at [828, 373] on input "8" at bounding box center [836, 381] width 65 height 23
type input "8.7"
type input "380.45"
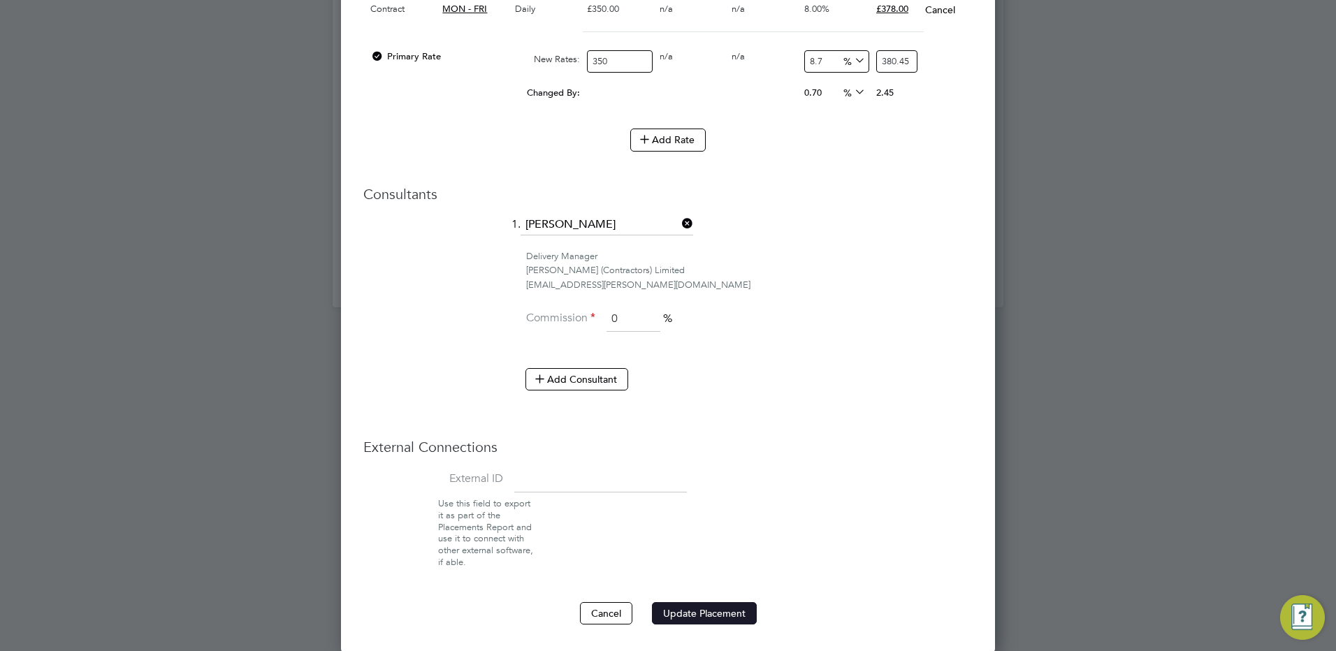
type input "8.7"
click at [678, 604] on button "Update Placement" at bounding box center [704, 613] width 105 height 22
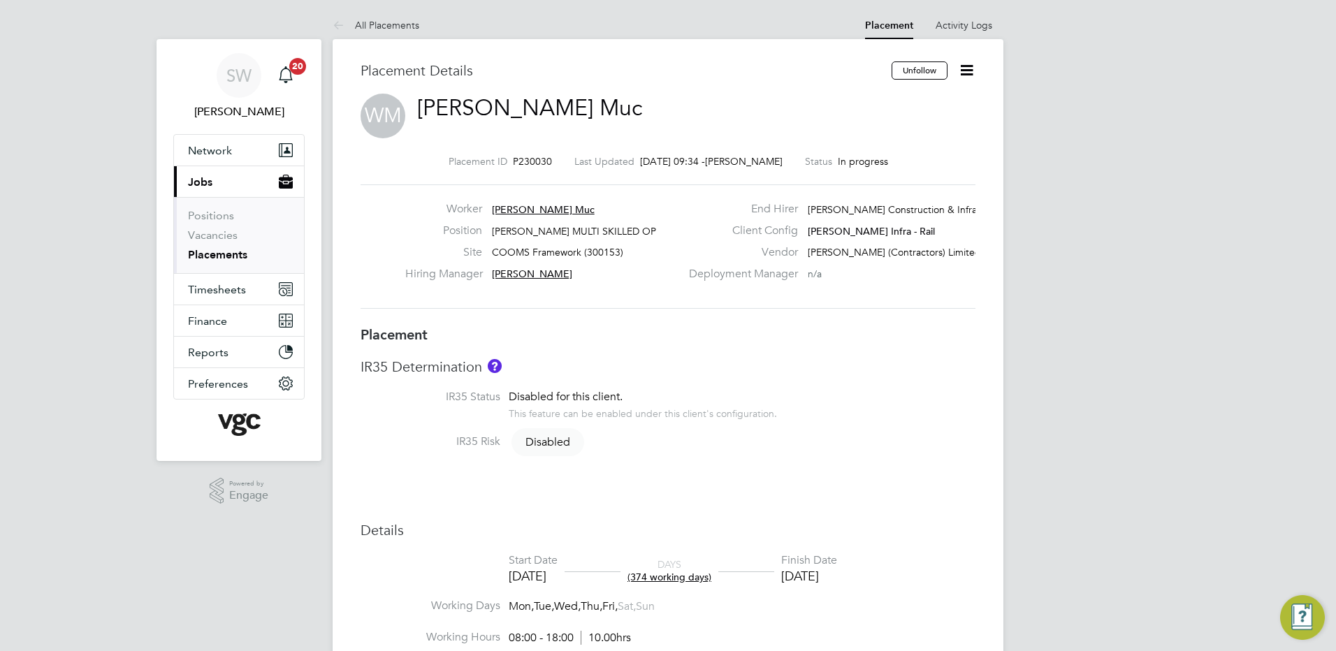
click at [972, 66] on icon at bounding box center [966, 69] width 17 height 17
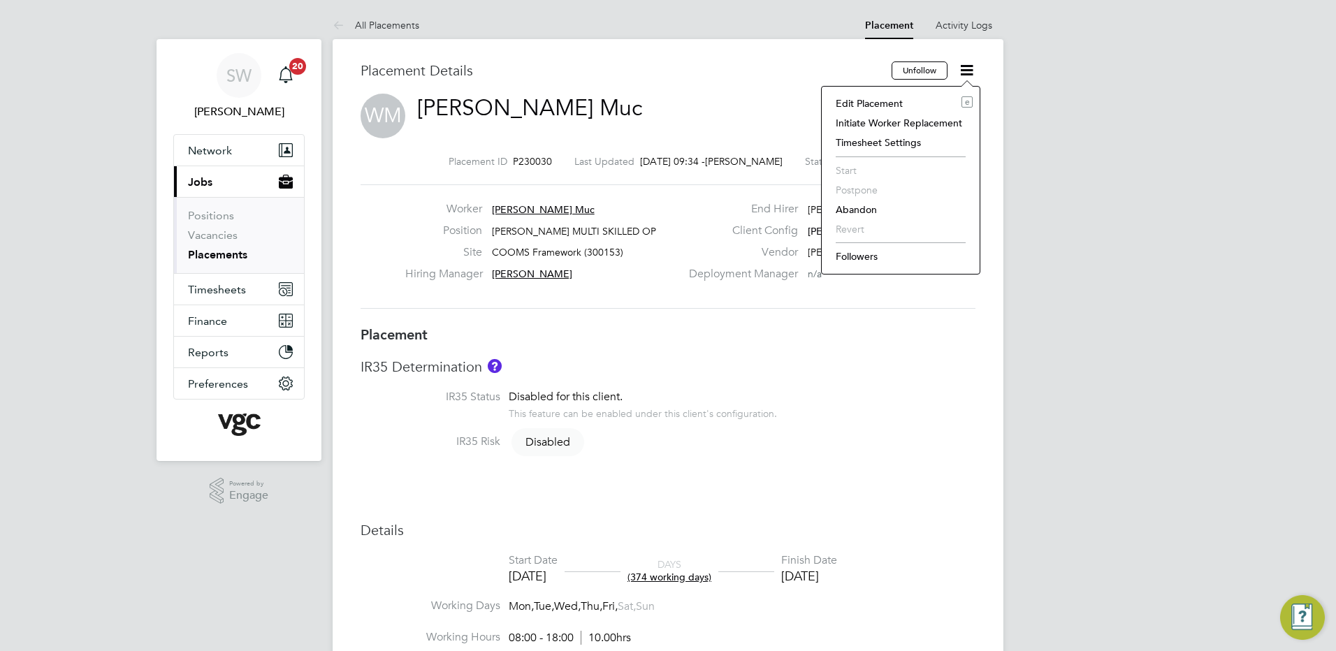
click at [858, 100] on li "Edit Placement e" at bounding box center [901, 104] width 144 height 20
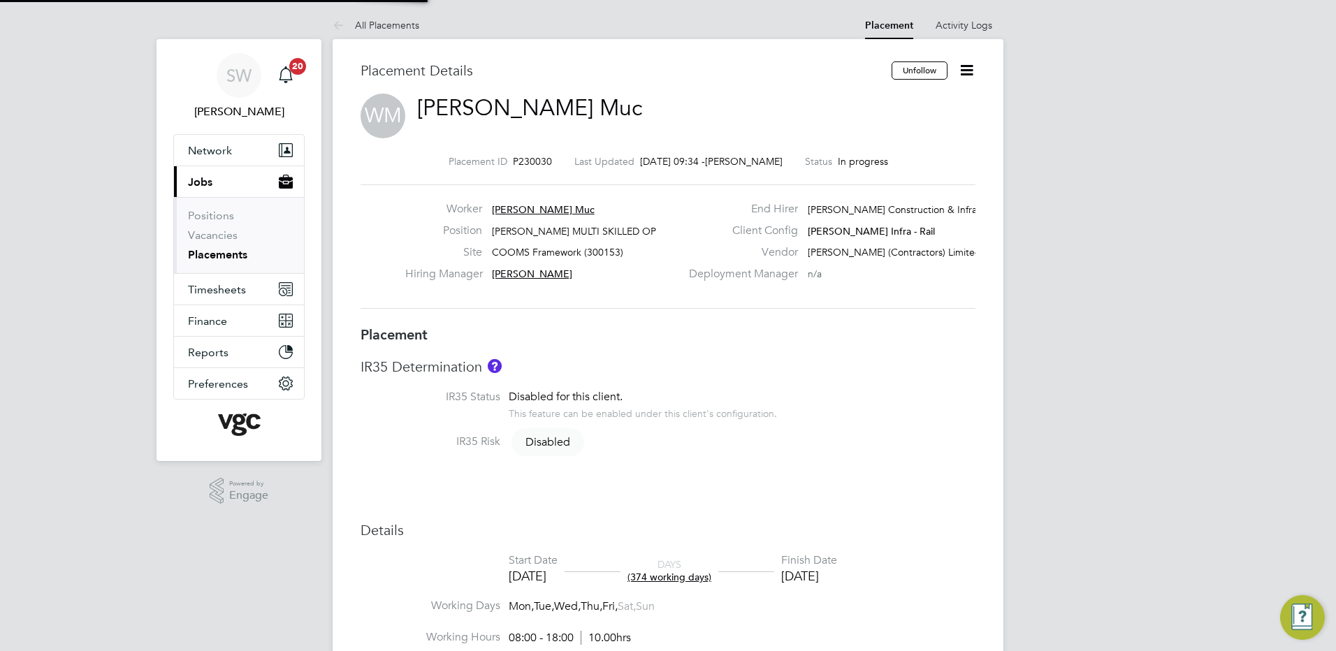
type input "[PERSON_NAME]"
type input "13 Jul 2024"
type input "18 Dec 2025"
type input "08:00"
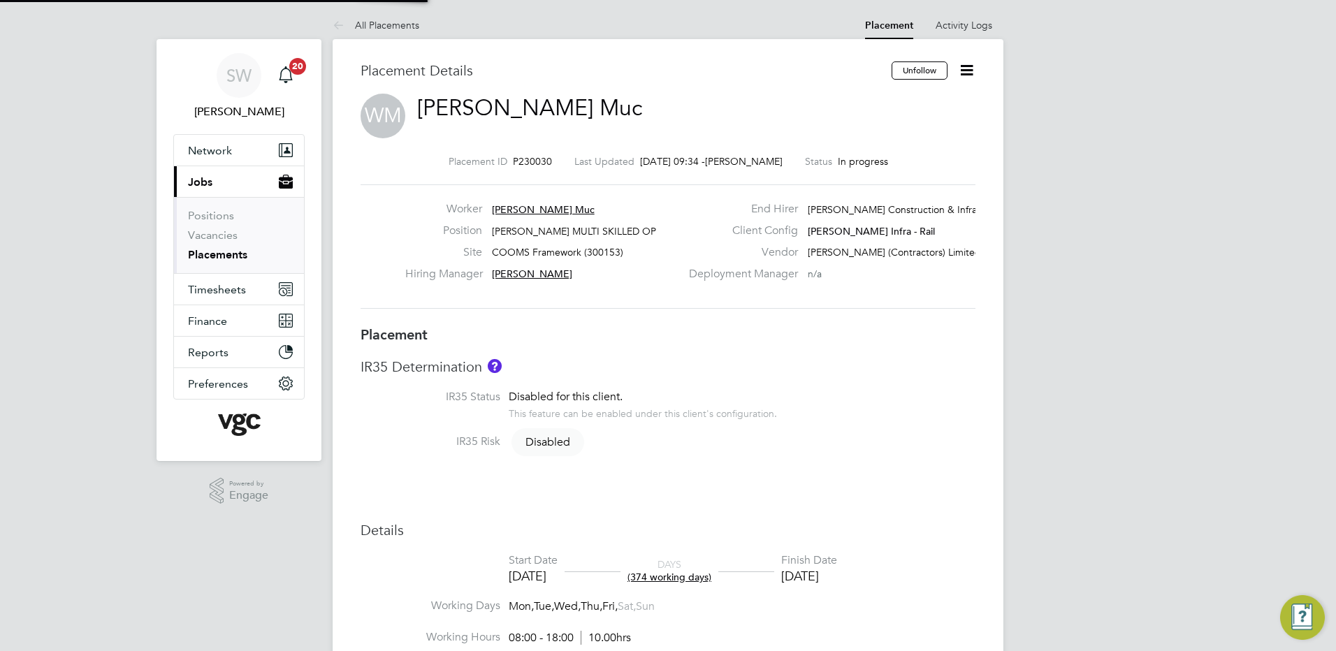
type input "18:00"
